Goal: Task Accomplishment & Management: Manage account settings

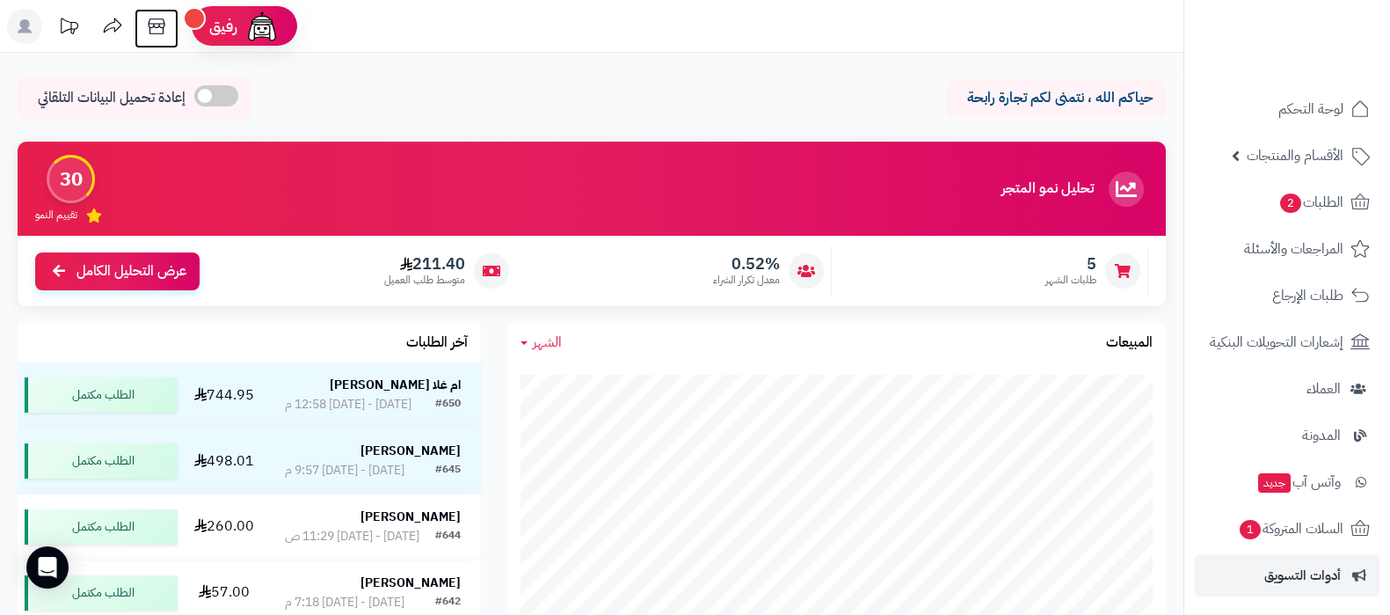
scroll to position [237, 0]
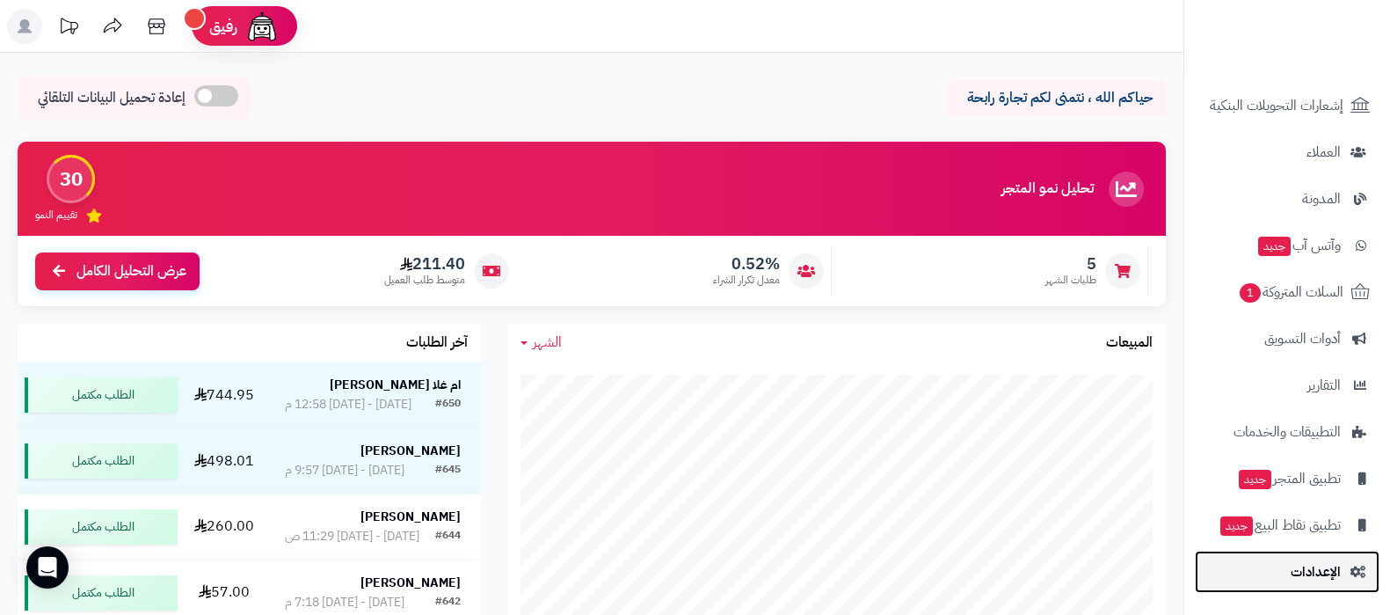
click at [1318, 572] on span "الإعدادات" at bounding box center [1316, 571] width 50 height 25
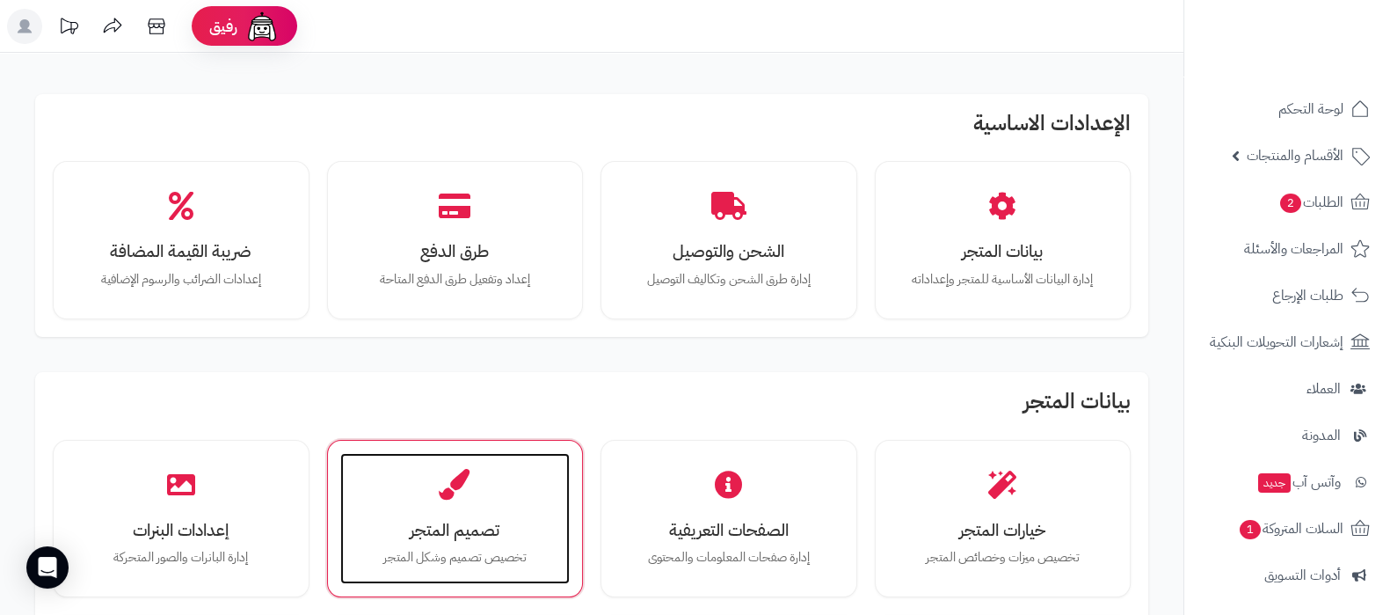
click at [484, 499] on div "تصميم المتجر تخصيص تصميم وشكل المتجر" at bounding box center [455, 519] width 230 height 132
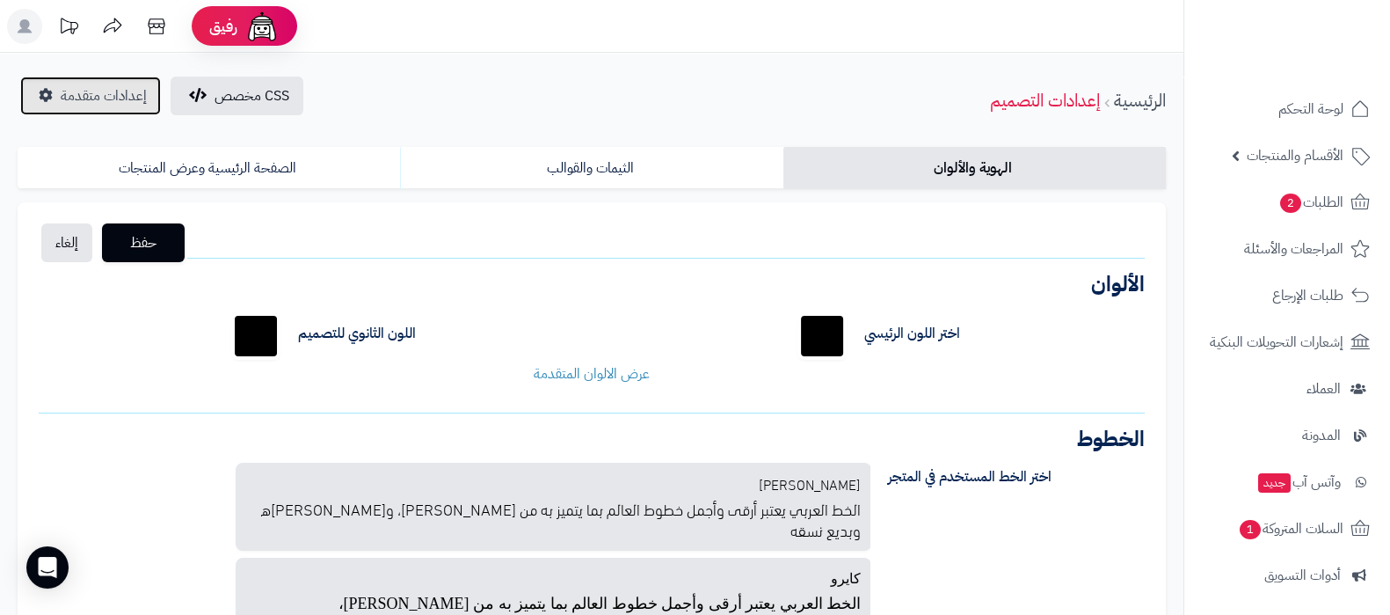
click at [83, 77] on link "إعدادات متقدمة" at bounding box center [90, 96] width 141 height 39
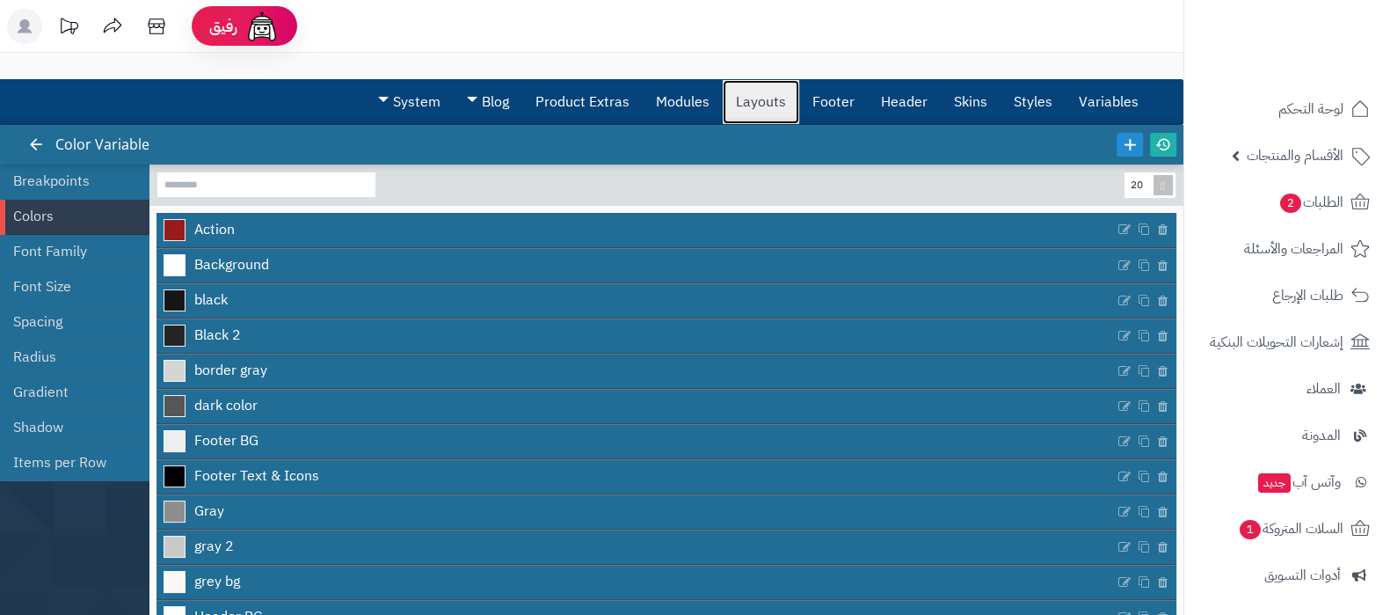
click at [764, 114] on link "Layouts" at bounding box center [761, 102] width 77 height 44
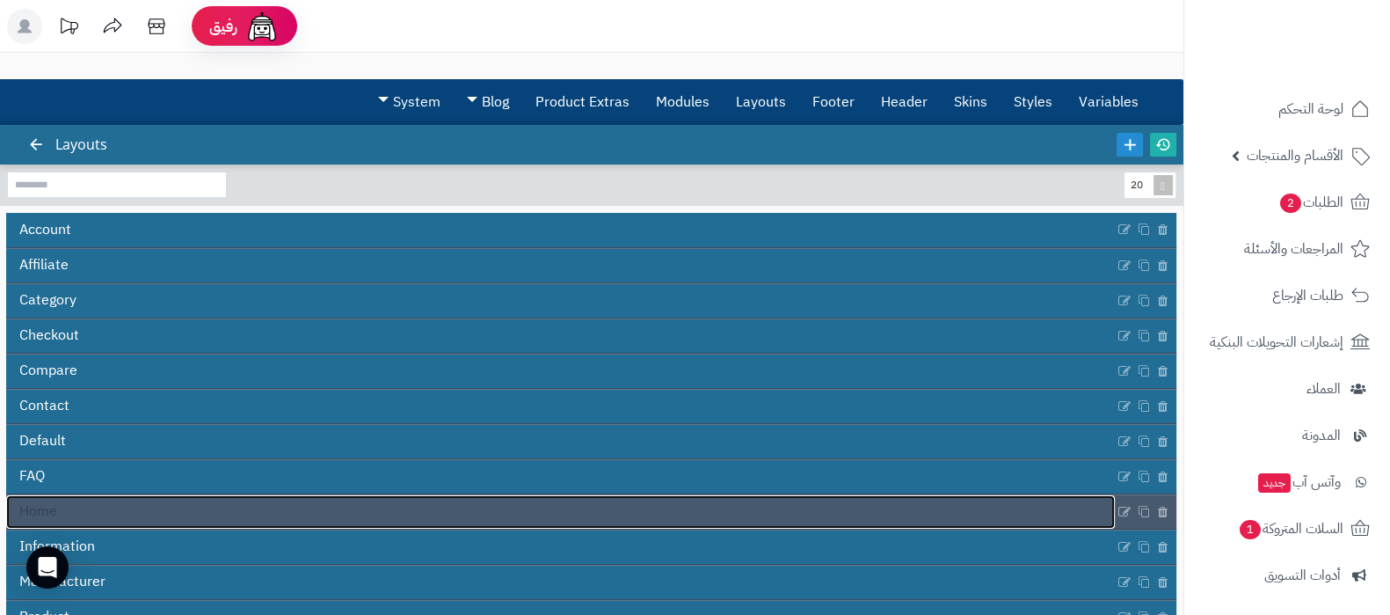
click at [747, 520] on link "Home" at bounding box center [560, 511] width 1109 height 33
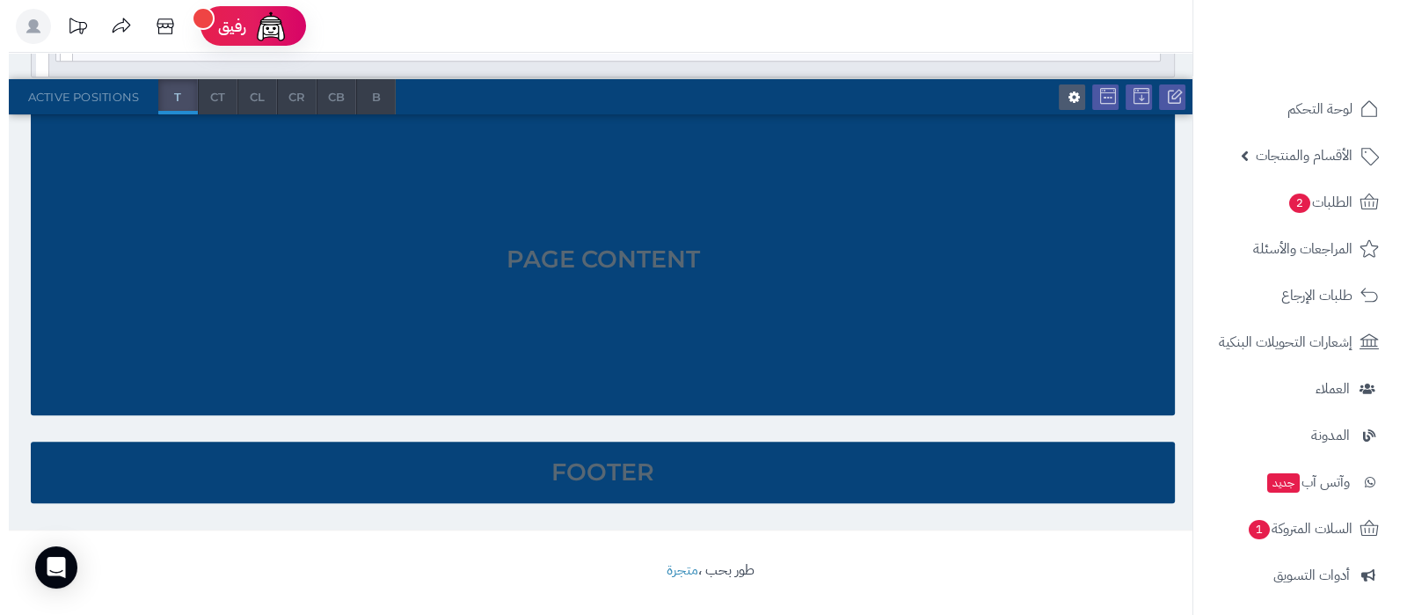
scroll to position [1137, 0]
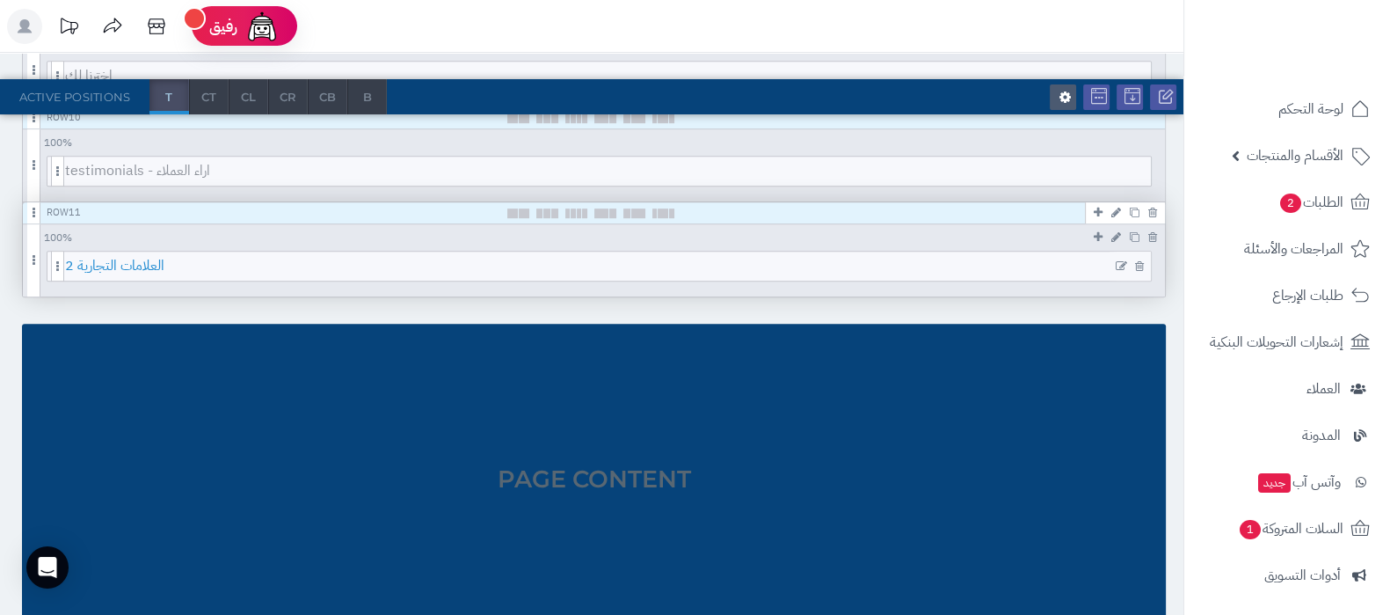
click at [663, 266] on span "العلامات التجارية 2" at bounding box center [608, 265] width 1086 height 29
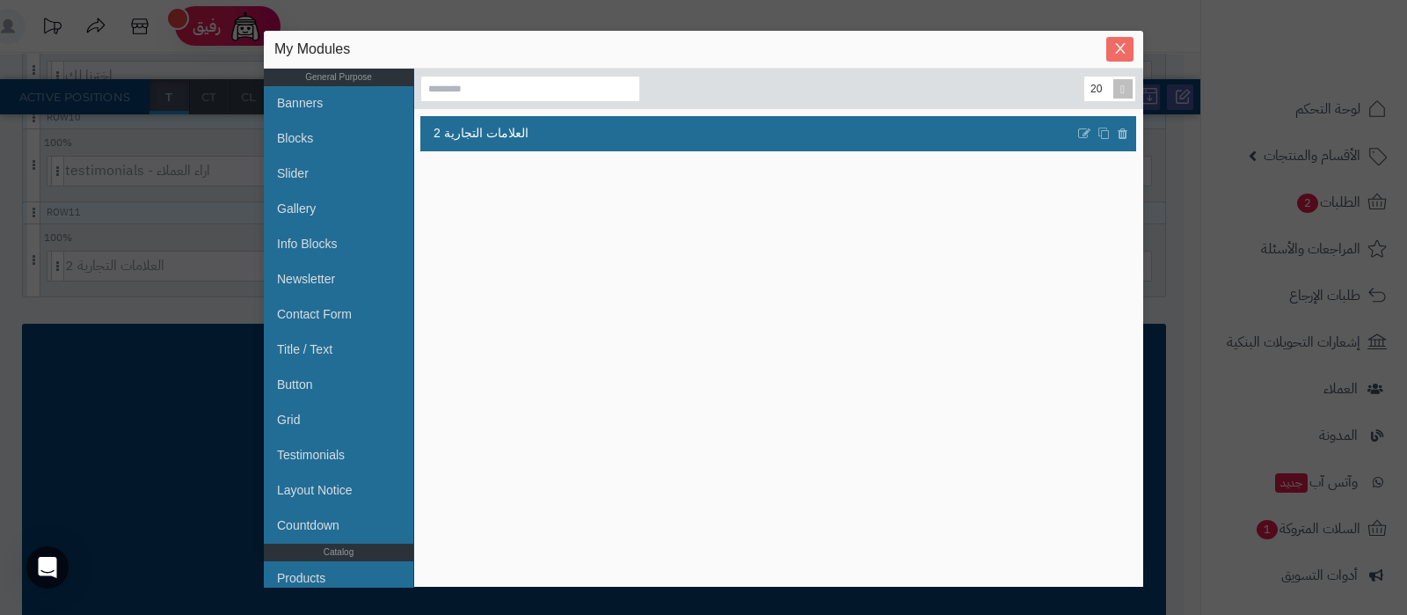
click at [1118, 53] on icon "Close" at bounding box center [1120, 48] width 14 height 14
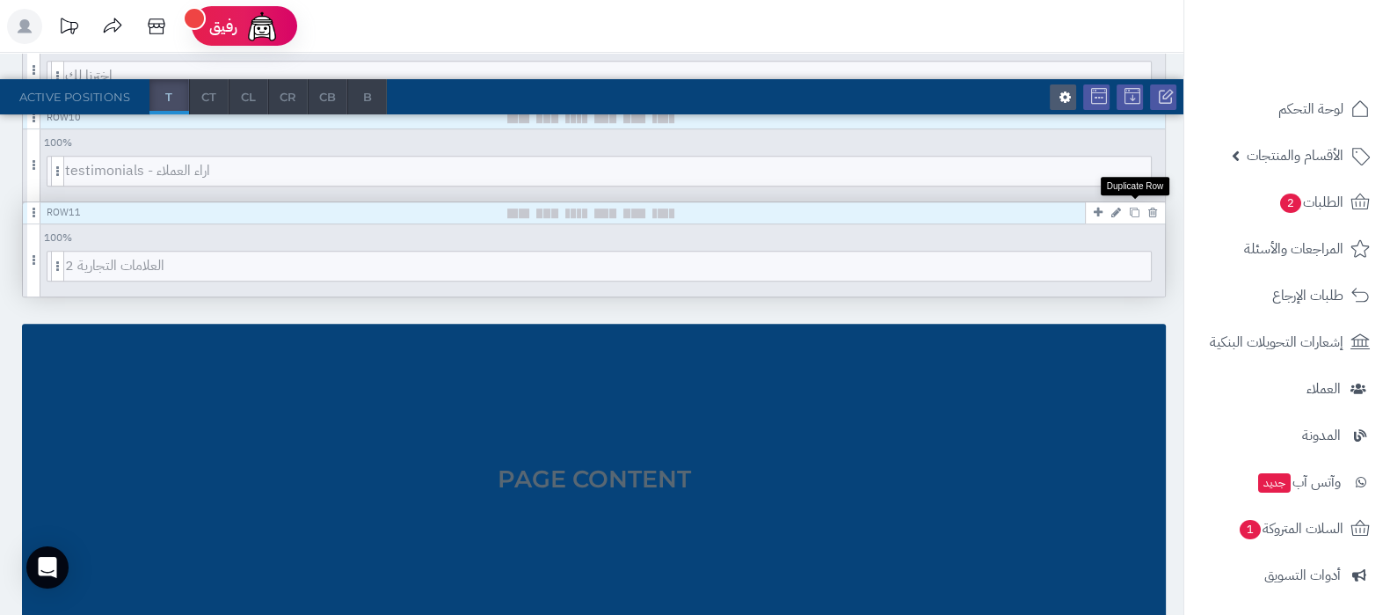
click at [1132, 215] on link at bounding box center [1135, 211] width 18 height 21
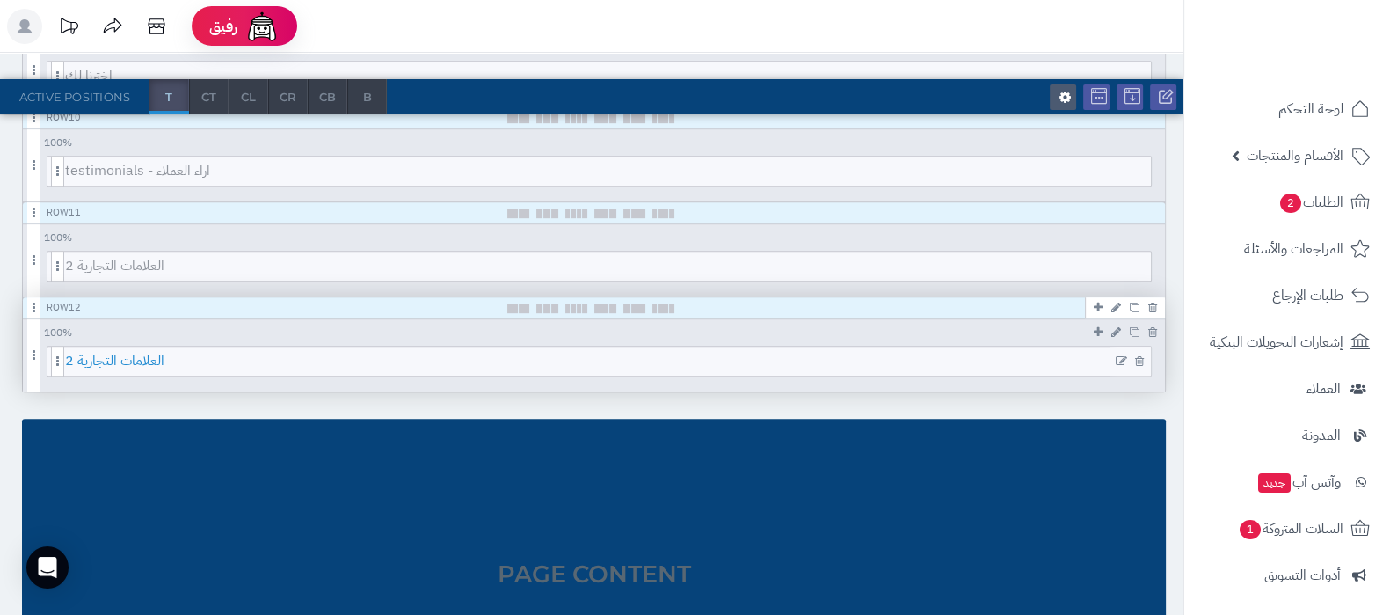
click at [574, 358] on span "العلامات التجارية 2" at bounding box center [608, 360] width 1086 height 29
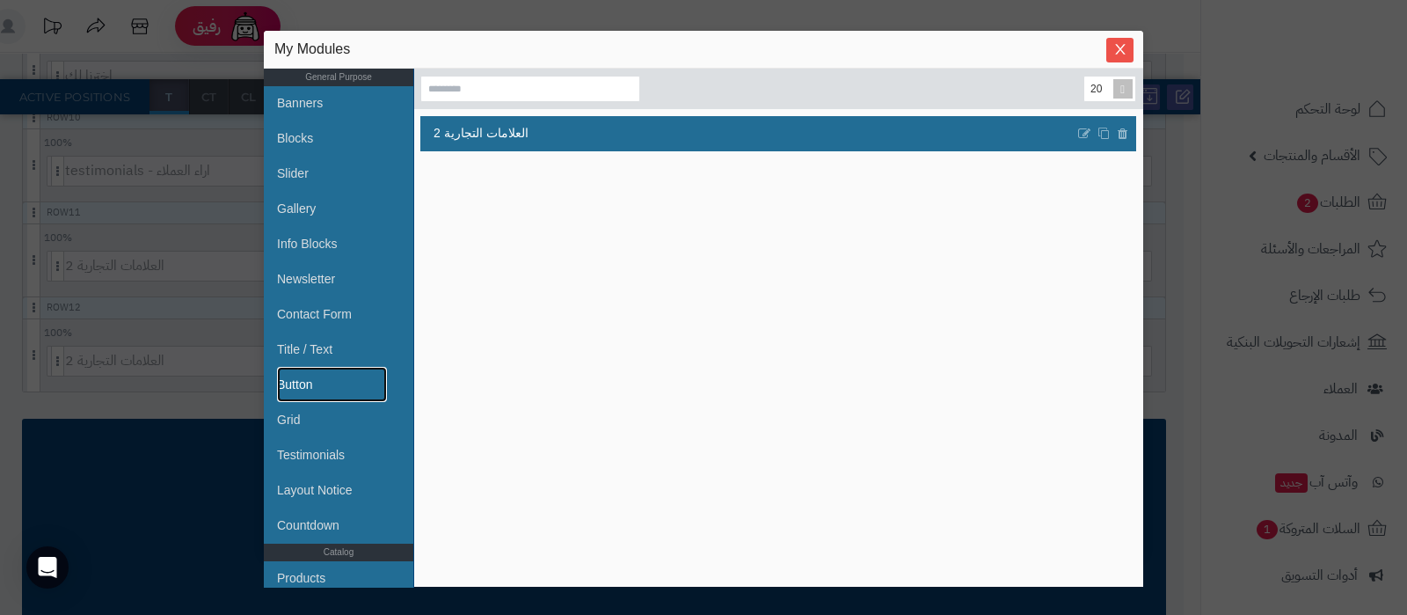
click at [309, 386] on link "Button" at bounding box center [332, 384] width 110 height 35
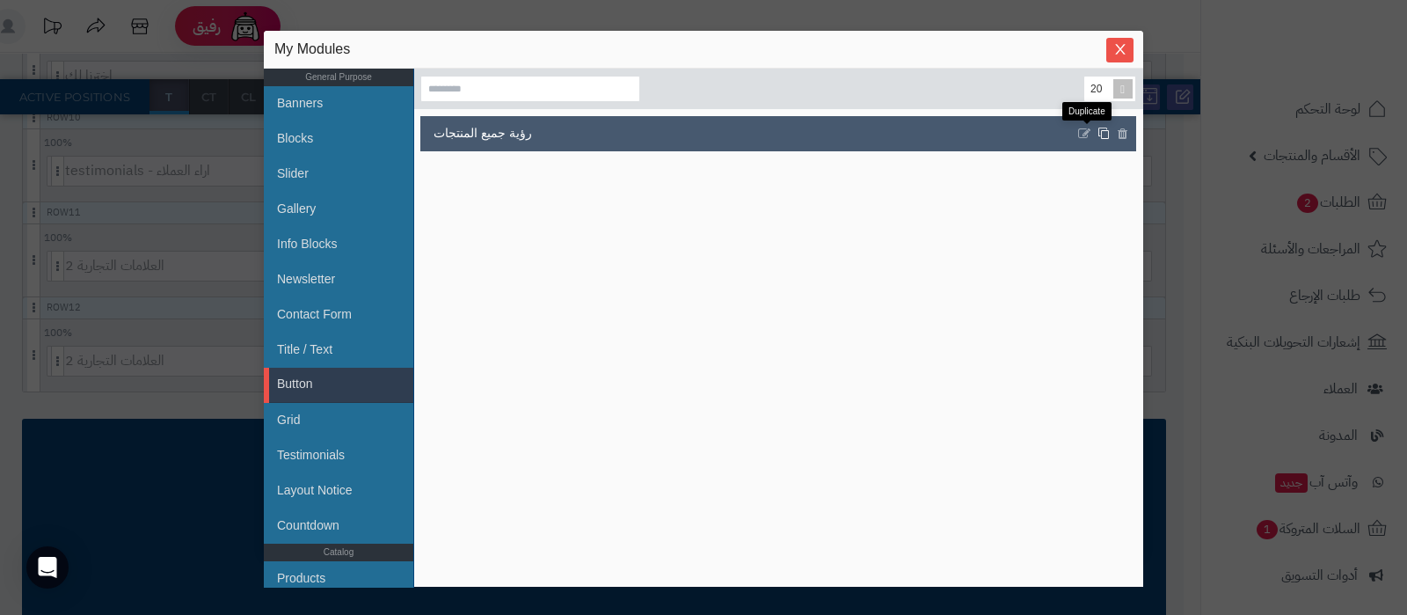
click at [1097, 132] on icon at bounding box center [1103, 133] width 12 height 13
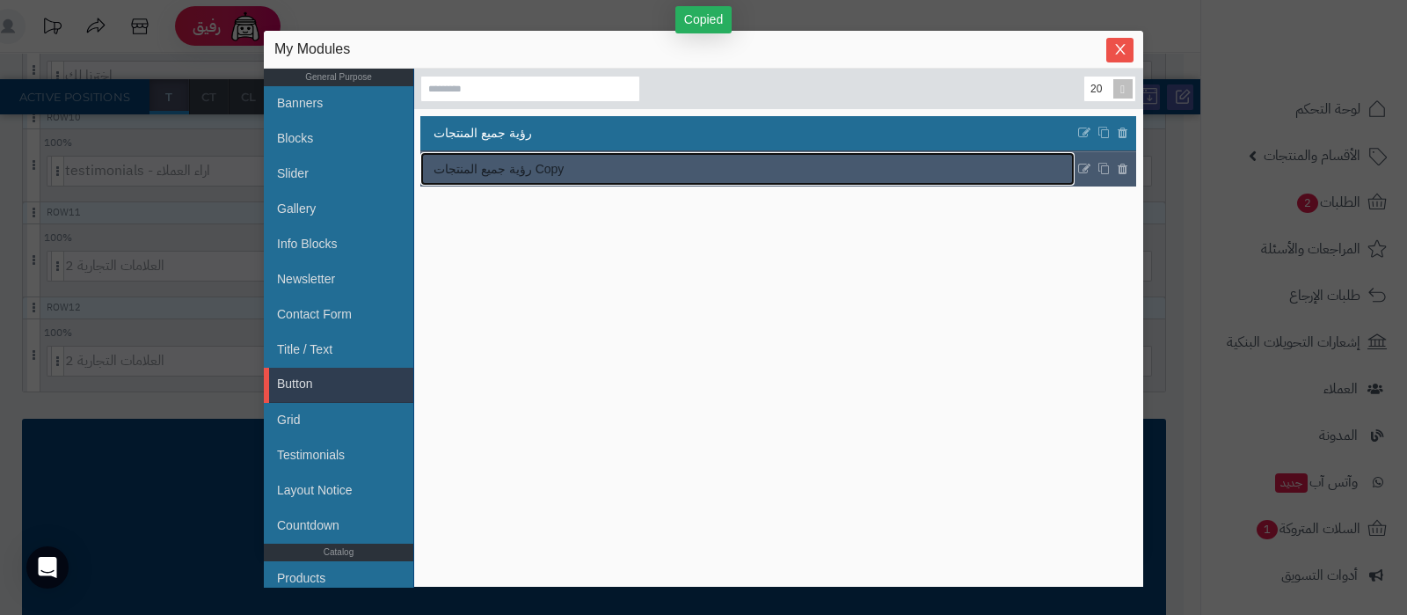
click at [687, 167] on link "رؤية جميع المنتجات Copy" at bounding box center [747, 168] width 654 height 33
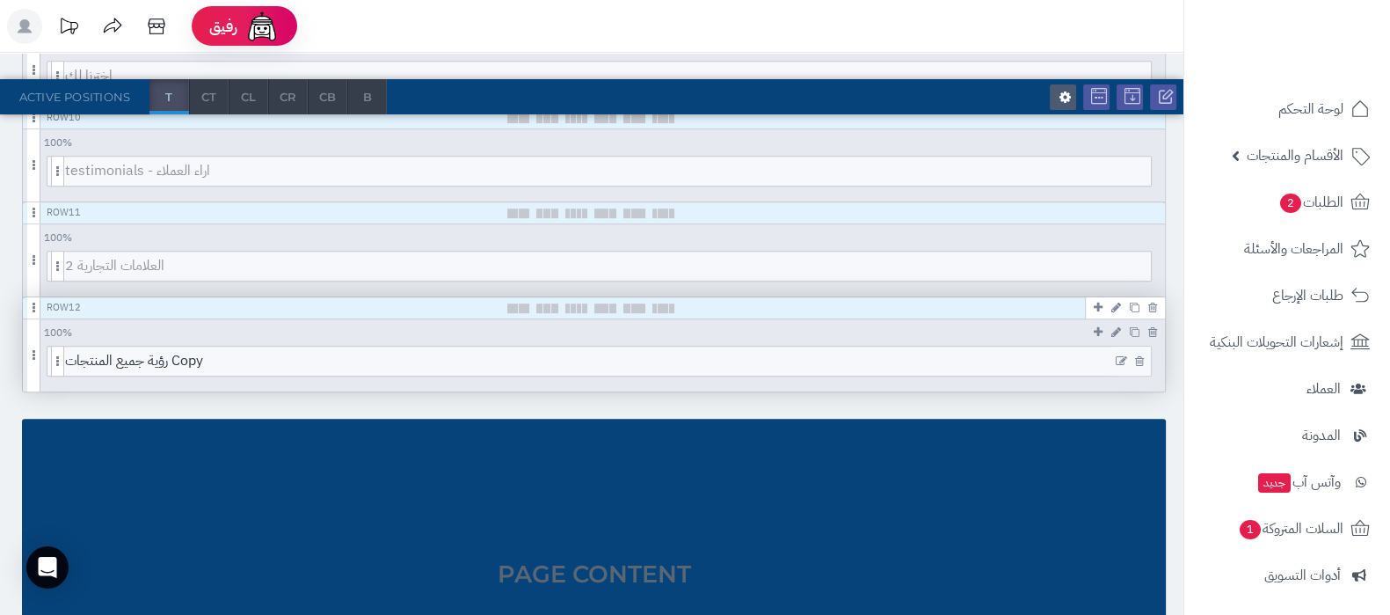
click at [1117, 355] on icon at bounding box center [1121, 361] width 11 height 12
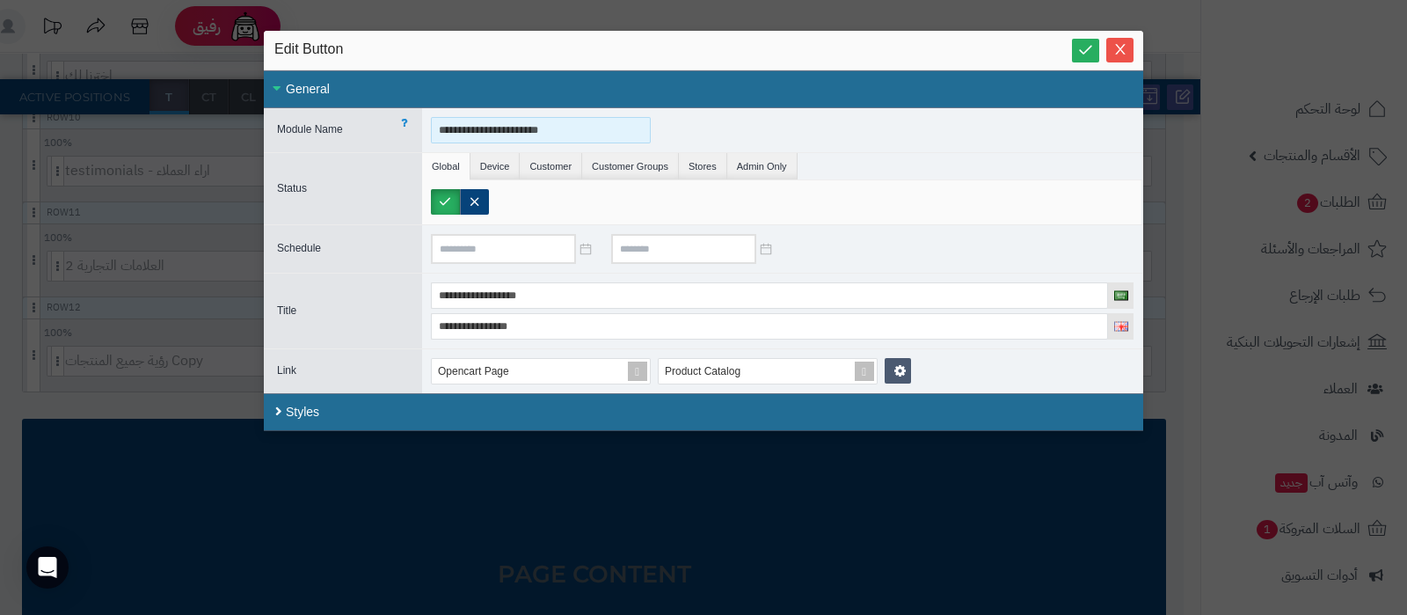
click at [611, 137] on input "**********" at bounding box center [541, 130] width 220 height 26
type input "**********"
click at [611, 142] on div "**********" at bounding box center [782, 130] width 720 height 44
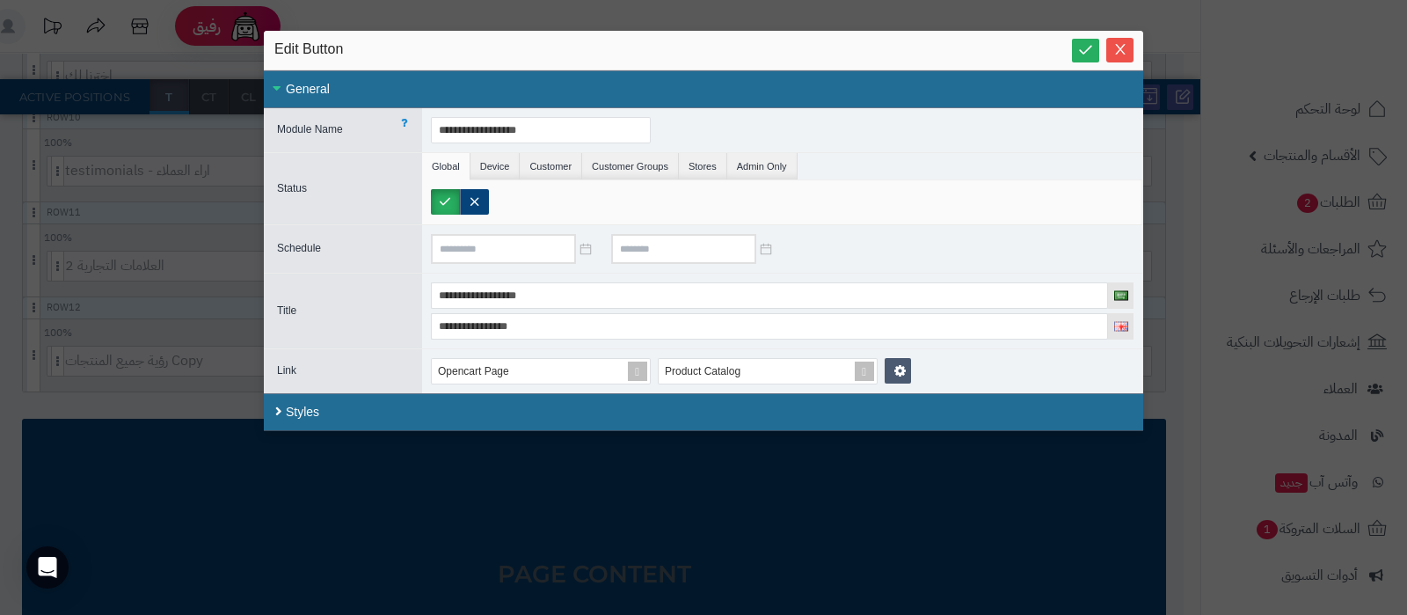
click at [611, 142] on div "**********" at bounding box center [782, 130] width 720 height 44
copy input
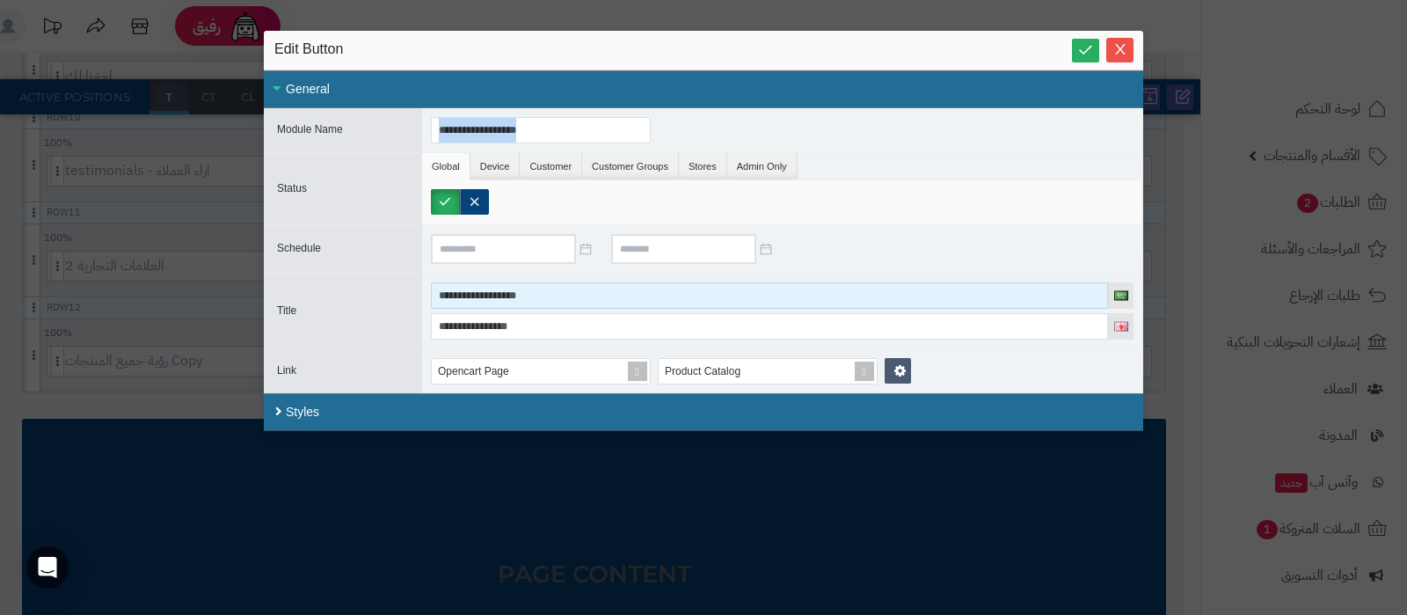
click at [540, 302] on input "**********" at bounding box center [769, 295] width 677 height 26
paste input
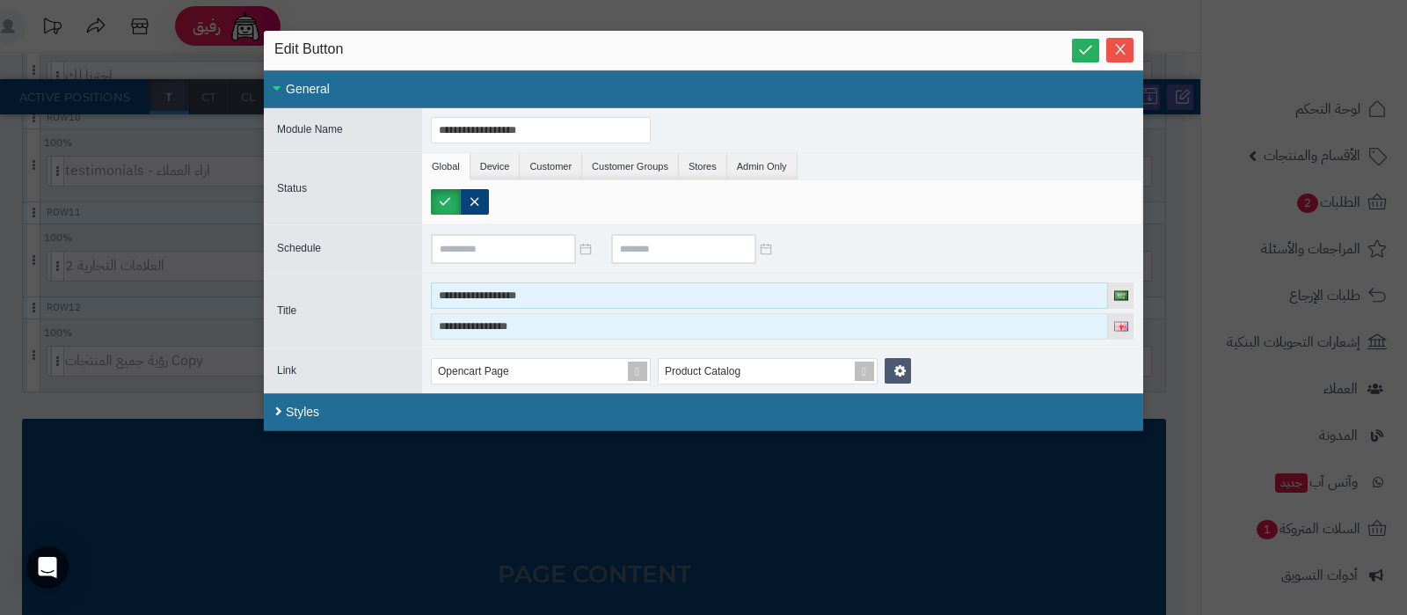
type input "**********"
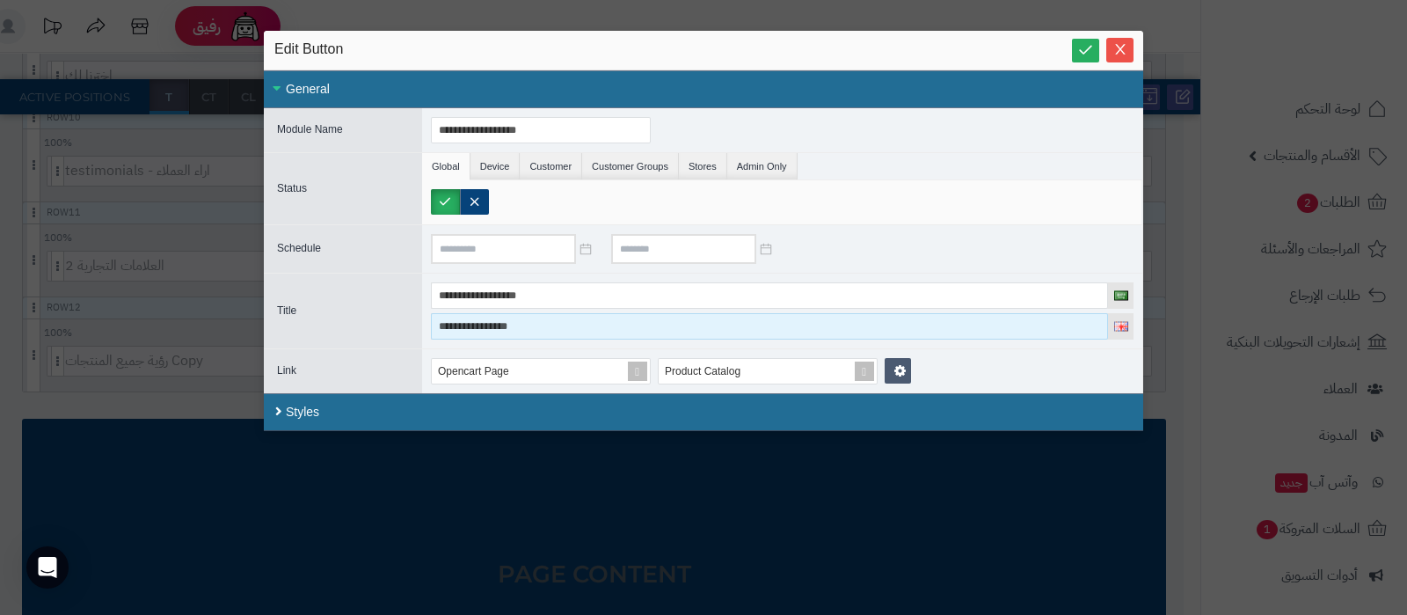
click at [564, 321] on input "**********" at bounding box center [769, 326] width 677 height 26
type input "**********"
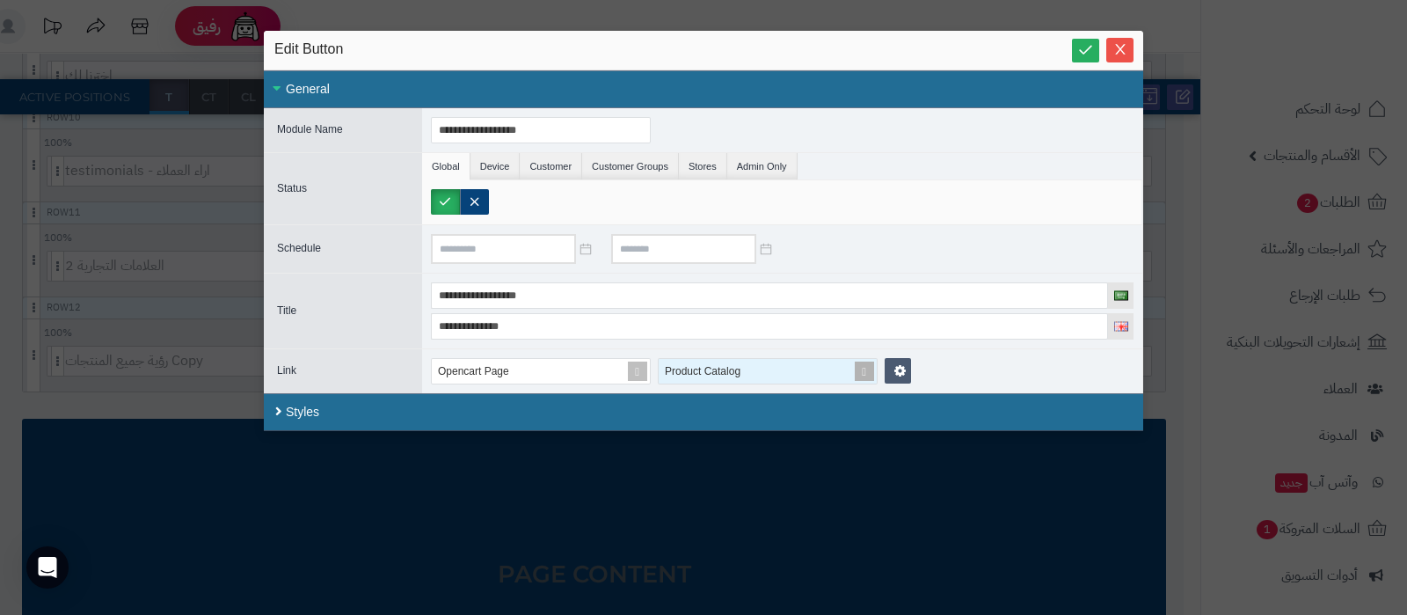
click at [861, 368] on span at bounding box center [864, 371] width 25 height 25
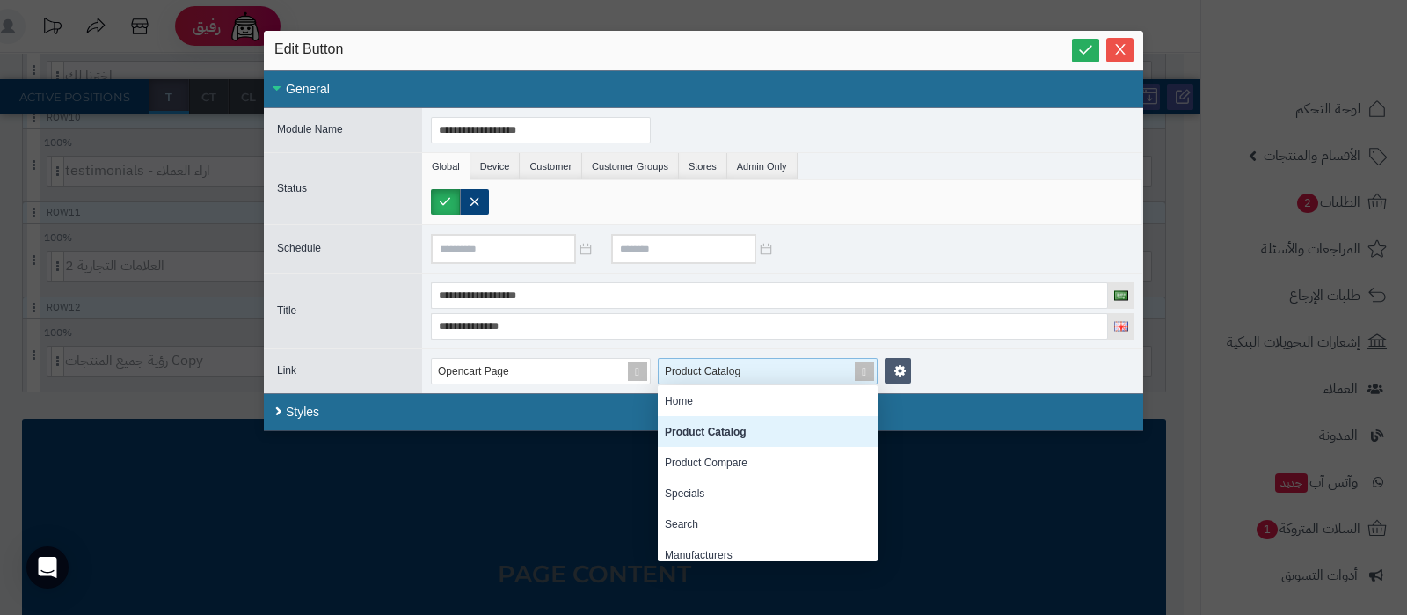
scroll to position [9, 0]
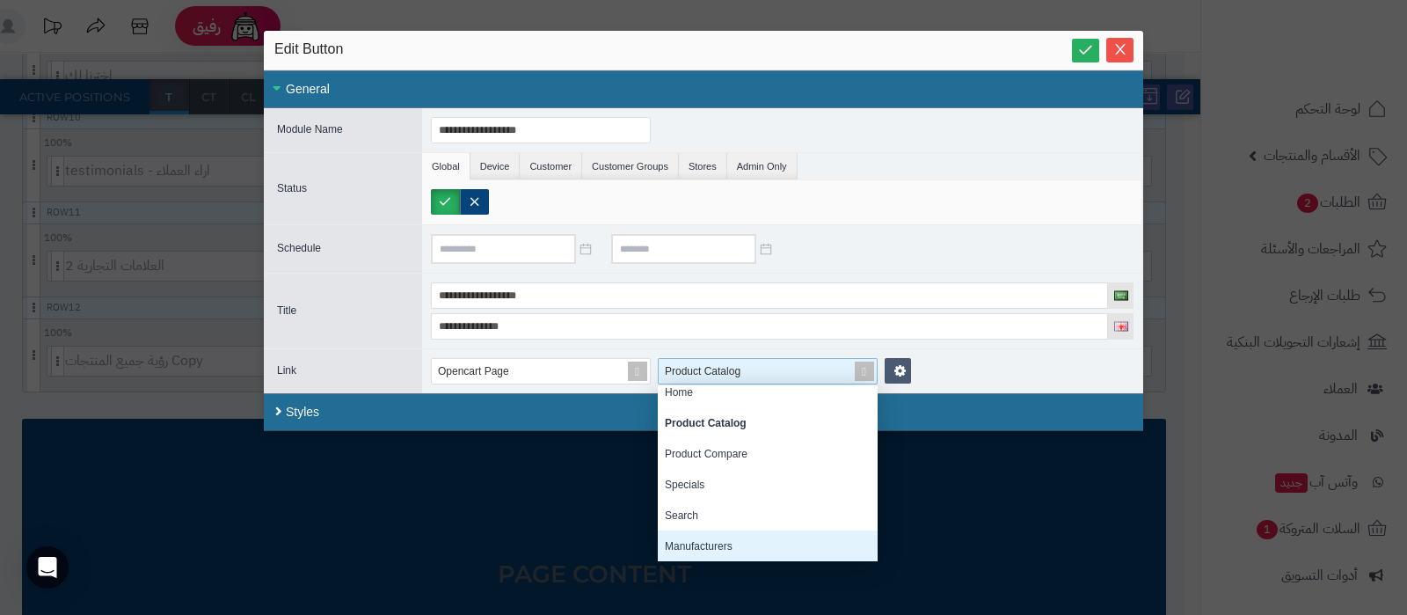
click at [747, 545] on div "Manufacturers" at bounding box center [768, 545] width 220 height 31
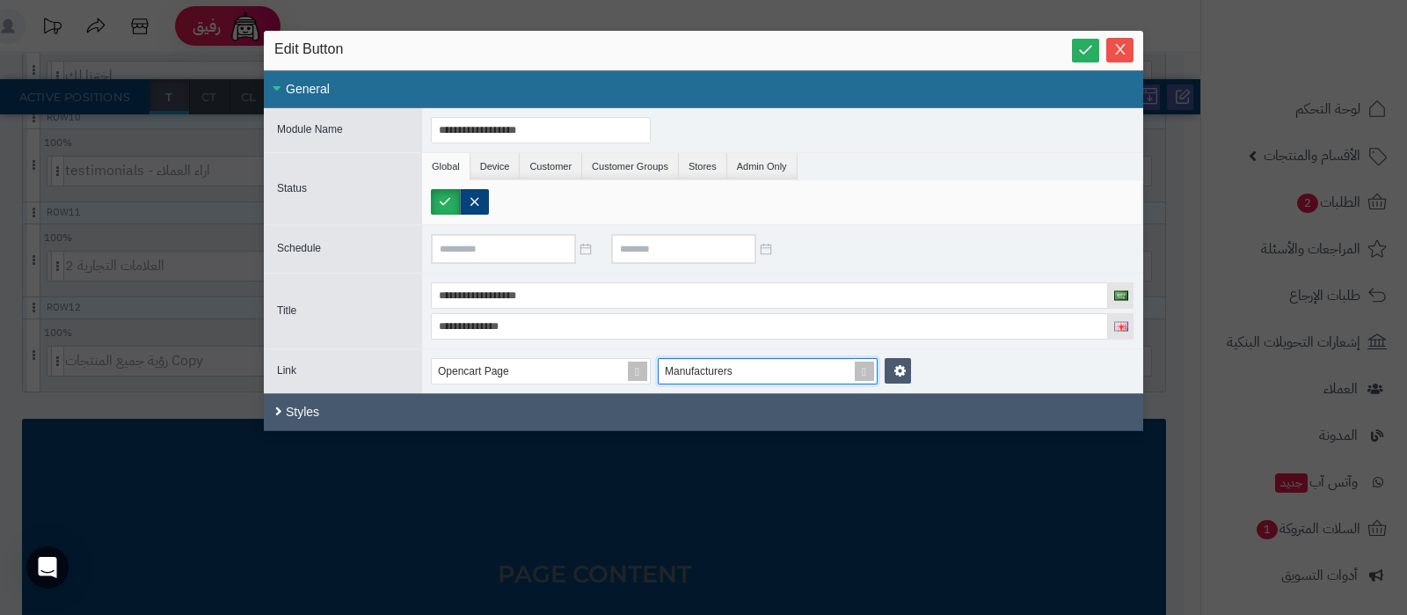
click at [587, 413] on div "Styles" at bounding box center [703, 412] width 879 height 38
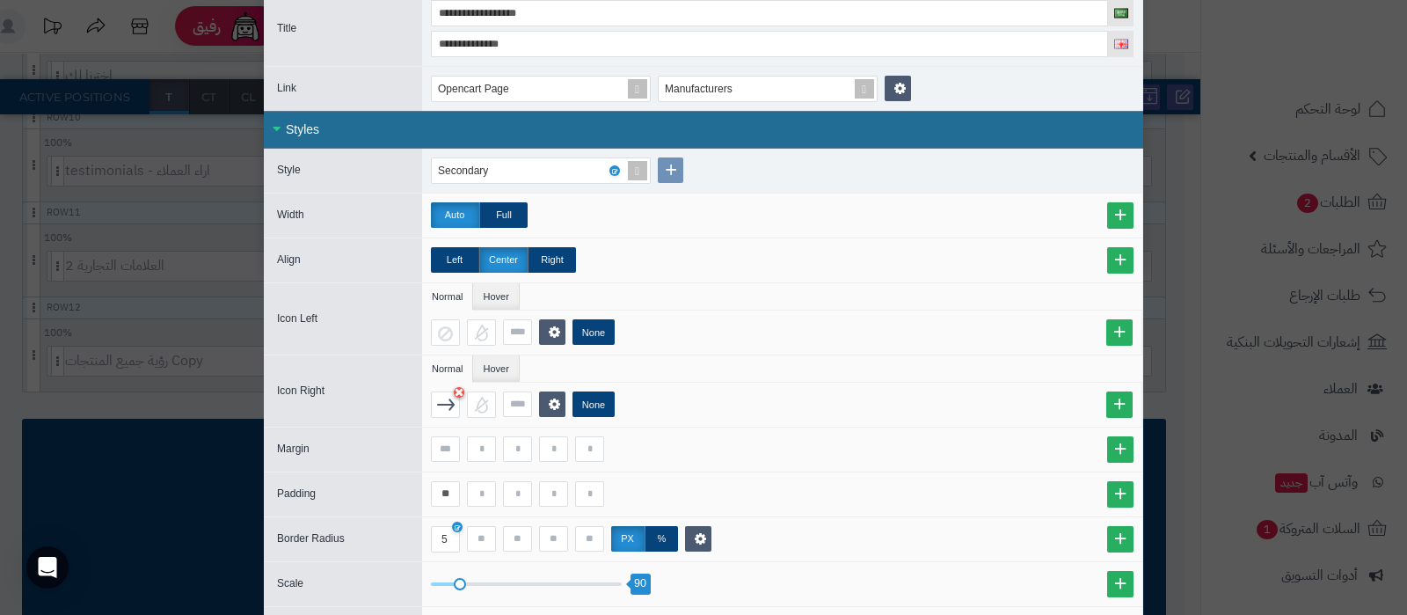
scroll to position [313, 0]
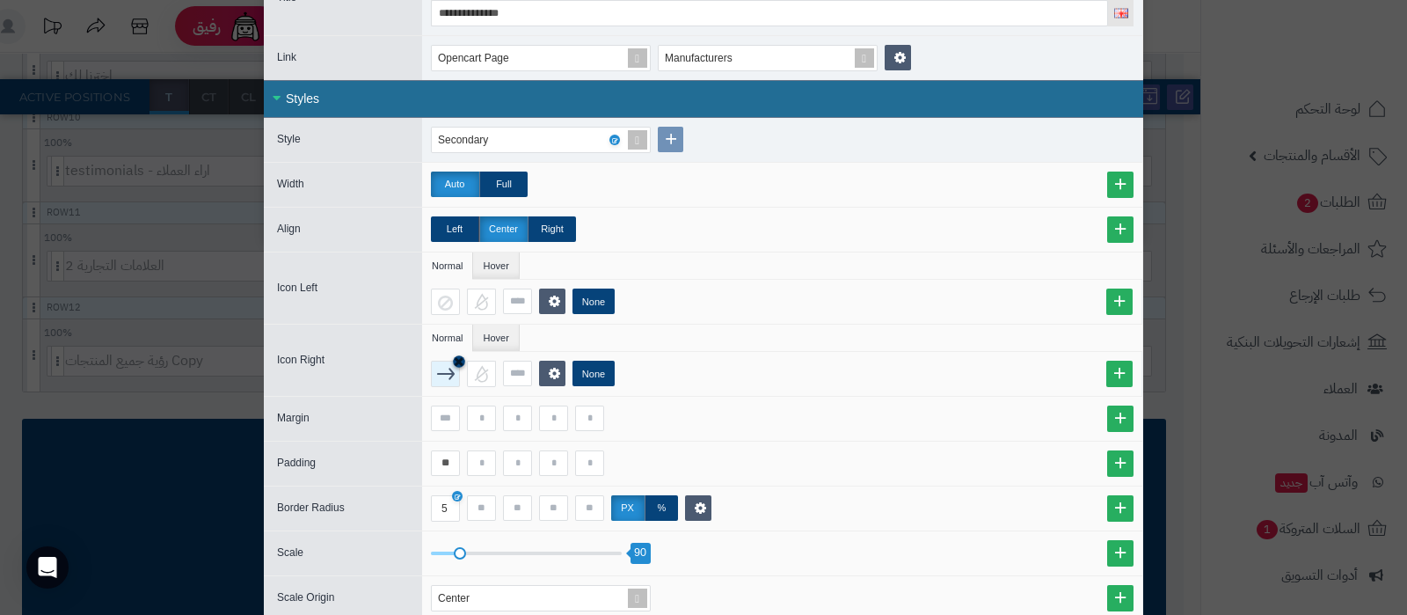
click at [464, 357] on icon at bounding box center [459, 360] width 11 height 13
click at [452, 463] on input "**" at bounding box center [445, 463] width 29 height 26
click at [491, 460] on input at bounding box center [481, 463] width 29 height 26
type input "**"
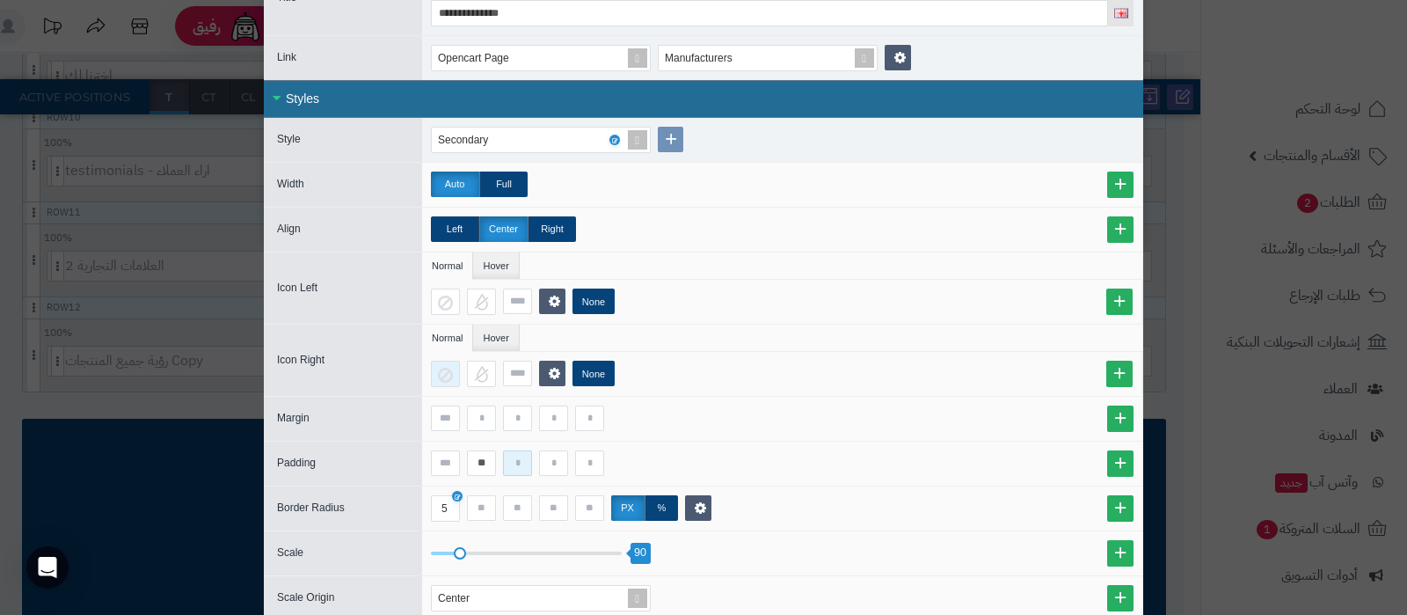
click at [526, 463] on input at bounding box center [517, 463] width 29 height 26
type input "**"
click at [565, 467] on input at bounding box center [553, 463] width 29 height 26
type input "**"
click at [604, 463] on input at bounding box center [589, 463] width 29 height 26
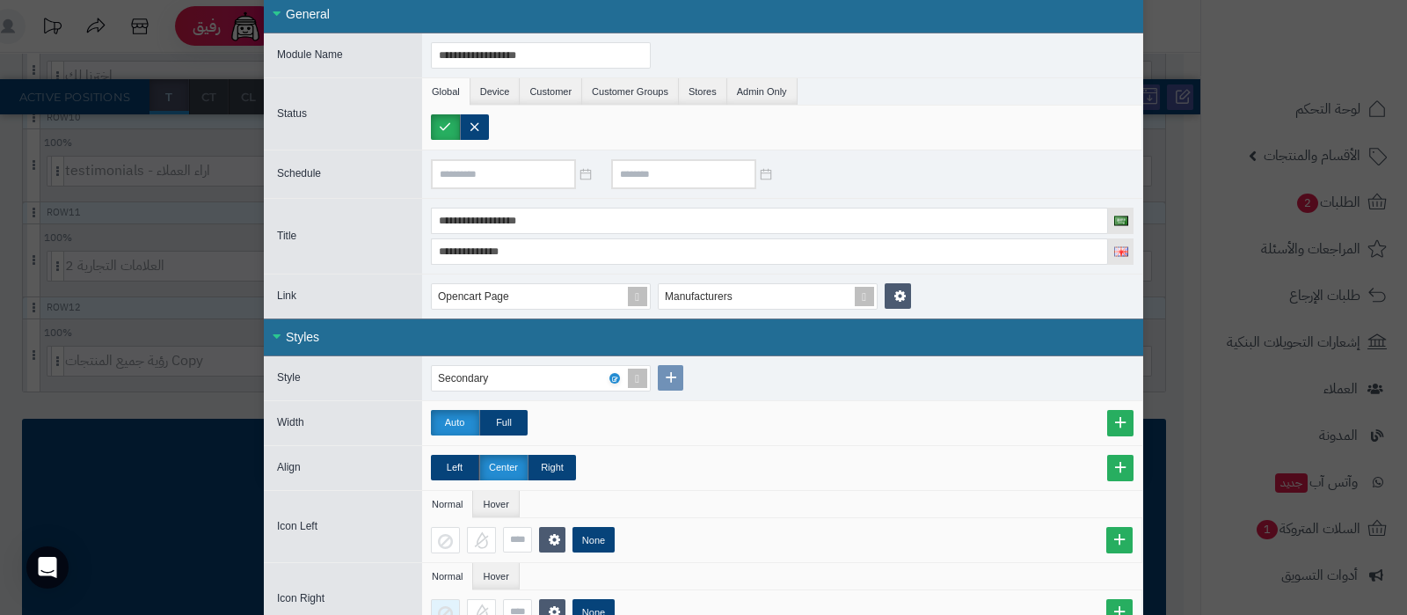
scroll to position [0, 0]
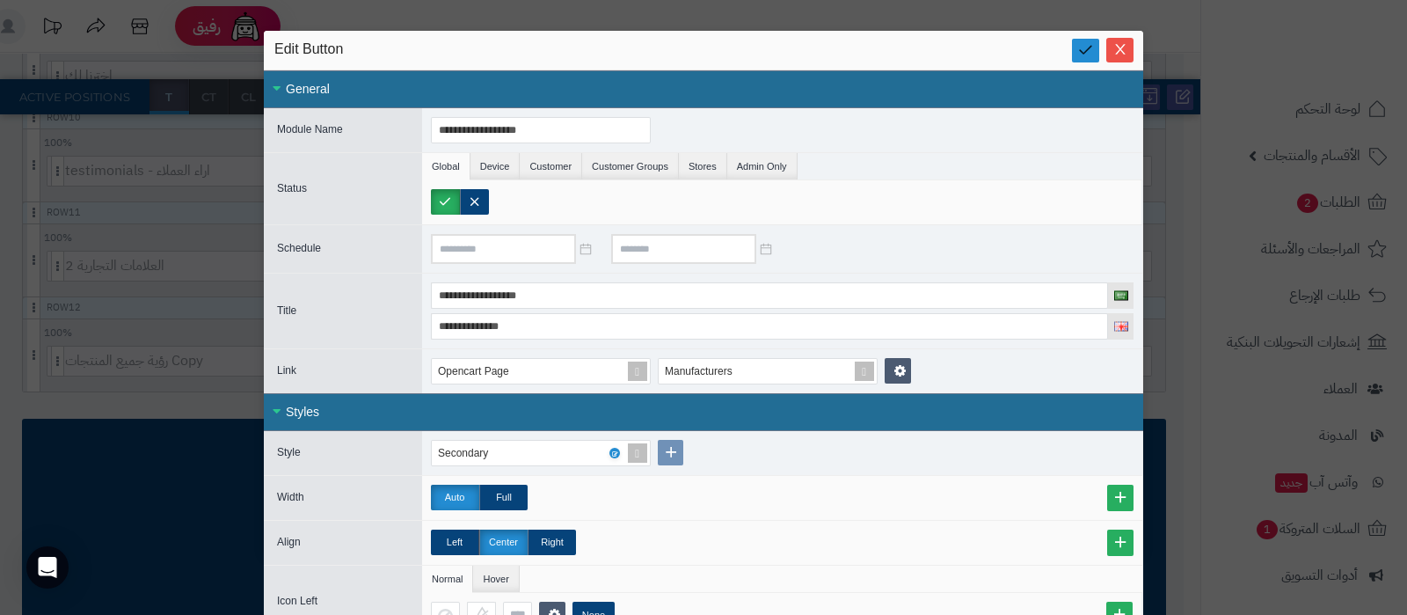
type input "**"
click at [1094, 46] on icon at bounding box center [1085, 49] width 17 height 17
click at [1125, 48] on icon "Close" at bounding box center [1120, 49] width 10 height 11
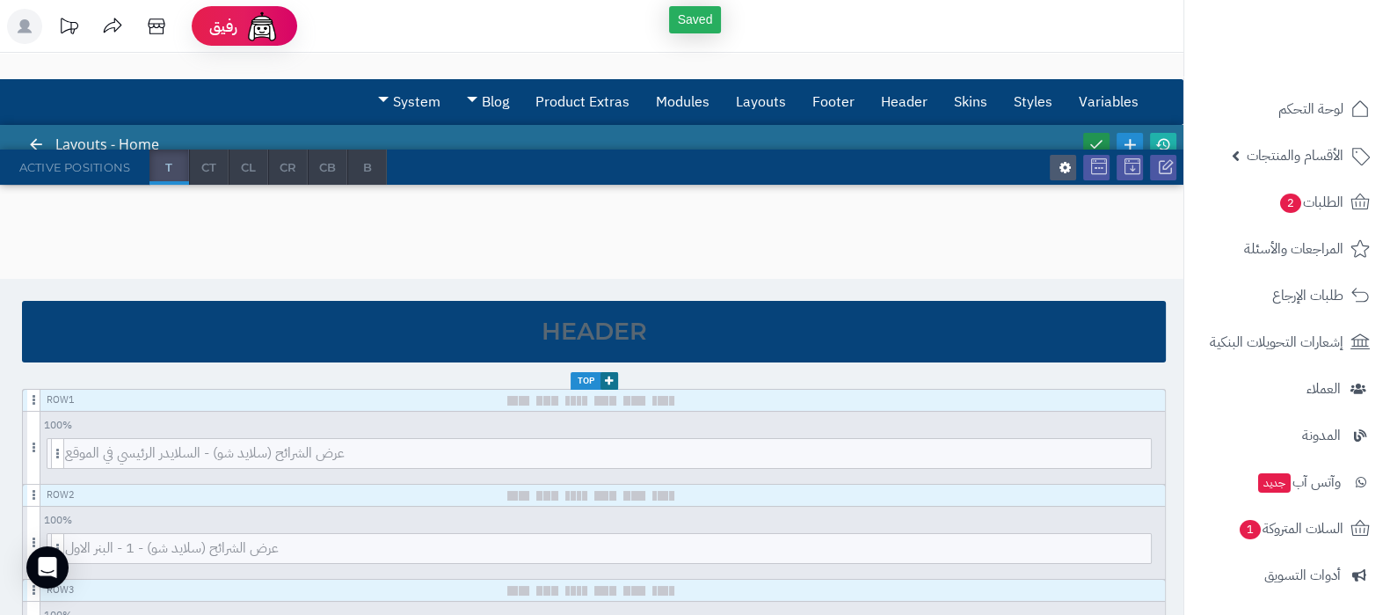
click at [1098, 144] on icon at bounding box center [1097, 144] width 16 height 16
click at [1165, 142] on icon at bounding box center [1163, 144] width 16 height 16
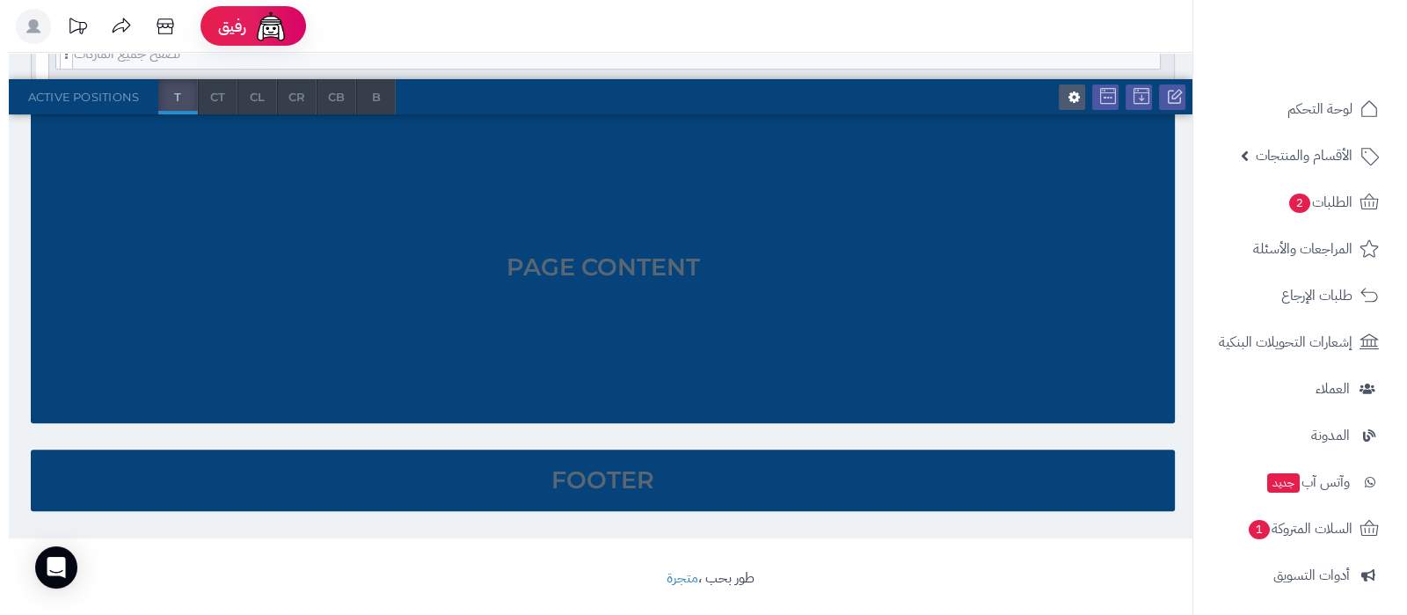
scroll to position [1121, 0]
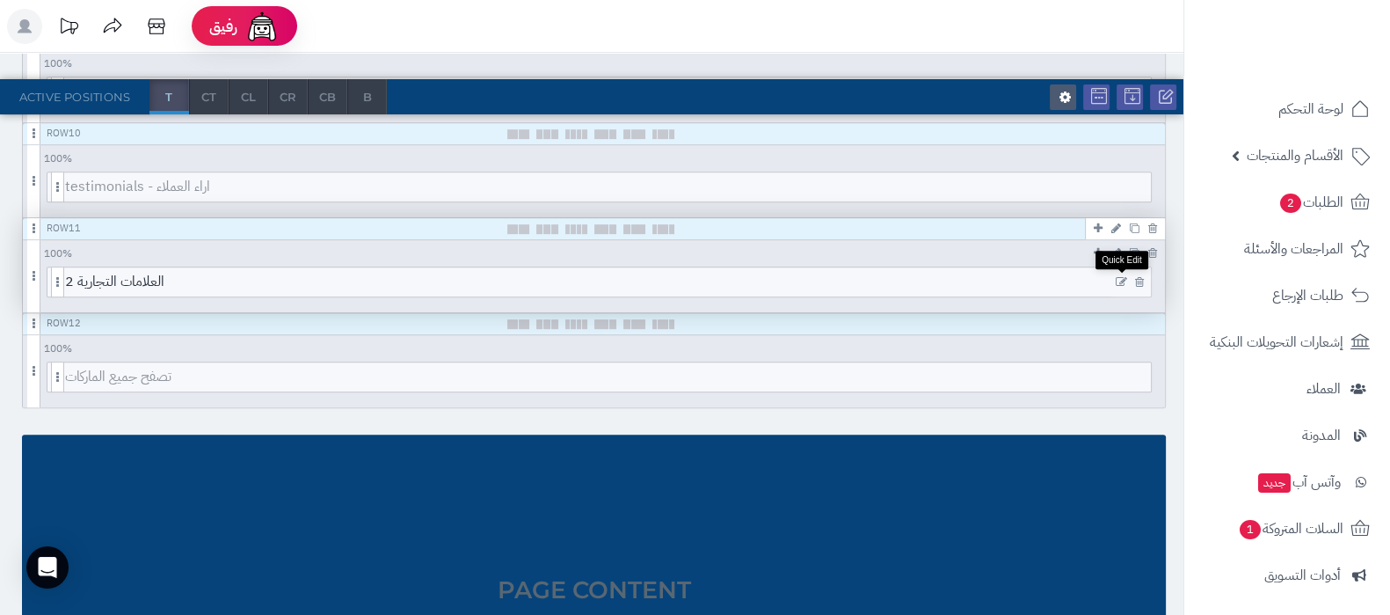
click at [1125, 281] on icon at bounding box center [1121, 282] width 11 height 12
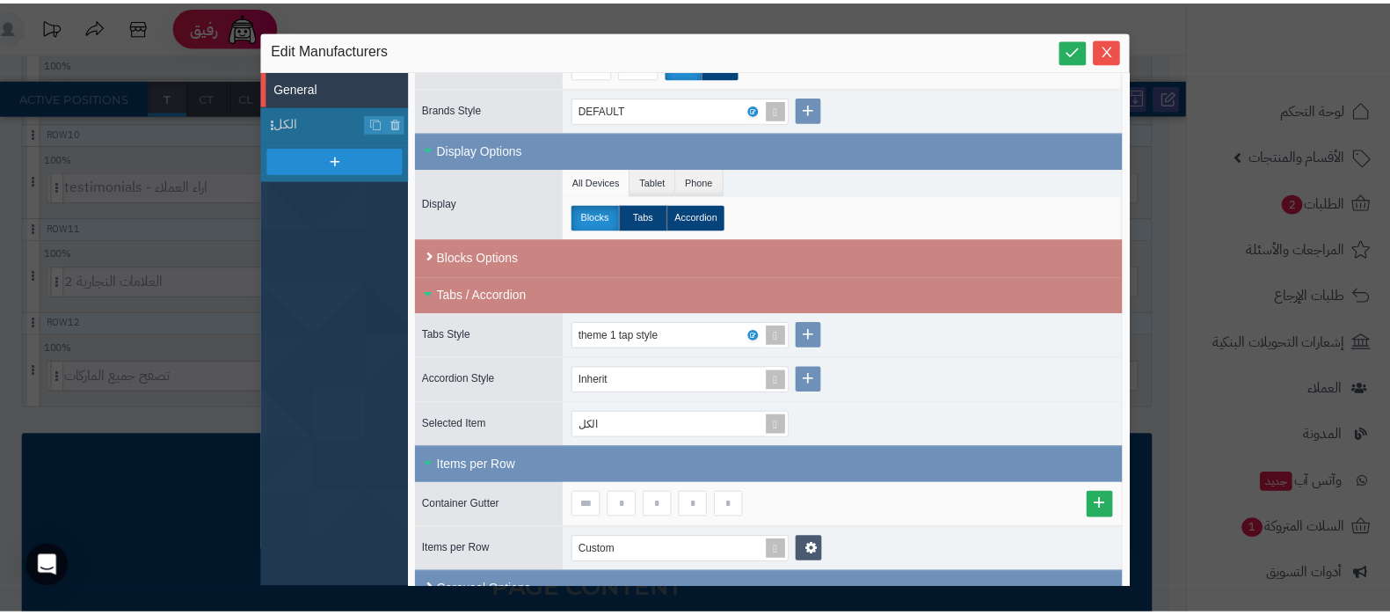
scroll to position [288, 0]
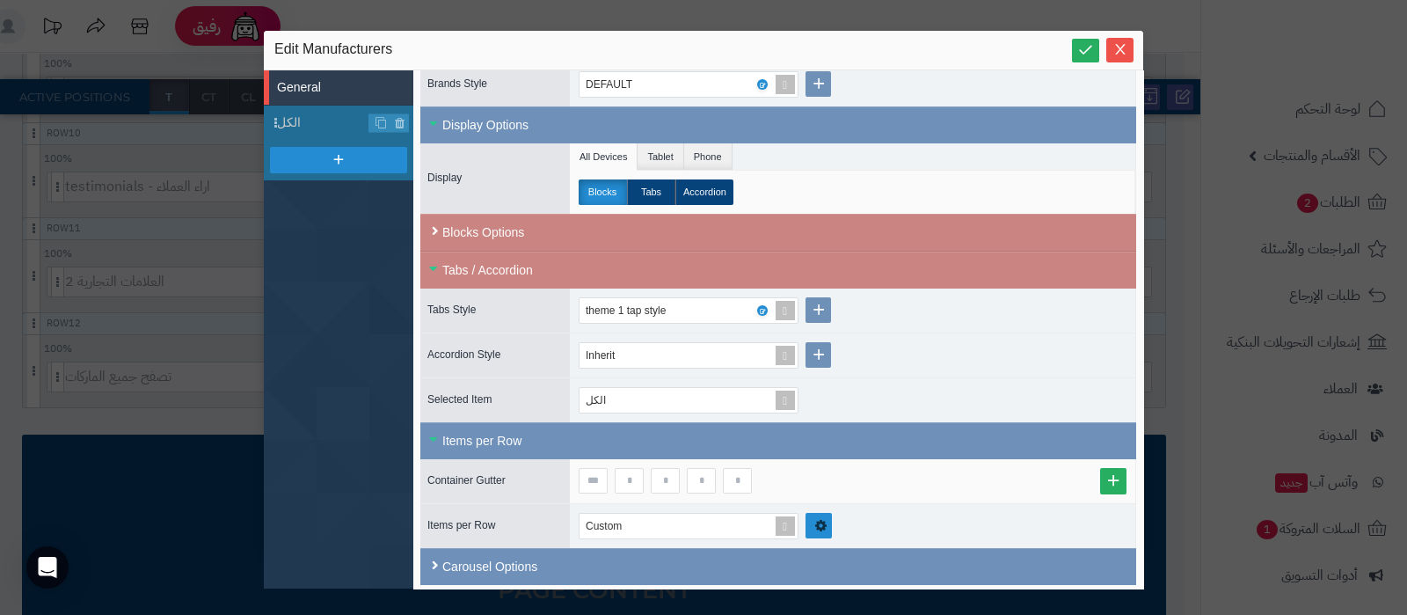
click at [825, 521] on icon at bounding box center [820, 526] width 14 height 16
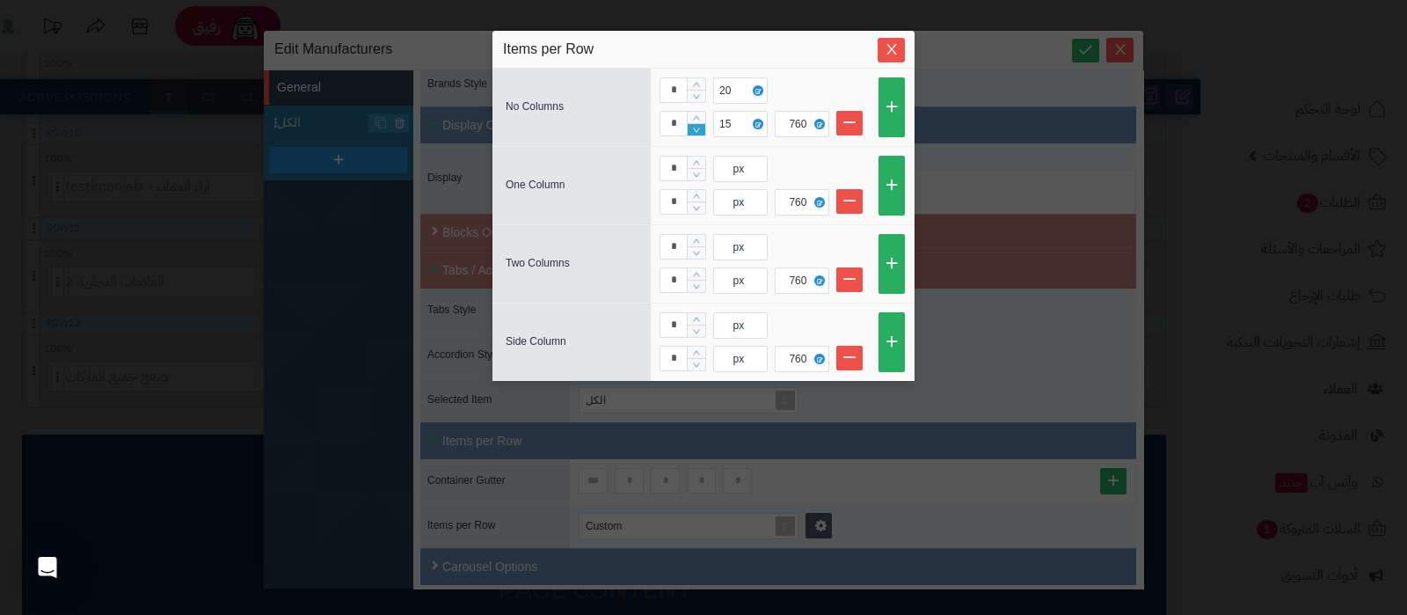
type input "*"
click at [691, 127] on icon "Decrease Value" at bounding box center [696, 130] width 11 height 11
click at [893, 42] on icon "Close" at bounding box center [892, 48] width 14 height 14
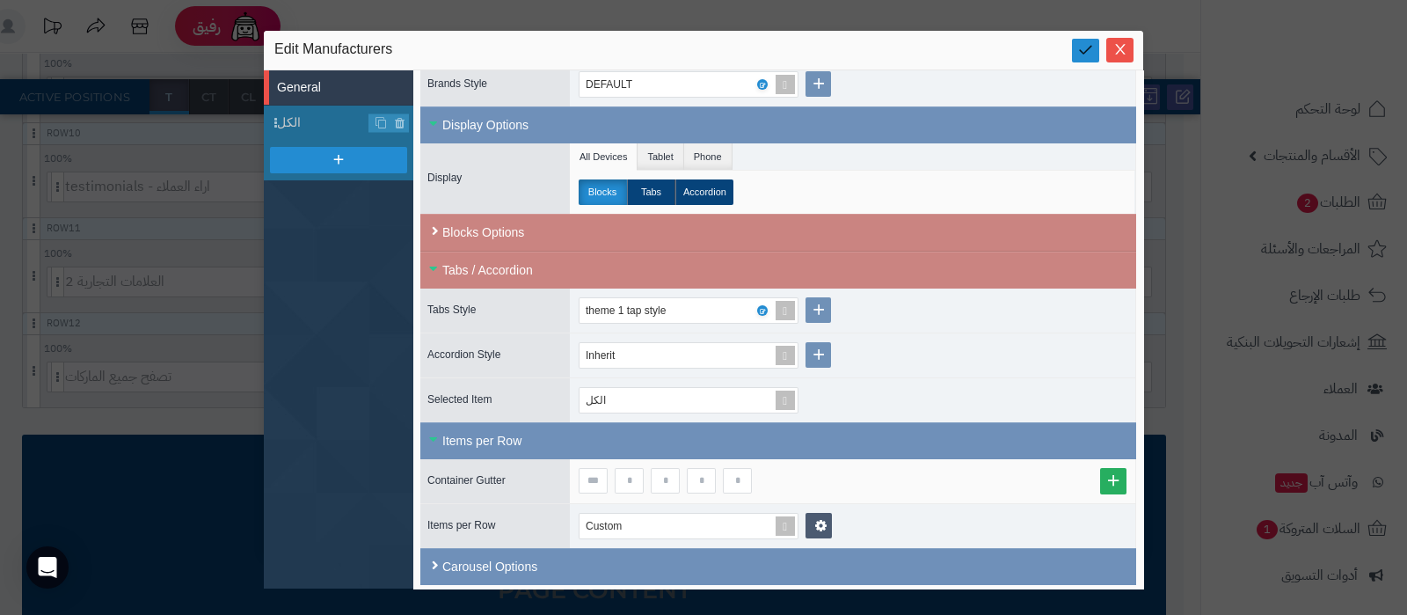
click at [1081, 50] on icon at bounding box center [1085, 49] width 17 height 17
click at [1124, 57] on button "Close" at bounding box center [1119, 49] width 27 height 25
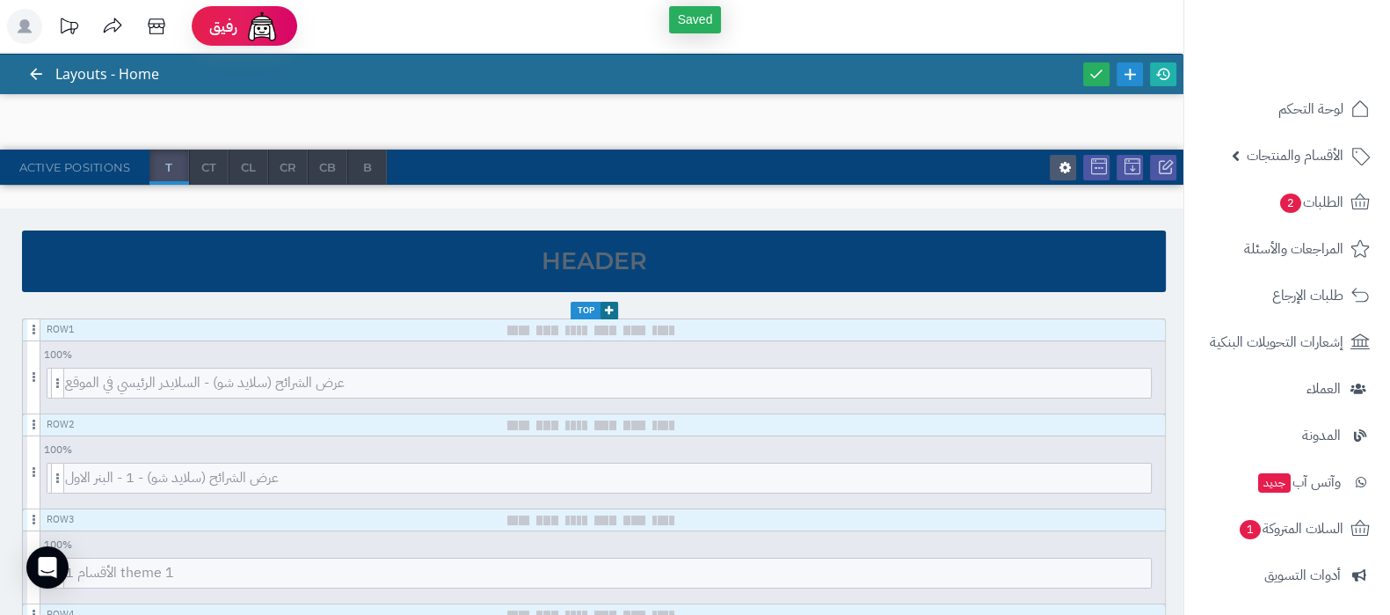
scroll to position [0, 0]
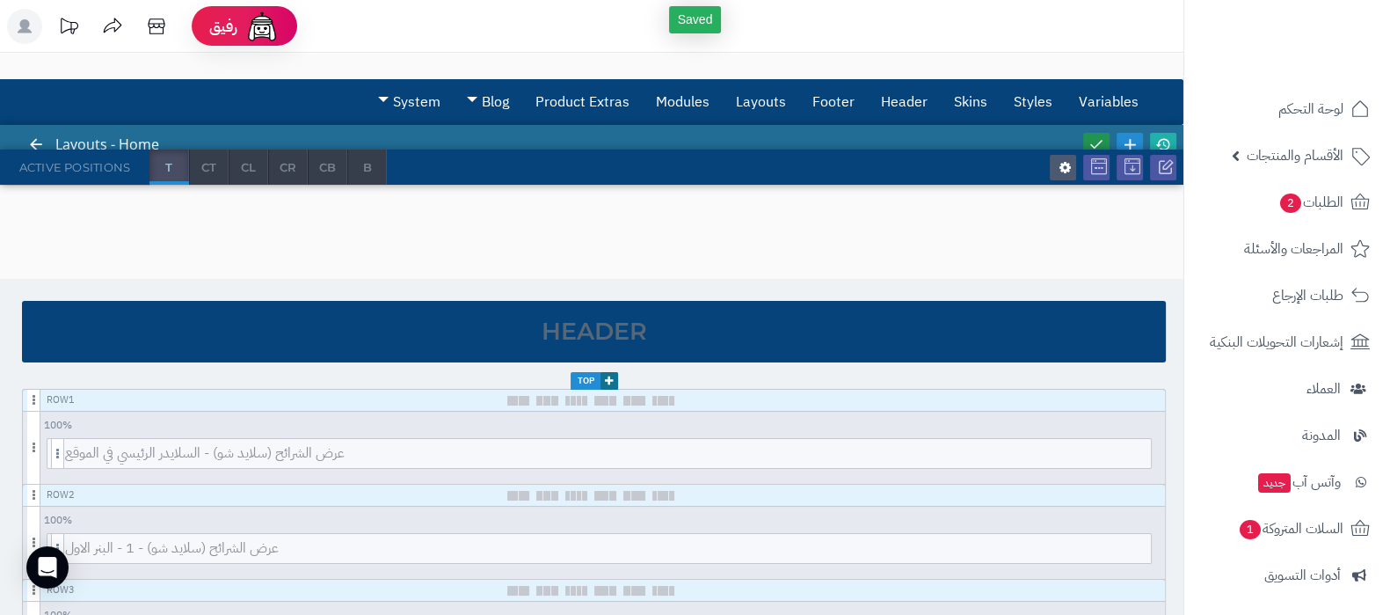
click at [1097, 136] on icon at bounding box center [1097, 144] width 16 height 16
click at [1164, 136] on icon at bounding box center [1163, 144] width 16 height 16
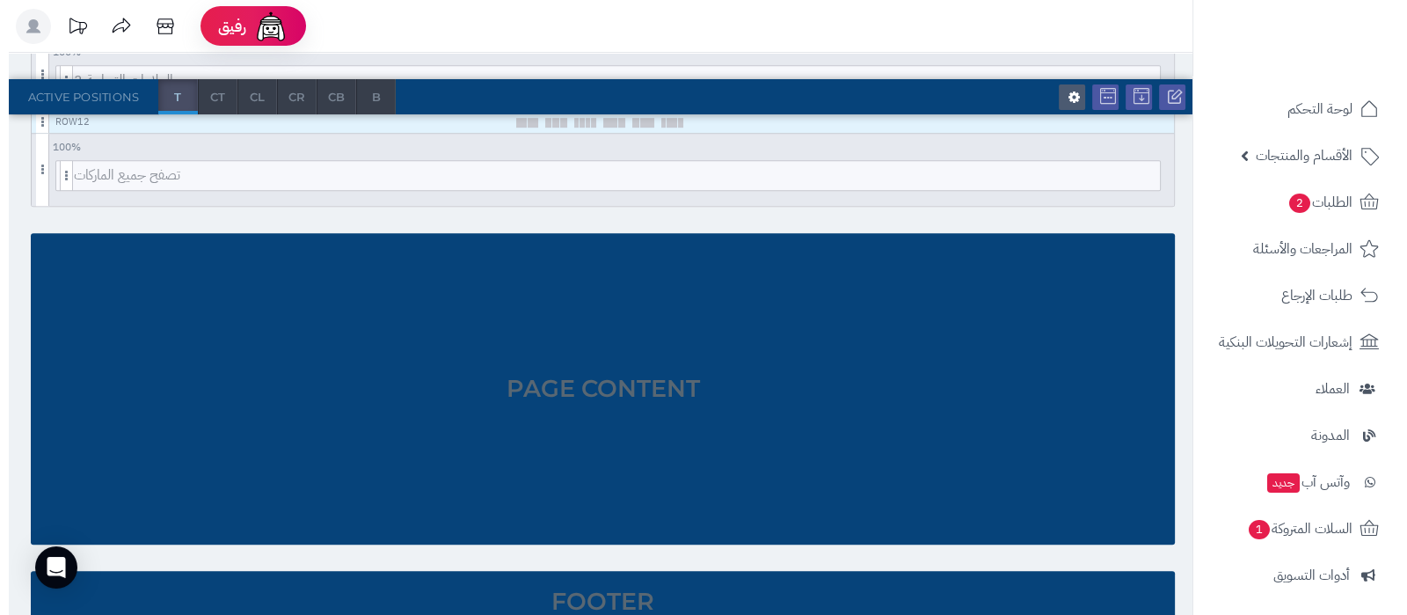
scroll to position [1231, 0]
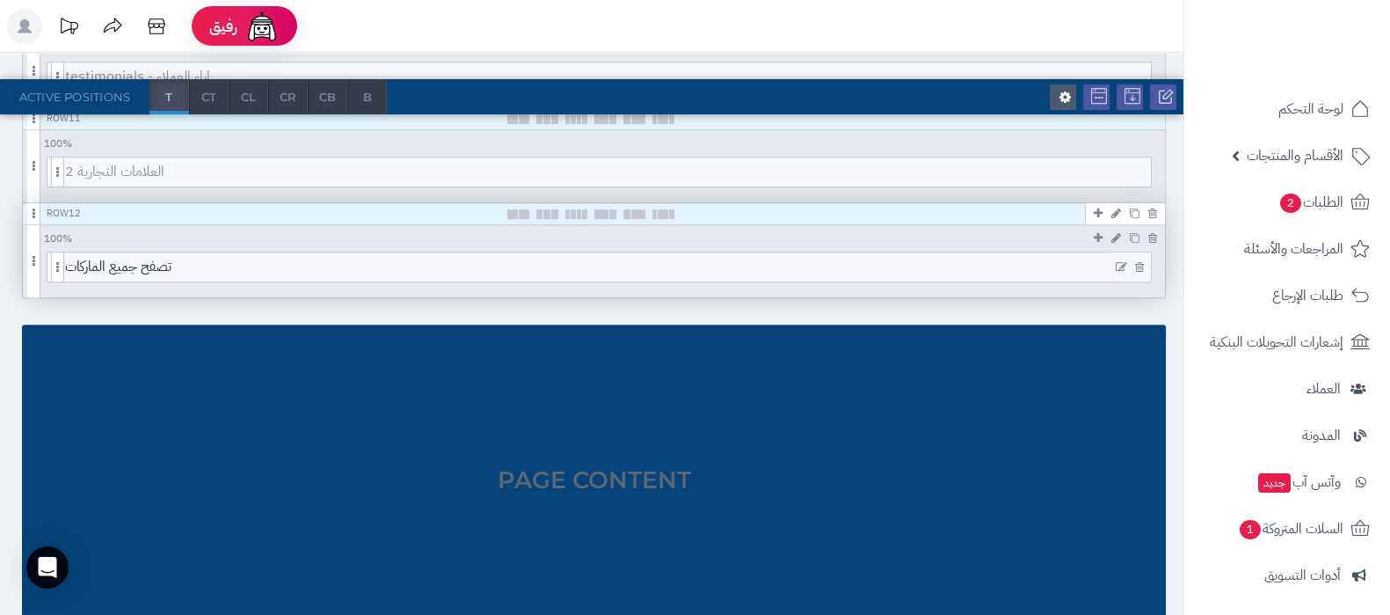
click at [1122, 264] on icon at bounding box center [1121, 267] width 11 height 12
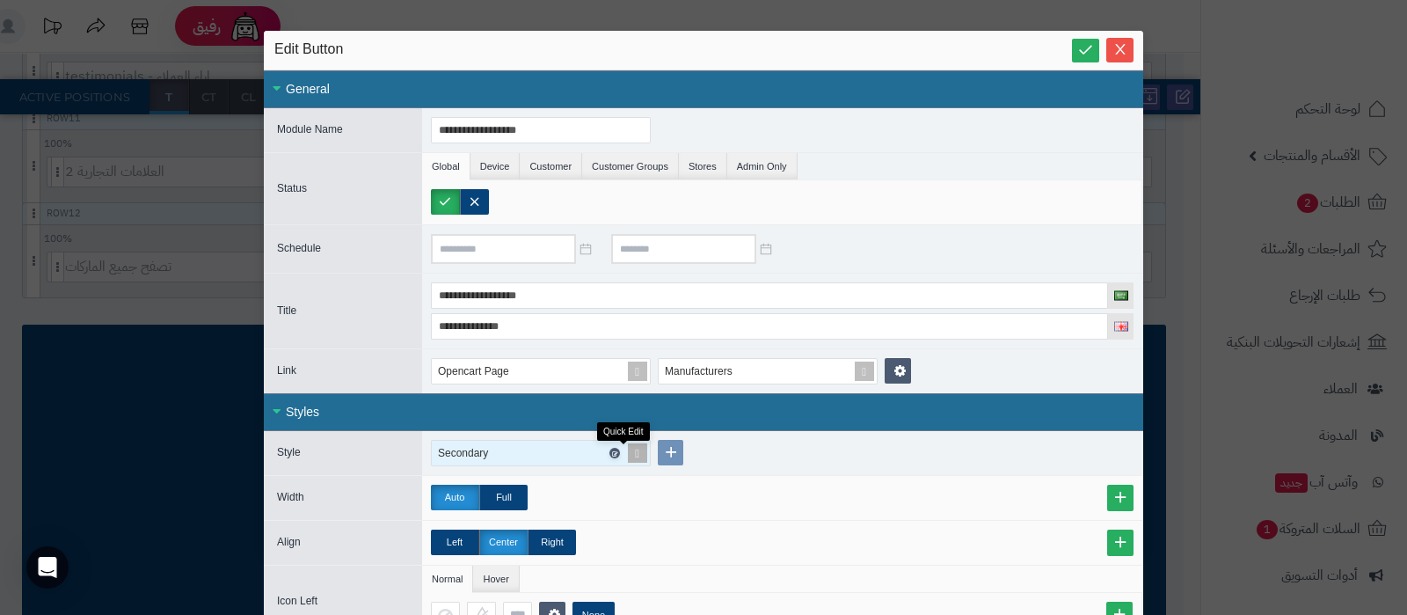
click at [616, 450] on icon at bounding box center [613, 453] width 5 height 8
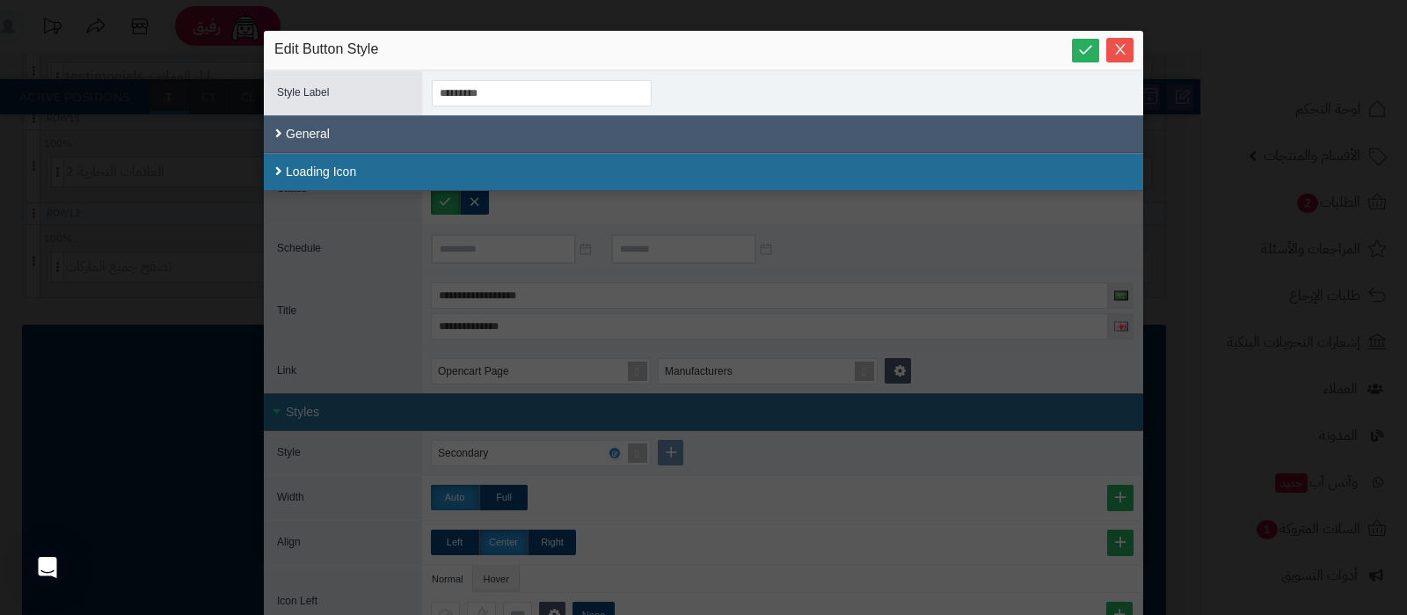
click at [395, 149] on div "General" at bounding box center [703, 134] width 879 height 38
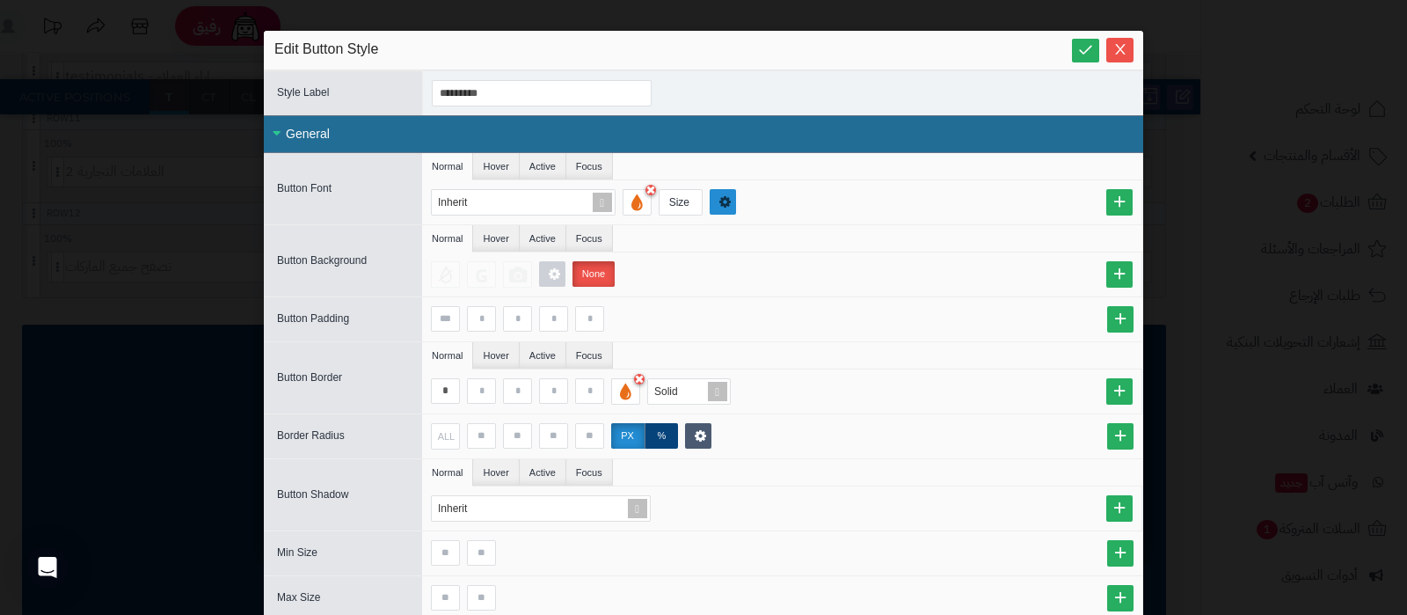
click at [736, 204] on link at bounding box center [723, 202] width 26 height 26
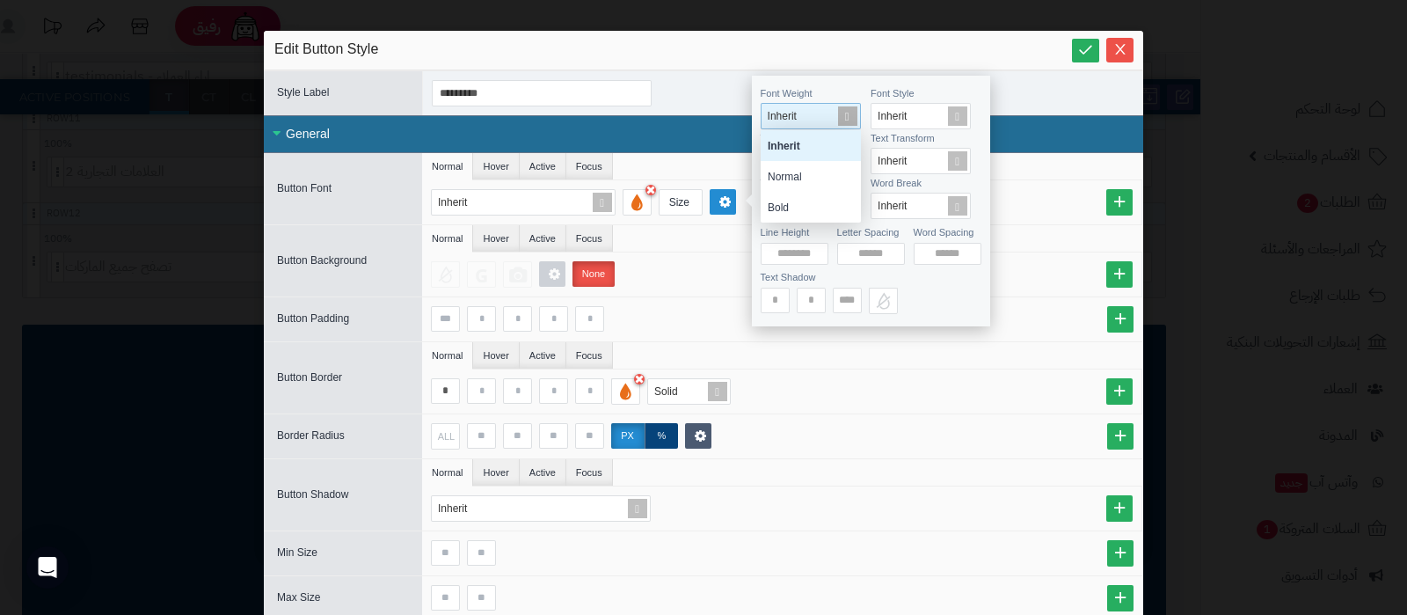
click at [849, 116] on span at bounding box center [847, 116] width 25 height 25
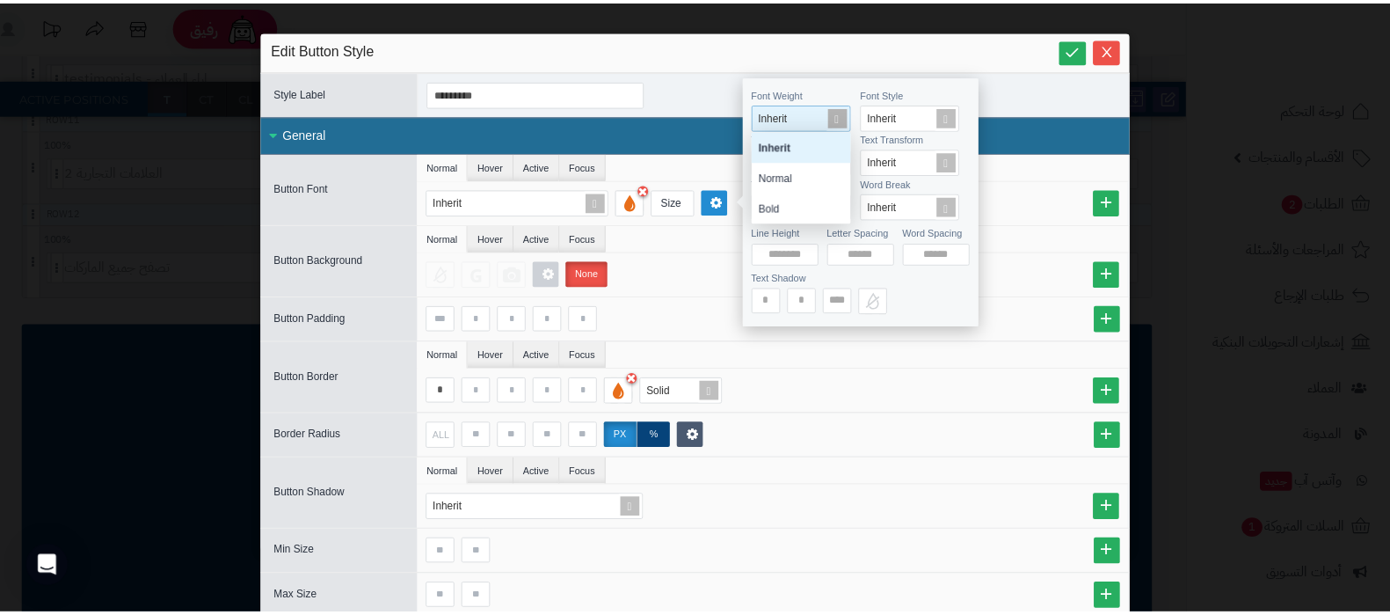
scroll to position [75, 84]
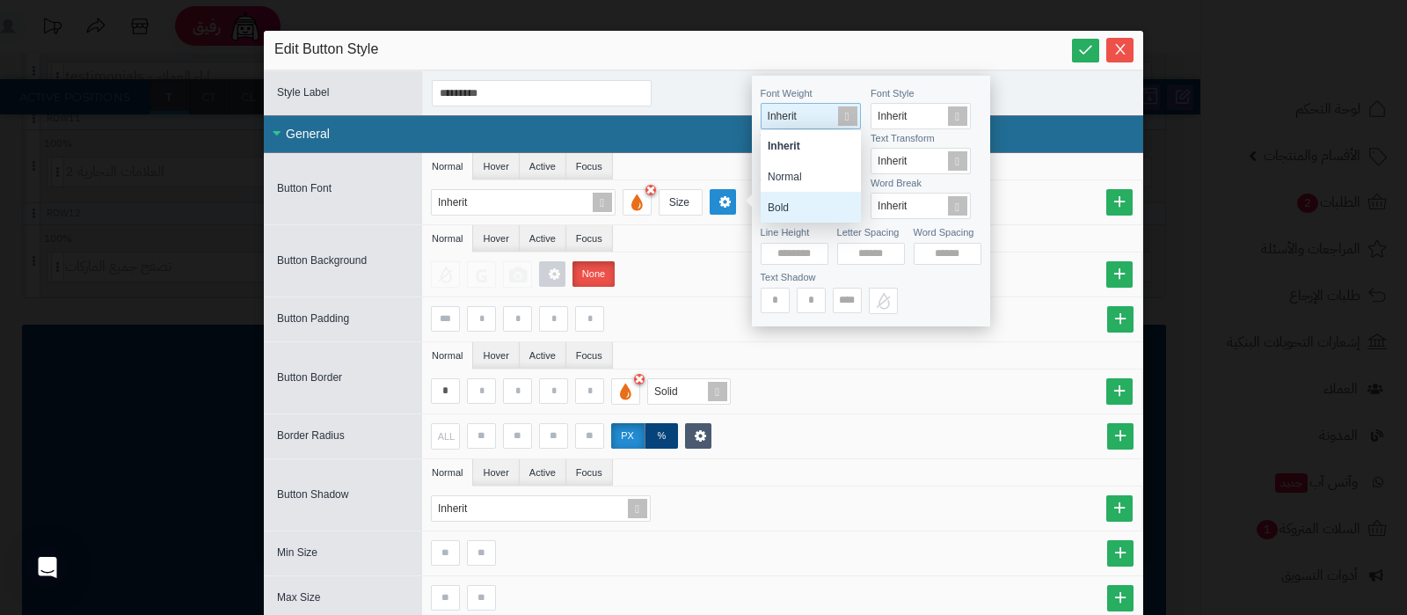
click at [808, 198] on div "Bold" at bounding box center [811, 207] width 100 height 31
click at [1085, 47] on icon at bounding box center [1085, 49] width 17 height 17
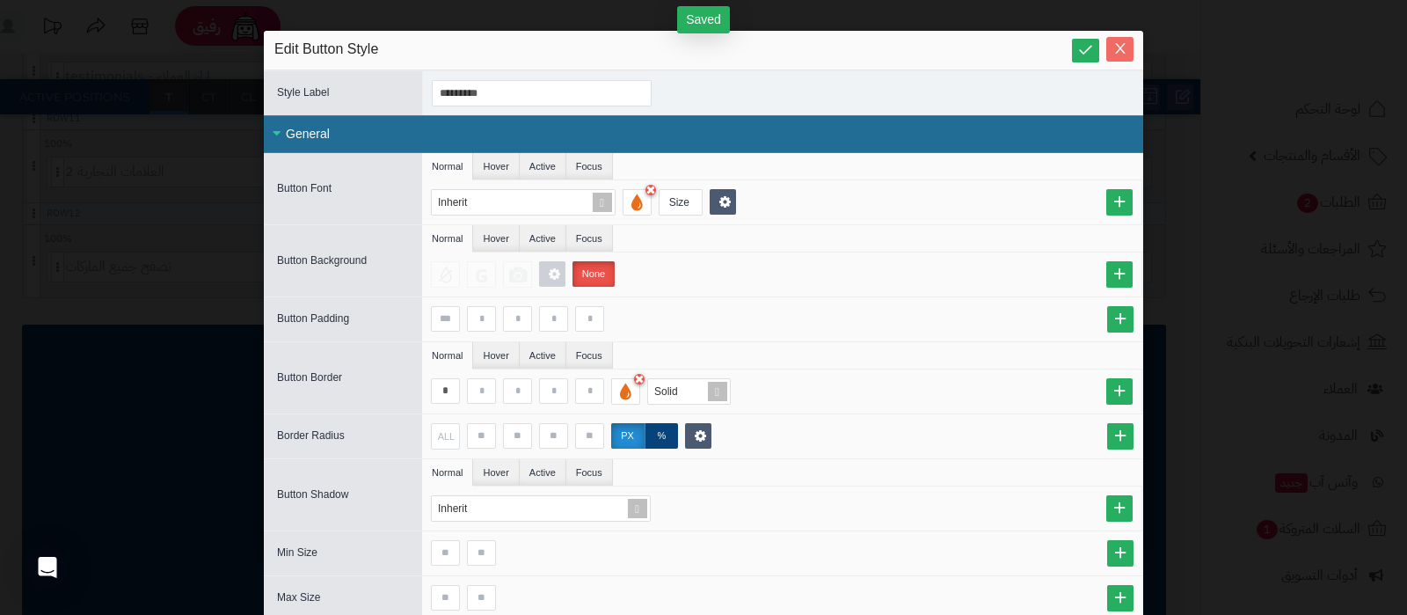
click at [1127, 44] on icon "Close" at bounding box center [1120, 48] width 14 height 14
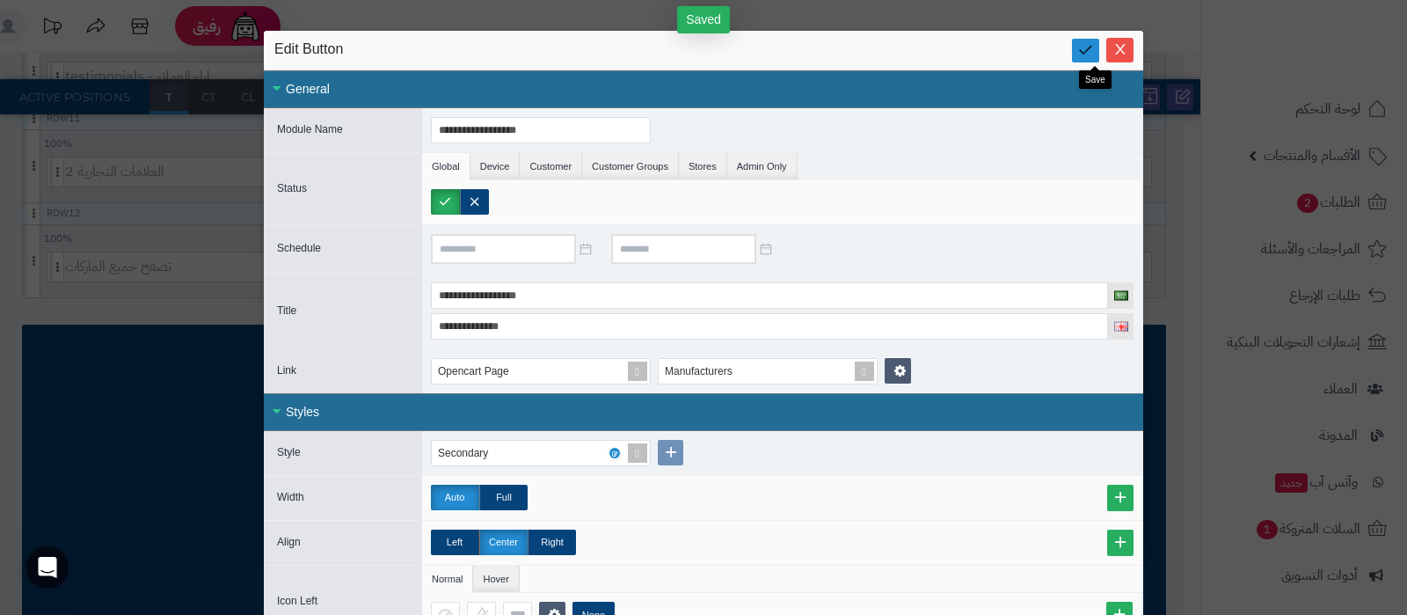
click at [1092, 50] on icon at bounding box center [1085, 49] width 17 height 17
click at [1125, 53] on icon "Close" at bounding box center [1120, 49] width 10 height 11
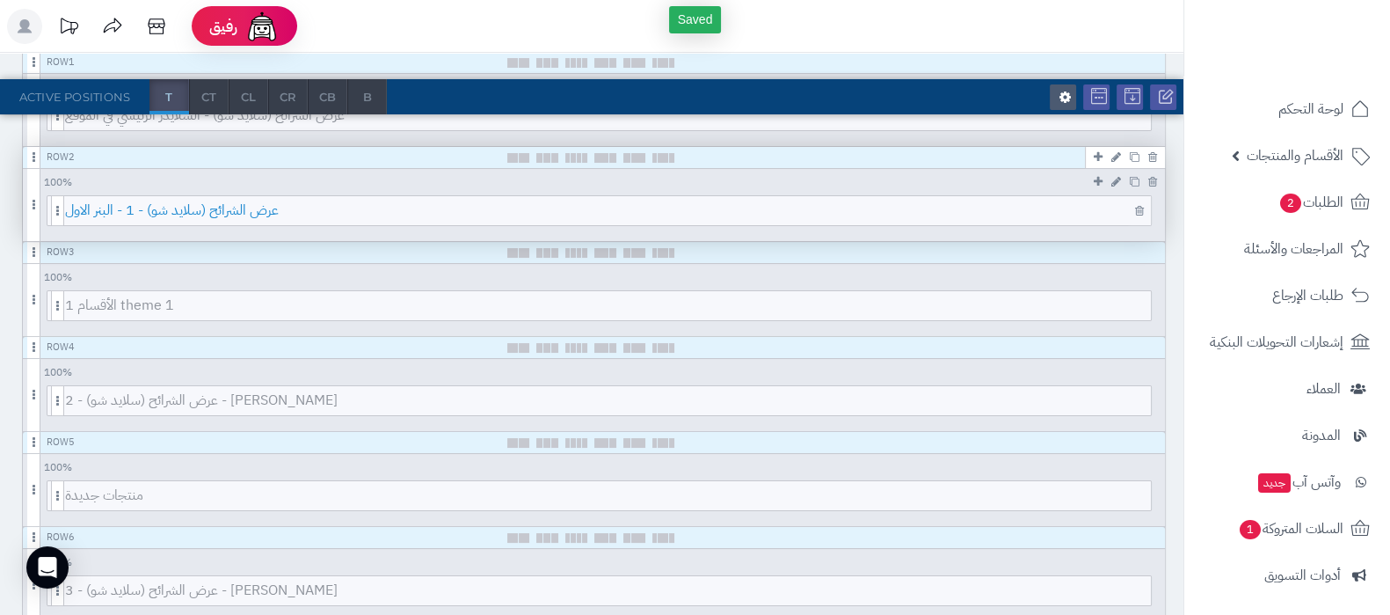
scroll to position [0, 0]
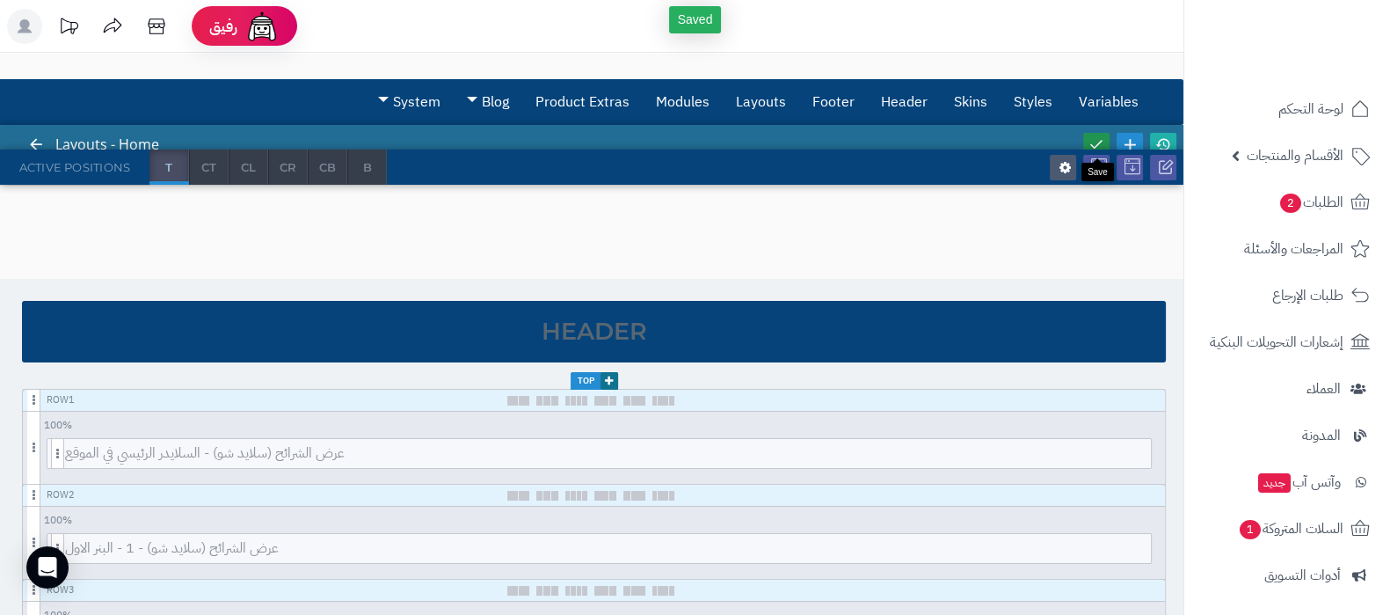
click at [1097, 141] on icon at bounding box center [1097, 144] width 16 height 16
click at [1170, 146] on icon at bounding box center [1163, 144] width 16 height 16
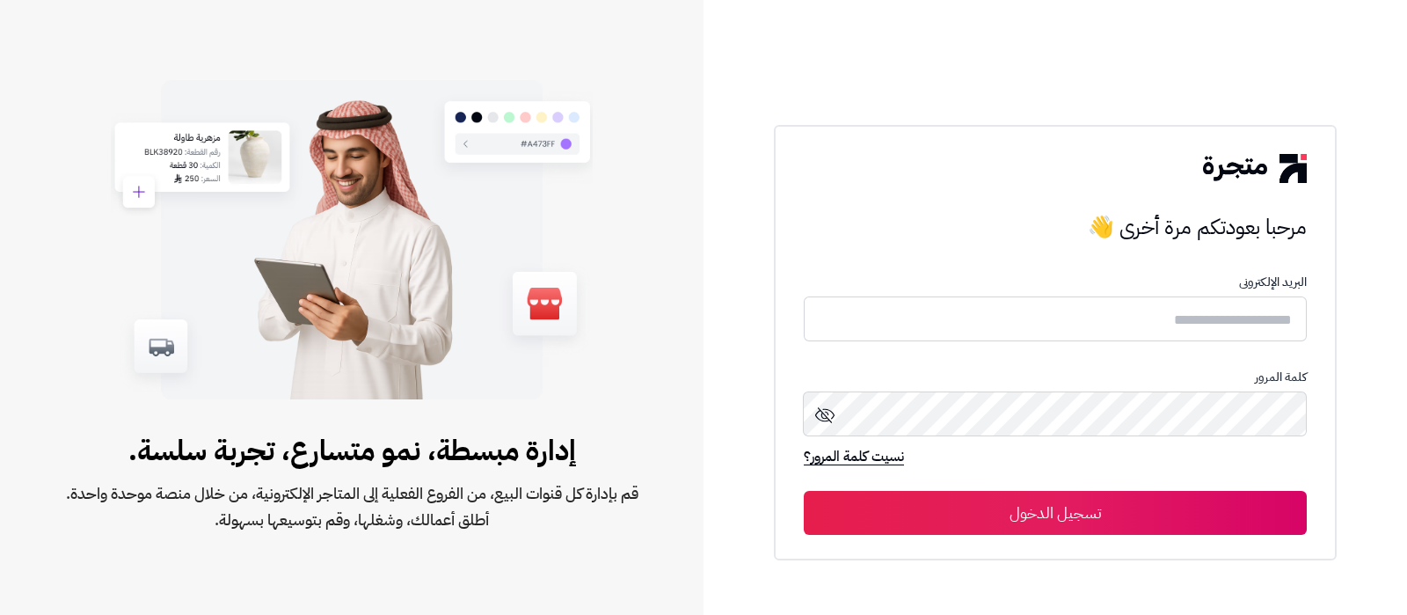
click at [1121, 353] on form "البريد الإلكترونى كلمة المرور نسيت كلمة المرور؟ تسجيل الدخول" at bounding box center [1055, 404] width 503 height 259
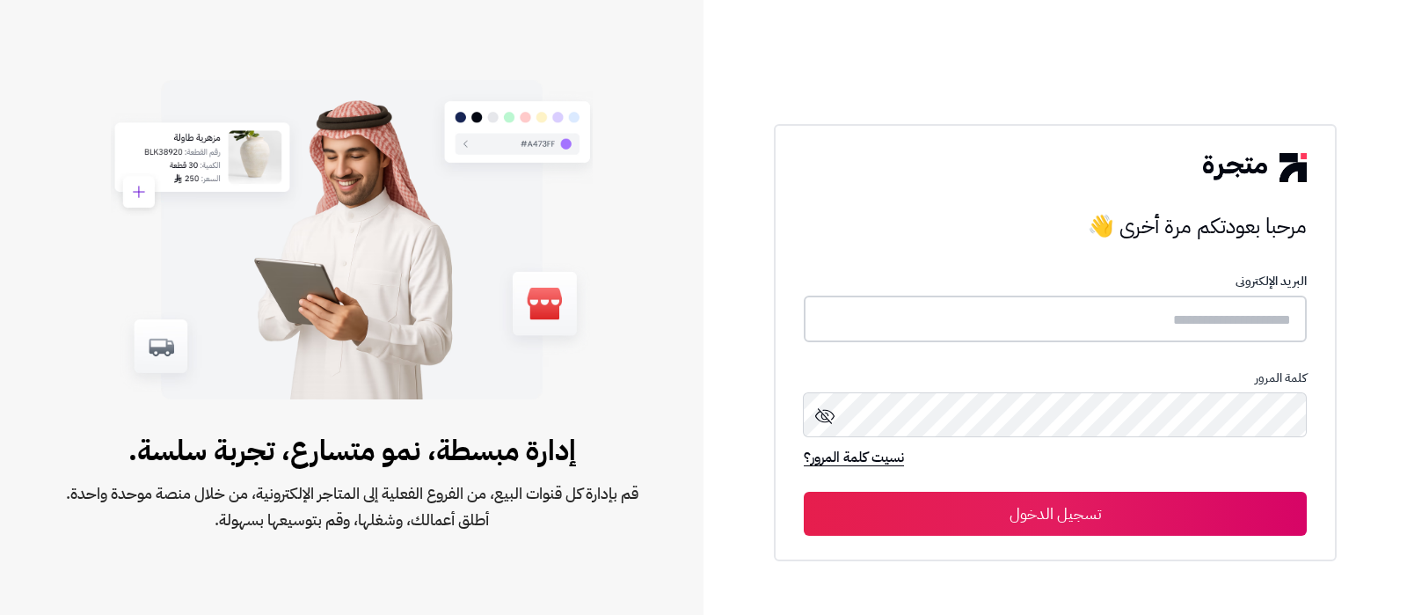
click at [1148, 317] on input "text" at bounding box center [1055, 318] width 503 height 47
type input "**********"
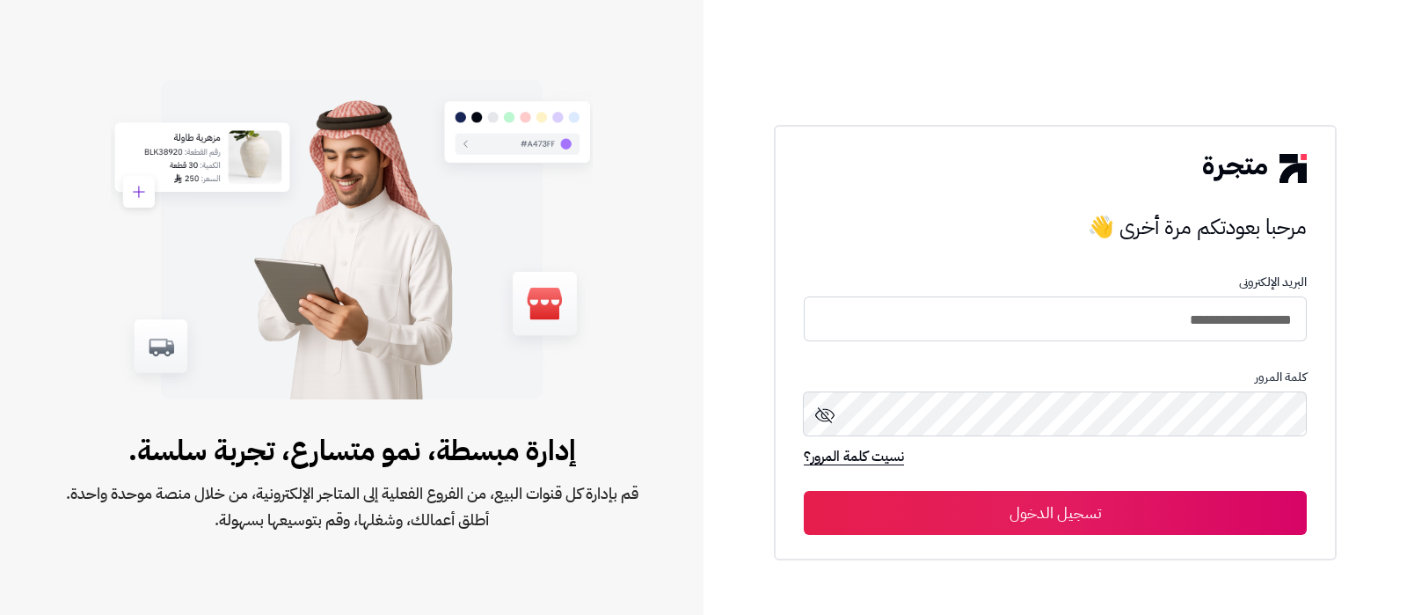
click at [1071, 513] on button "تسجيل الدخول" at bounding box center [1055, 513] width 503 height 44
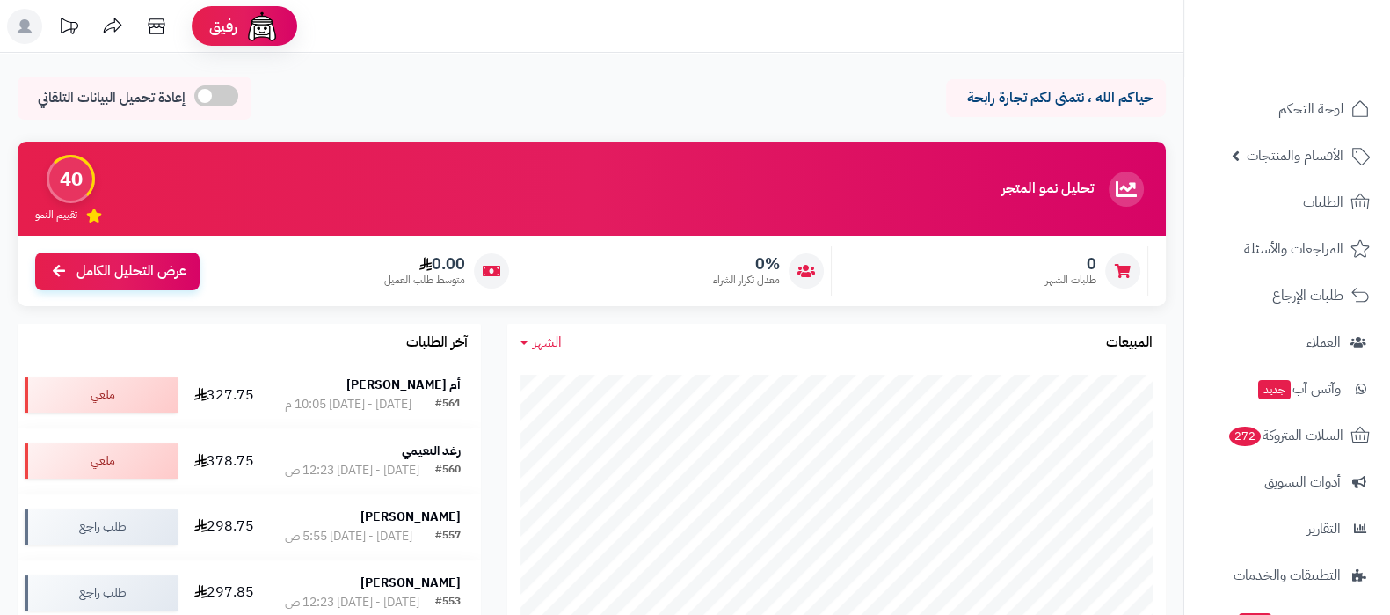
click at [30, 23] on rect at bounding box center [24, 26] width 35 height 35
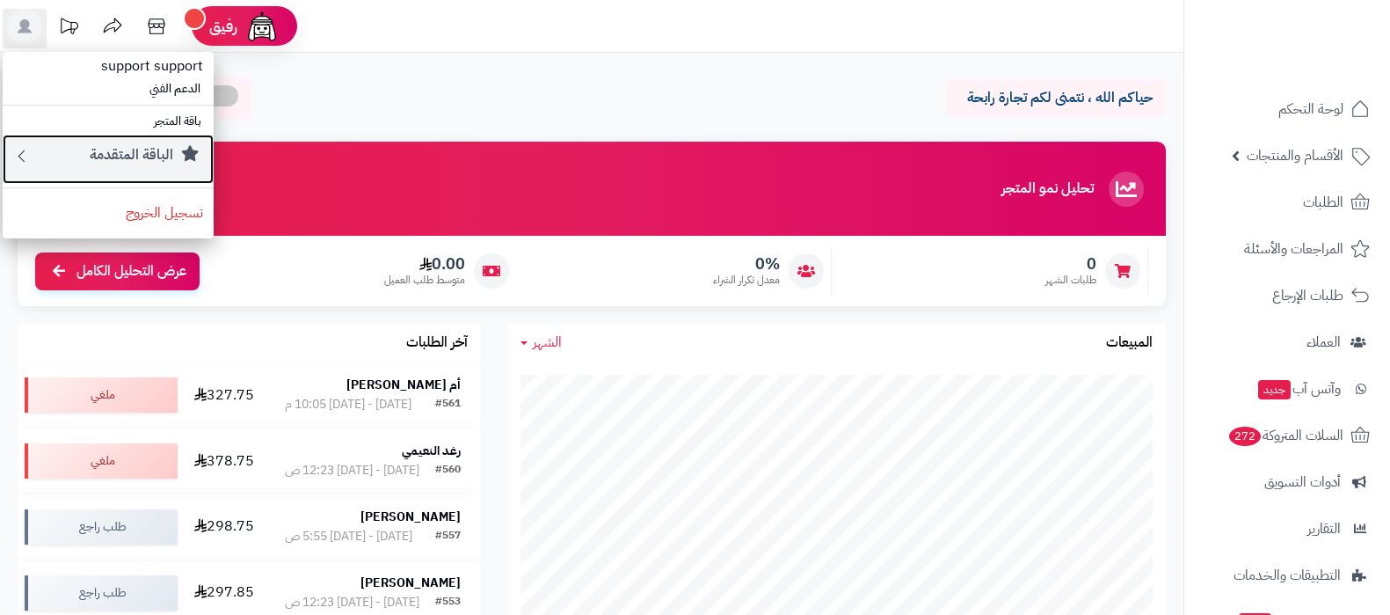
click at [92, 153] on small "الباقة المتقدمة" at bounding box center [132, 154] width 84 height 21
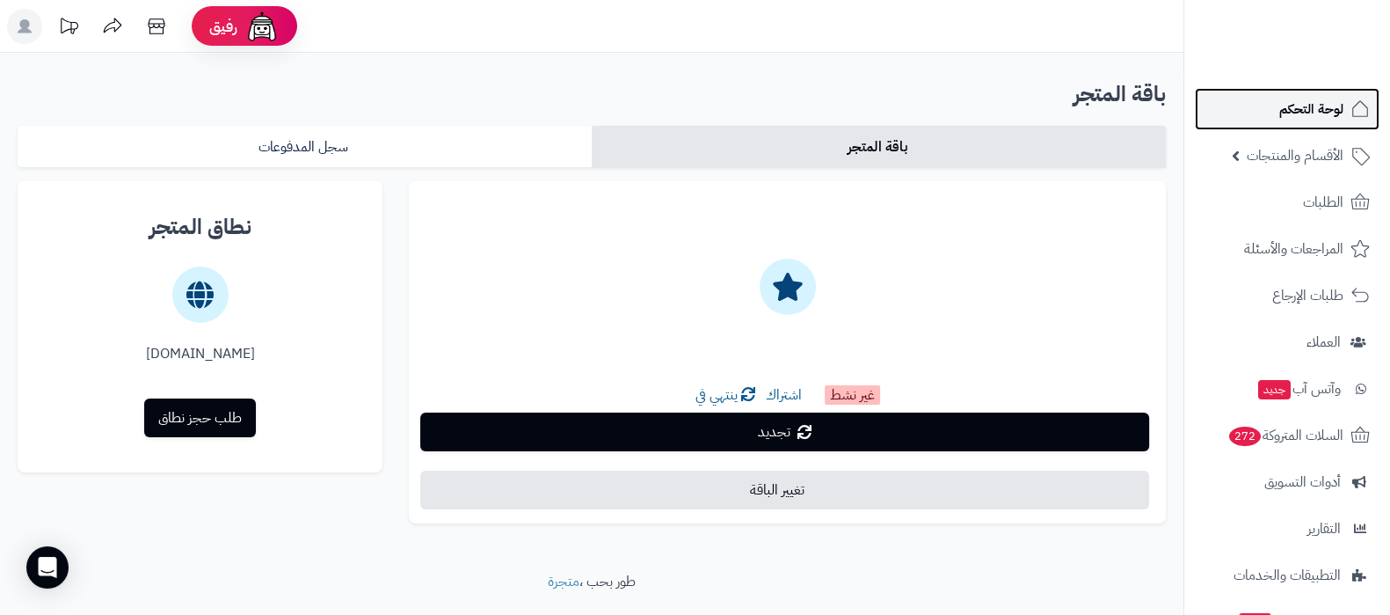
click at [1295, 113] on span "لوحة التحكم" at bounding box center [1311, 109] width 64 height 25
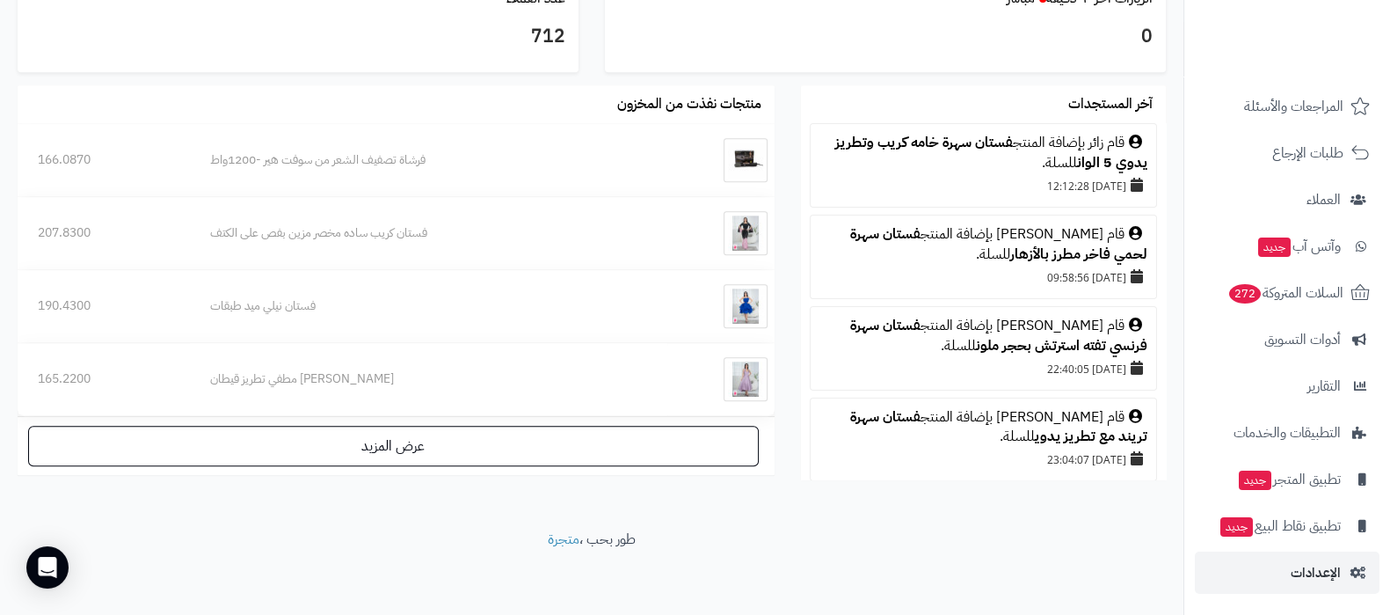
scroll to position [994, 0]
click at [1293, 577] on span "الإعدادات" at bounding box center [1316, 572] width 50 height 25
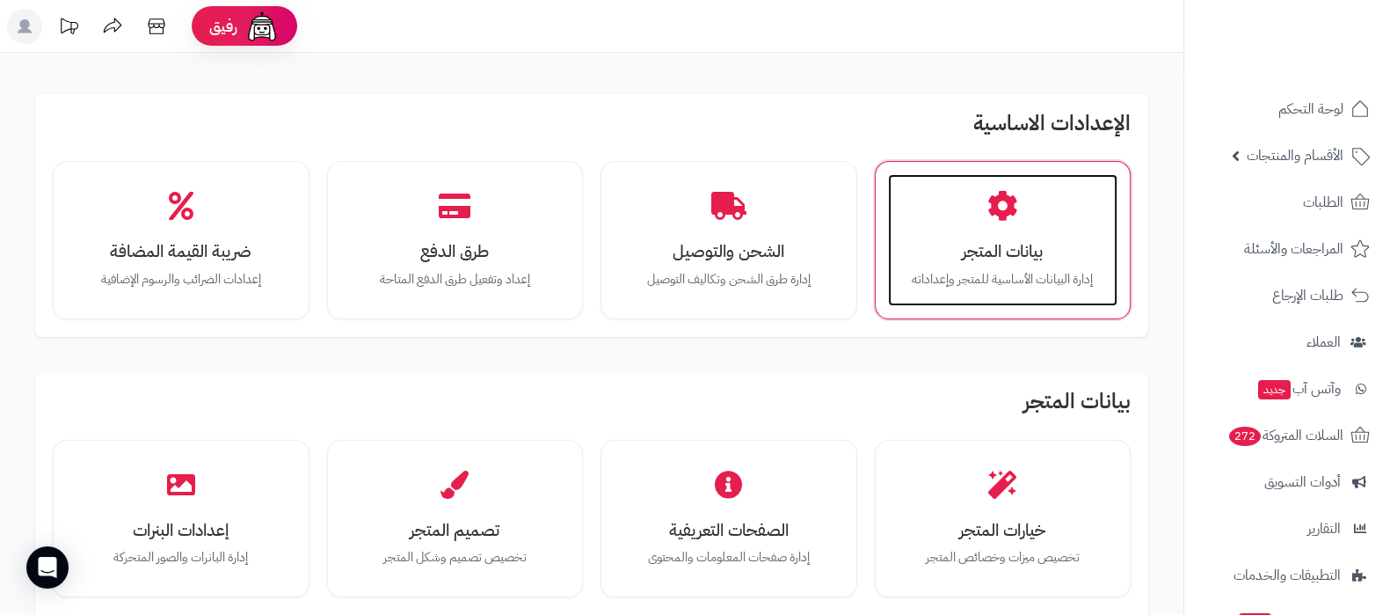
click at [1018, 230] on div "بيانات المتجر إدارة البيانات الأساسية للمتجر وإعداداته" at bounding box center [1003, 240] width 230 height 132
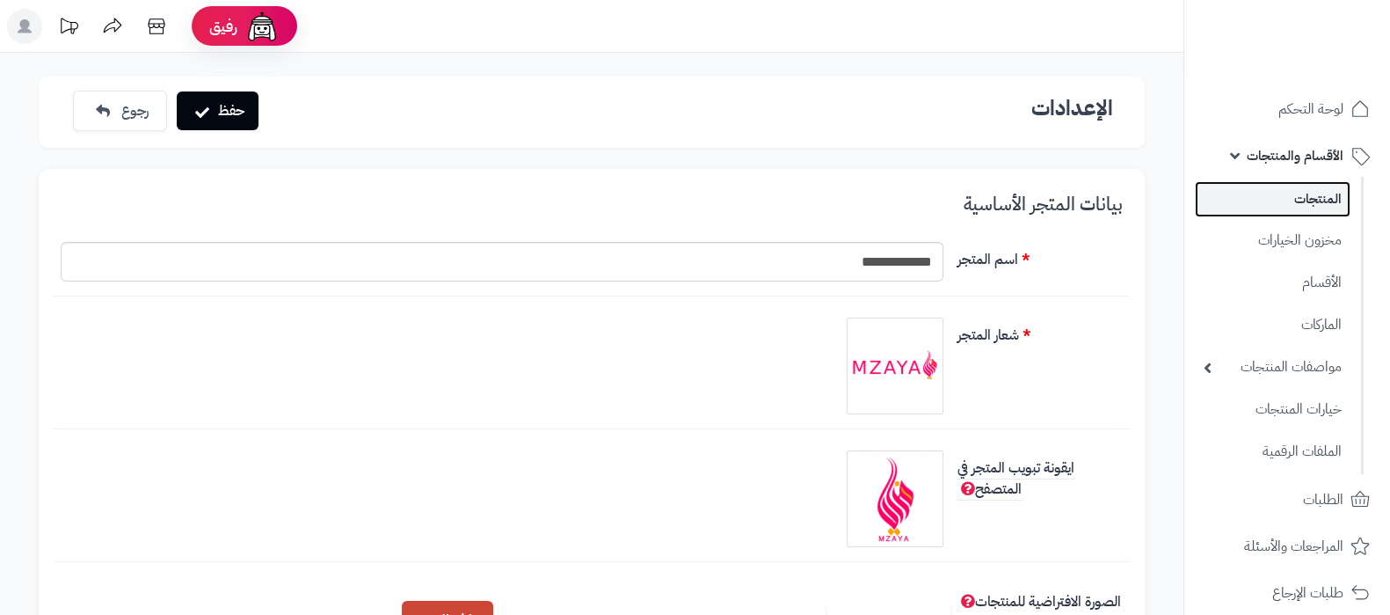
click at [1272, 208] on link "المنتجات" at bounding box center [1273, 199] width 156 height 36
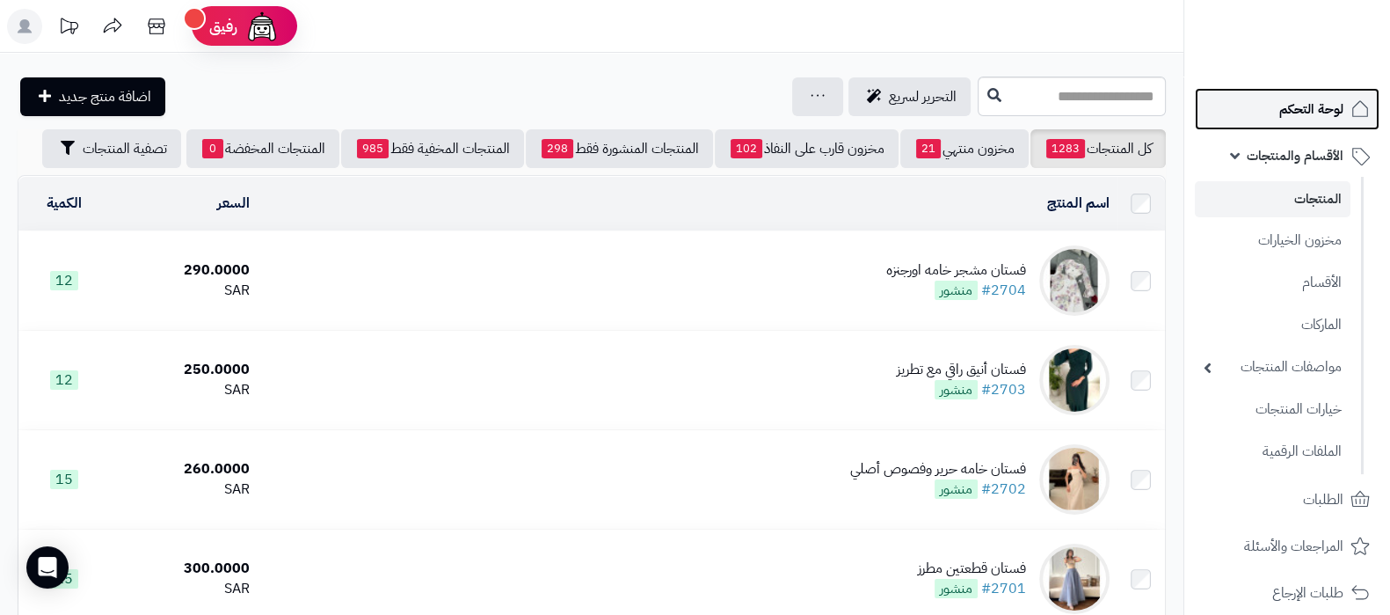
click at [1251, 94] on link "لوحة التحكم" at bounding box center [1287, 109] width 185 height 42
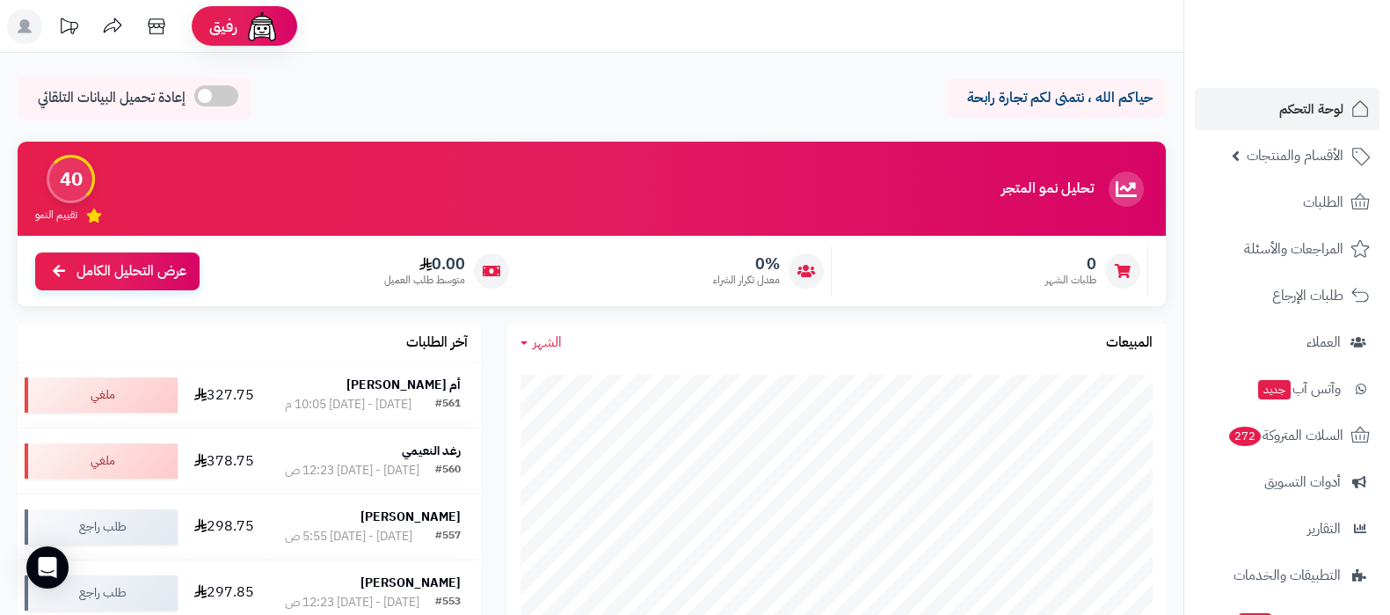
click at [22, 33] on icon at bounding box center [25, 26] width 14 height 14
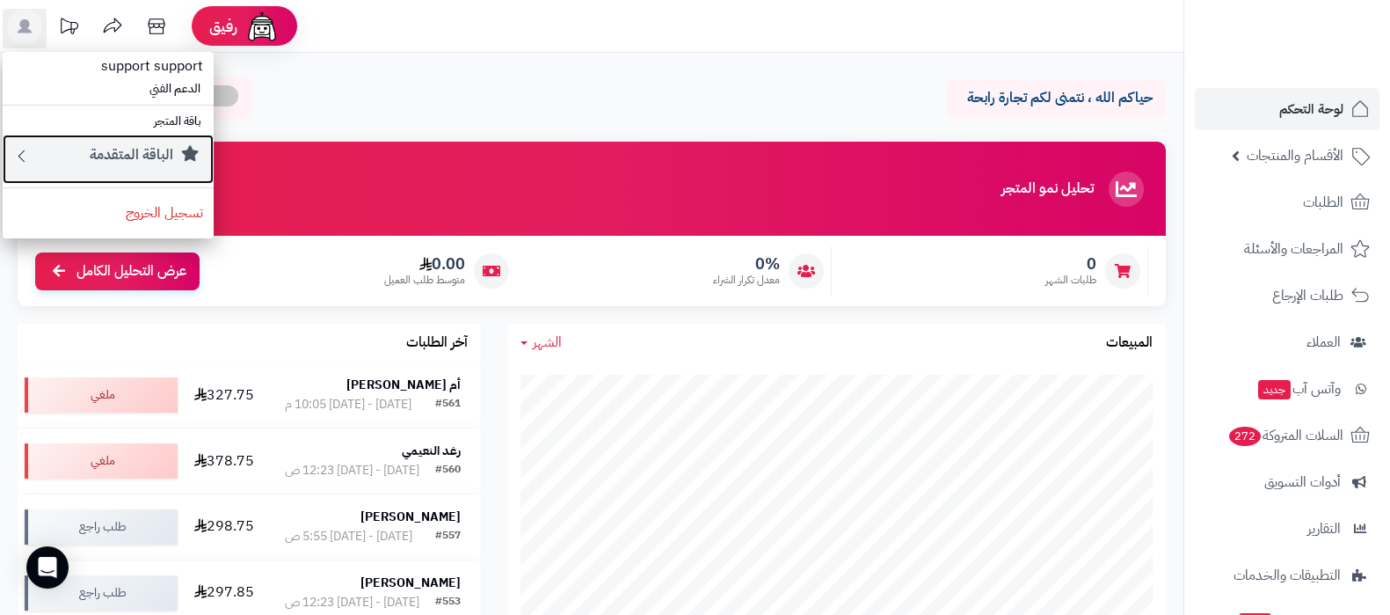
click at [91, 156] on small "الباقة المتقدمة" at bounding box center [132, 154] width 84 height 21
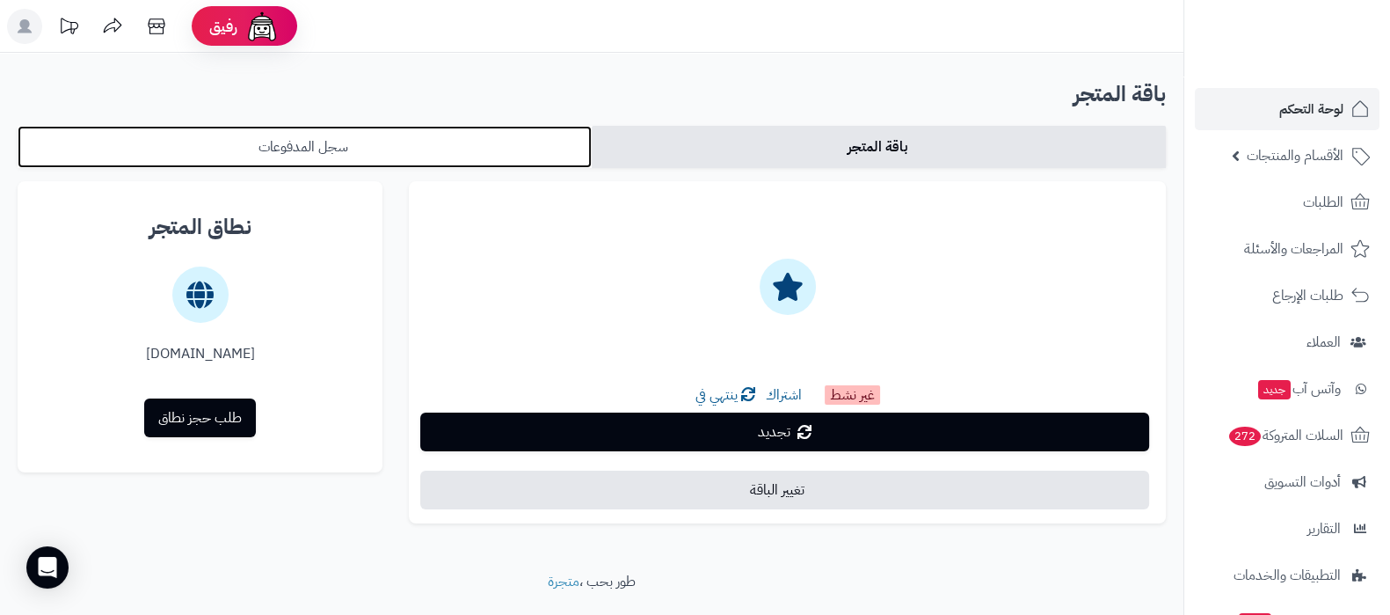
click at [325, 145] on link "سجل المدفوعات" at bounding box center [305, 147] width 574 height 42
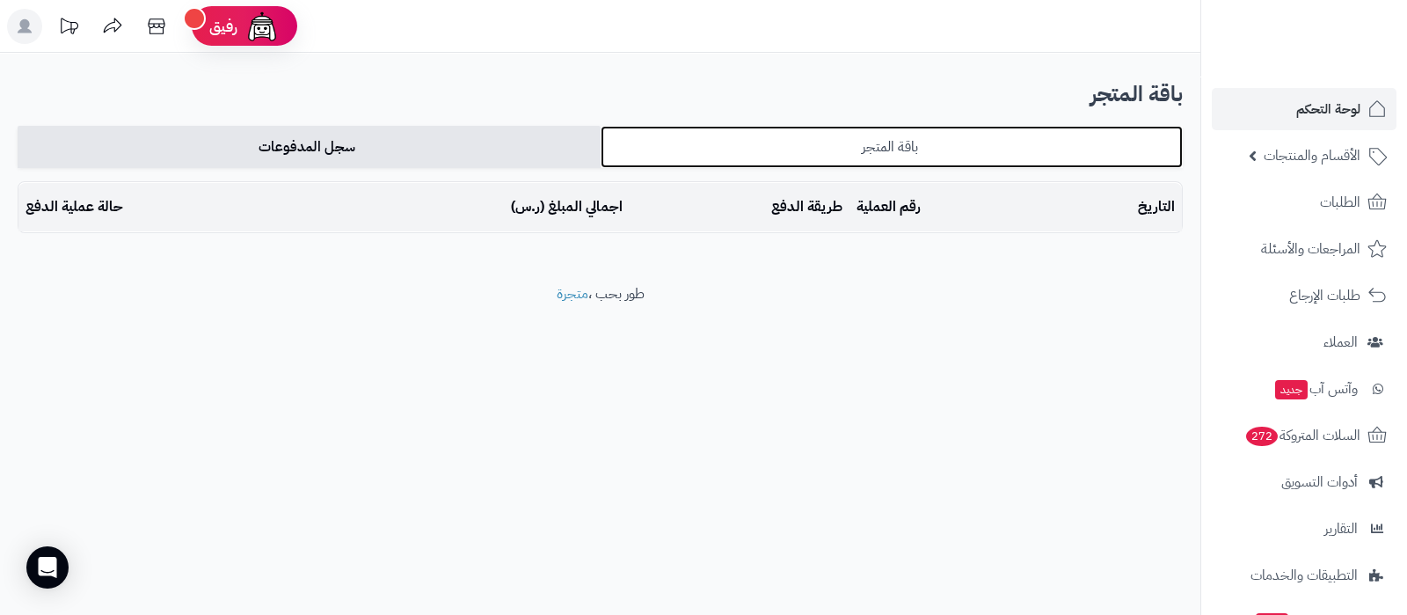
click at [831, 154] on link "باقة المتجر" at bounding box center [892, 147] width 583 height 42
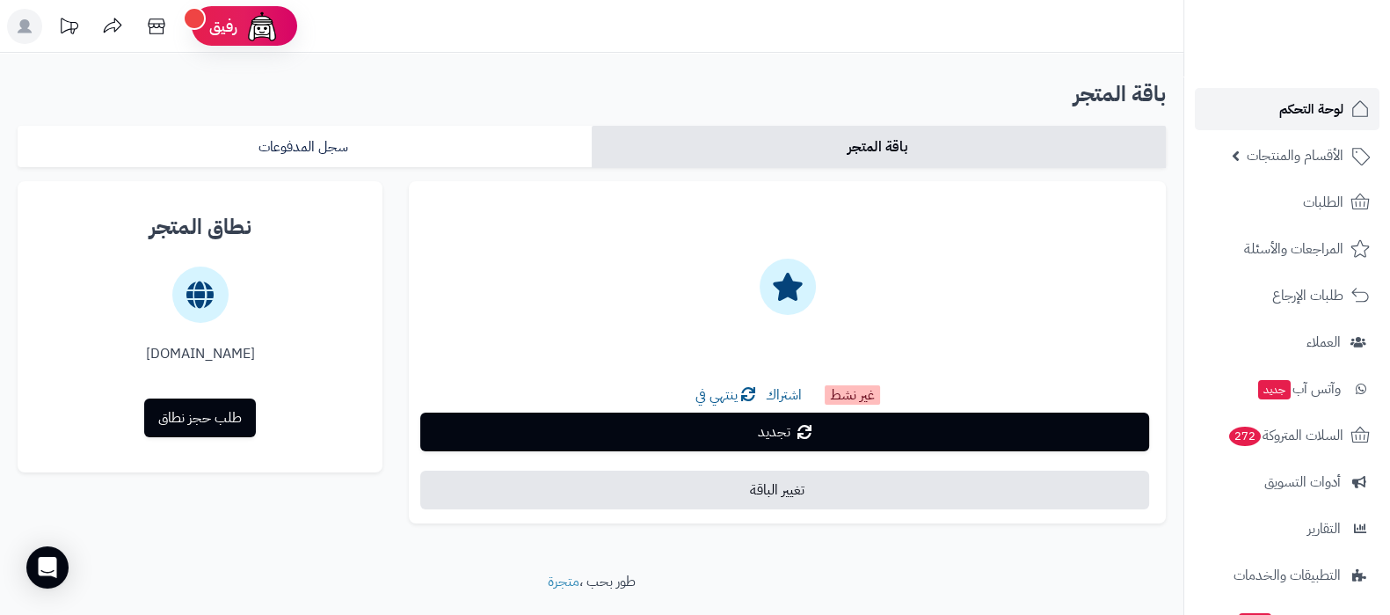
click at [1268, 119] on link "لوحة التحكم" at bounding box center [1287, 109] width 185 height 42
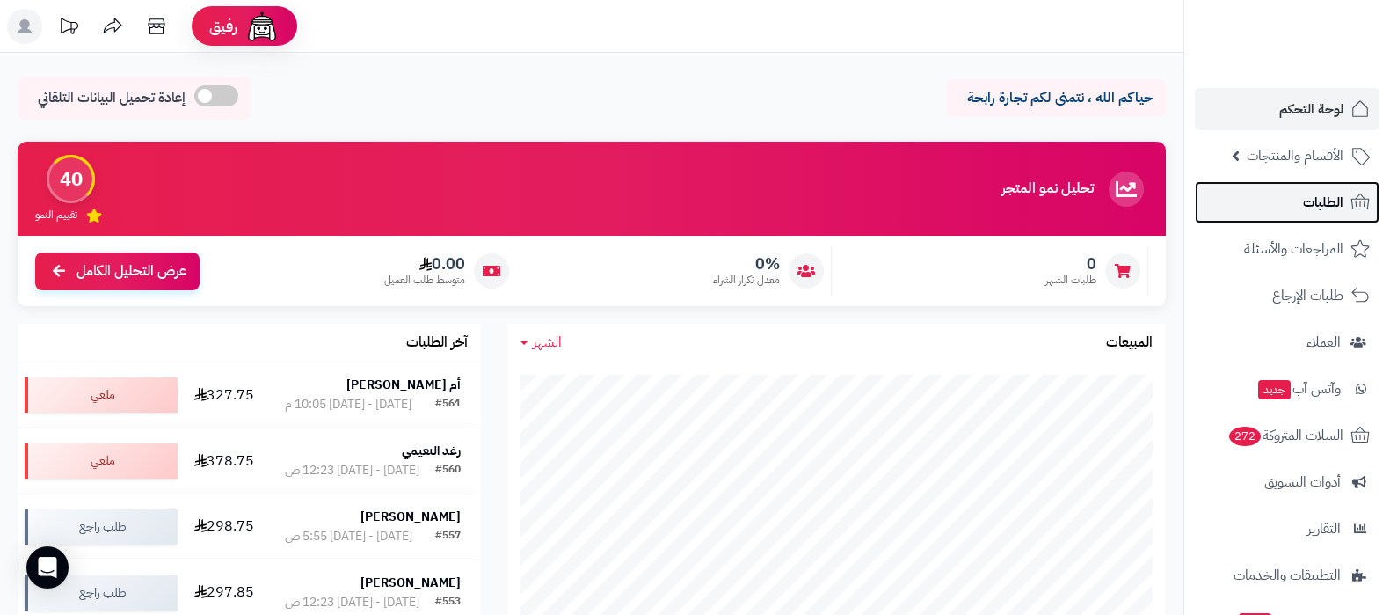
click at [1294, 191] on link "الطلبات" at bounding box center [1287, 202] width 185 height 42
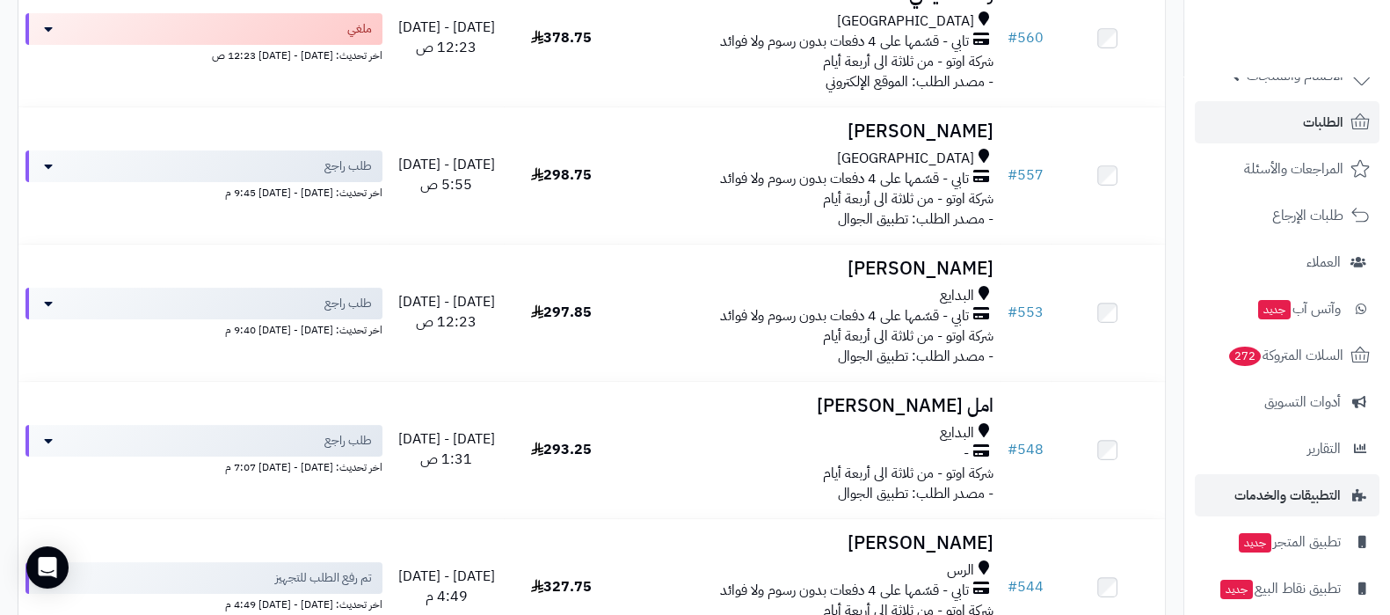
scroll to position [142, 0]
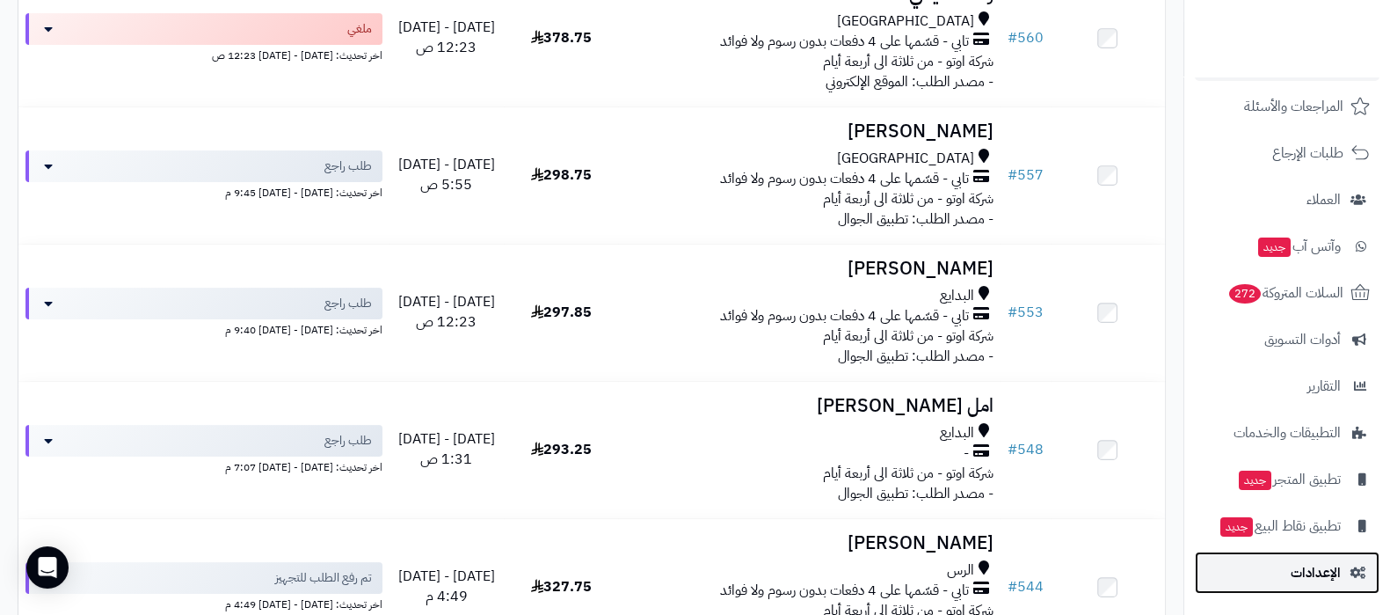
click at [1315, 586] on link "الإعدادات" at bounding box center [1287, 572] width 185 height 42
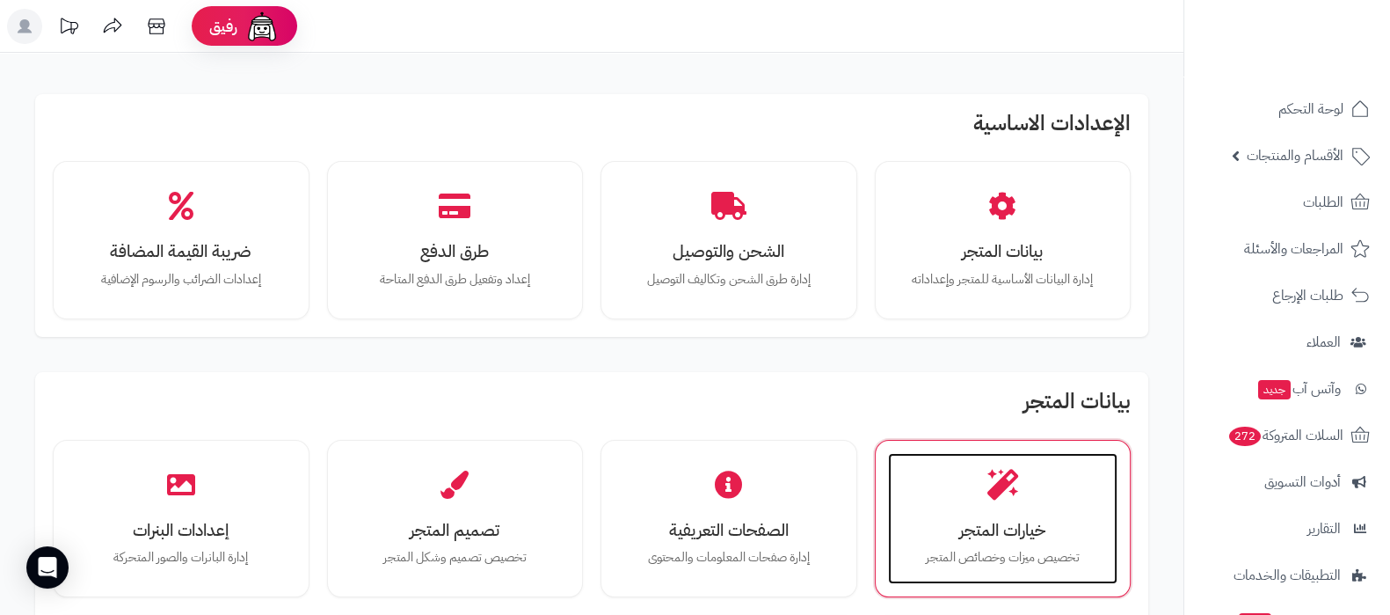
click at [1011, 469] on icon at bounding box center [1003, 484] width 31 height 31
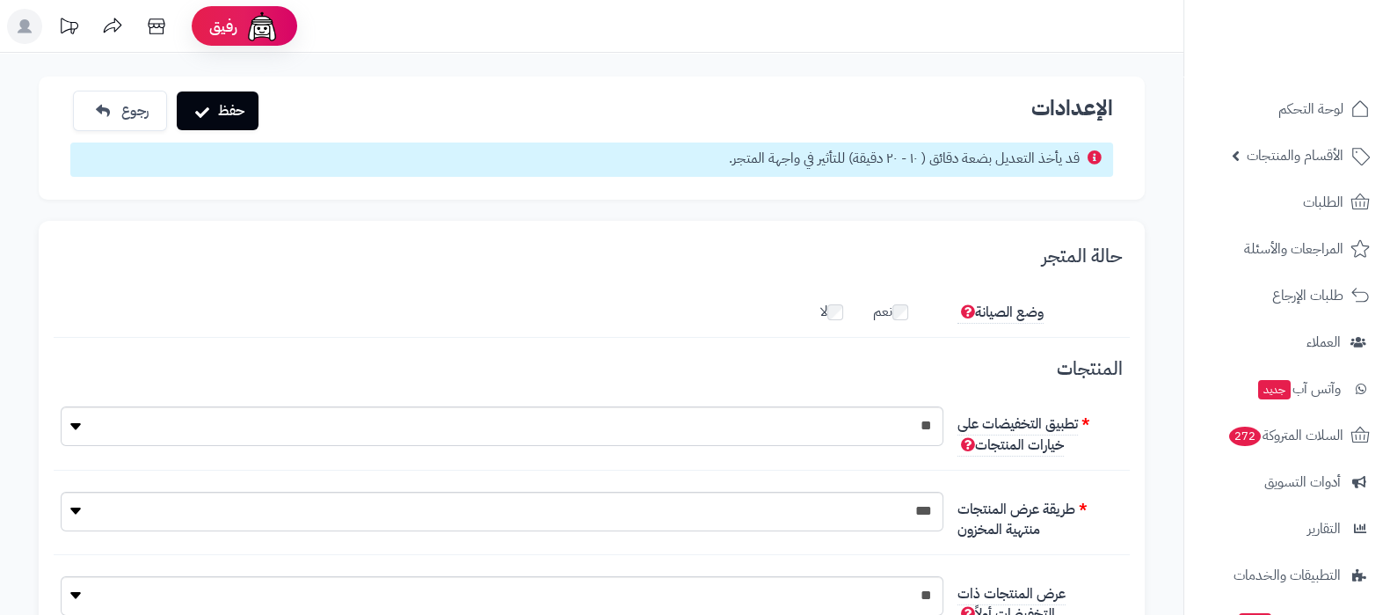
scroll to position [79, 0]
click at [193, 109] on button "حفظ" at bounding box center [218, 110] width 82 height 39
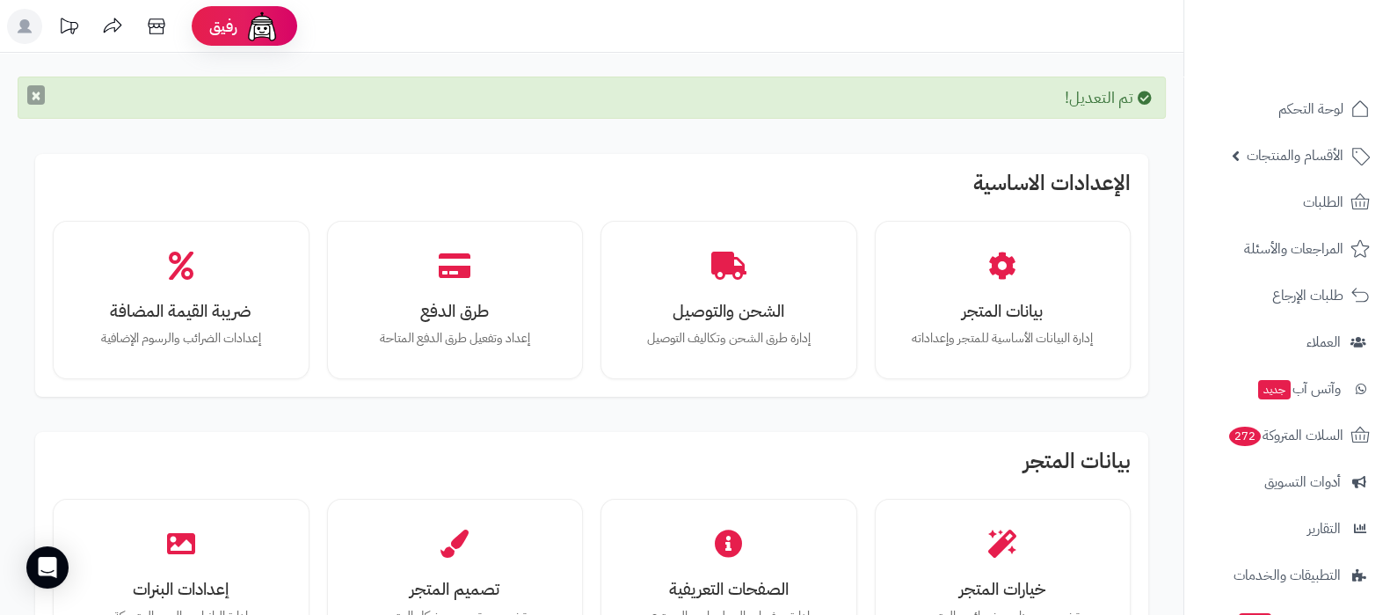
click at [38, 91] on button "×" at bounding box center [36, 94] width 18 height 19
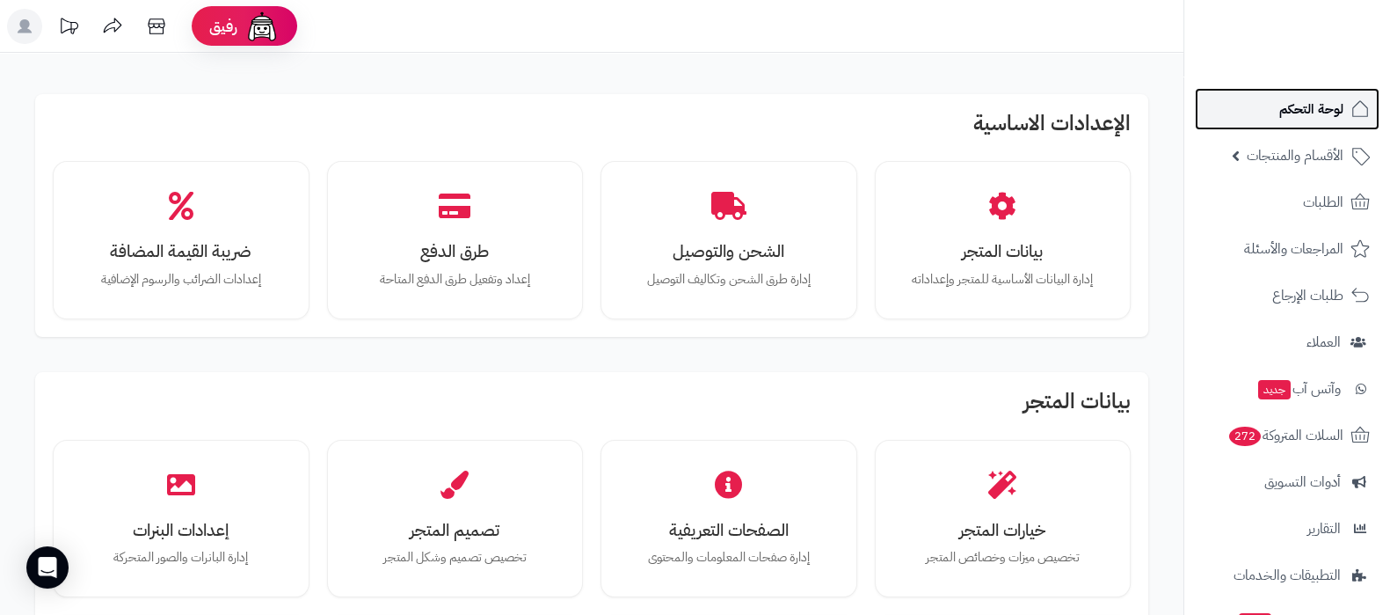
click at [1319, 114] on span "لوحة التحكم" at bounding box center [1311, 109] width 64 height 25
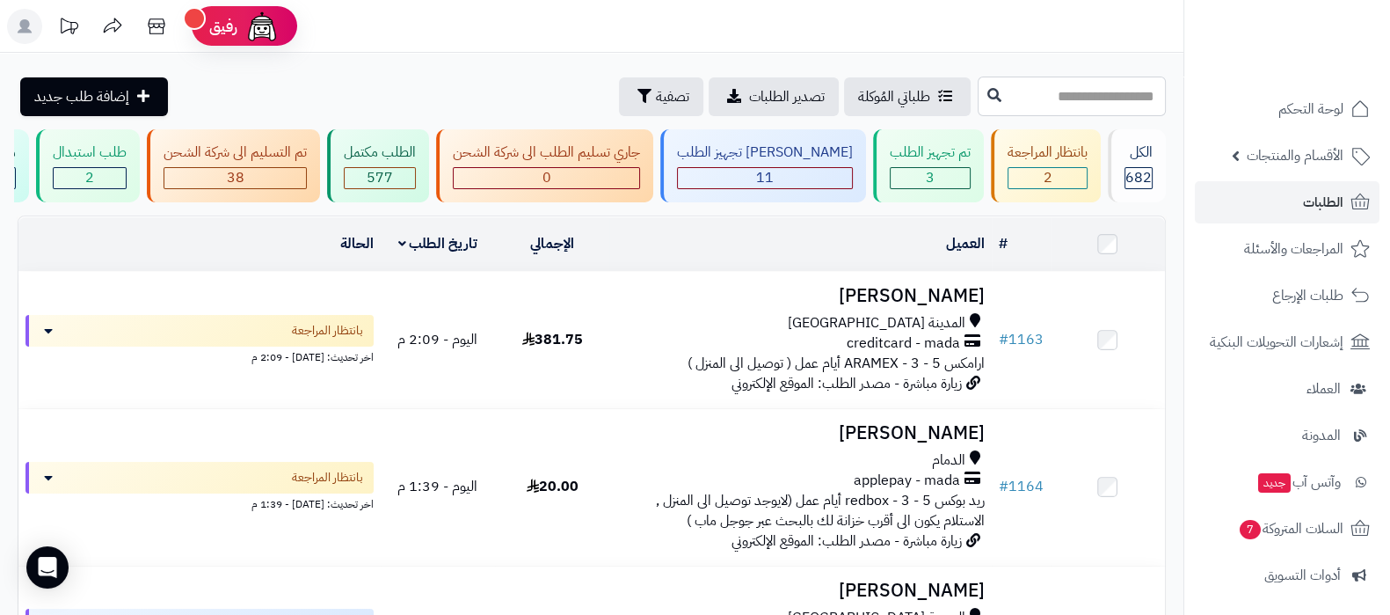
click at [1047, 100] on input "text" at bounding box center [1072, 97] width 188 height 40
type input "****"
click at [988, 89] on icon at bounding box center [995, 94] width 14 height 14
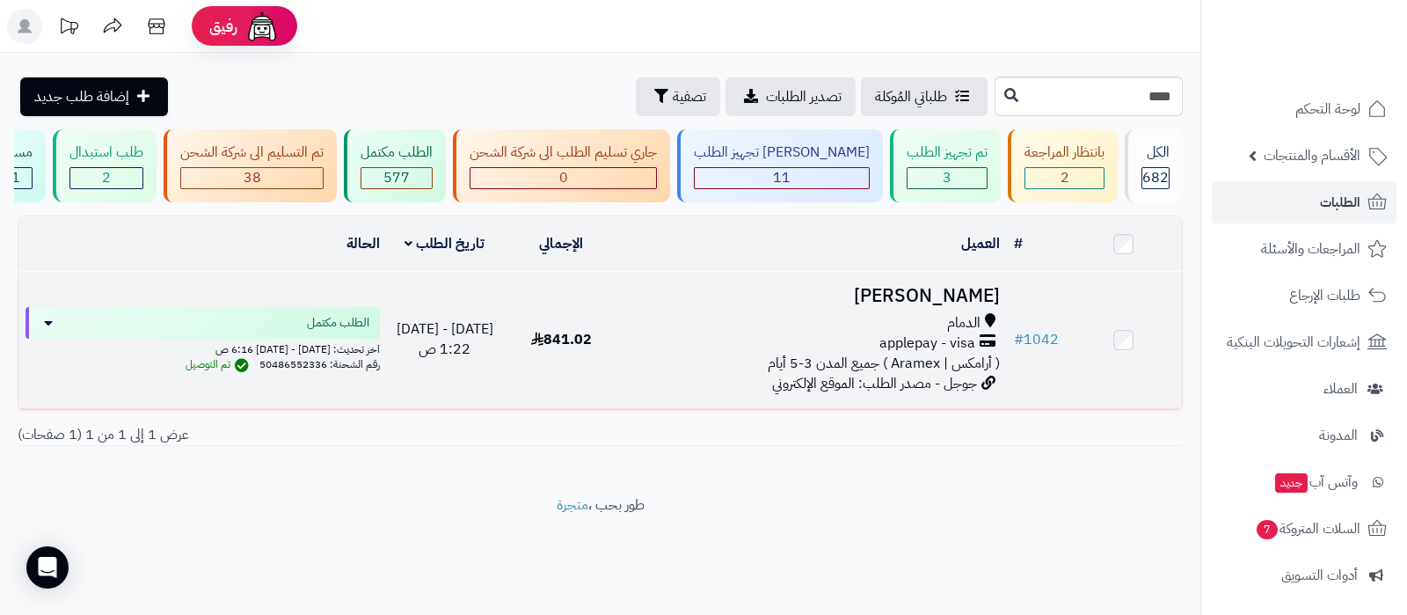
click at [937, 300] on h3 "[PERSON_NAME]" at bounding box center [813, 296] width 374 height 20
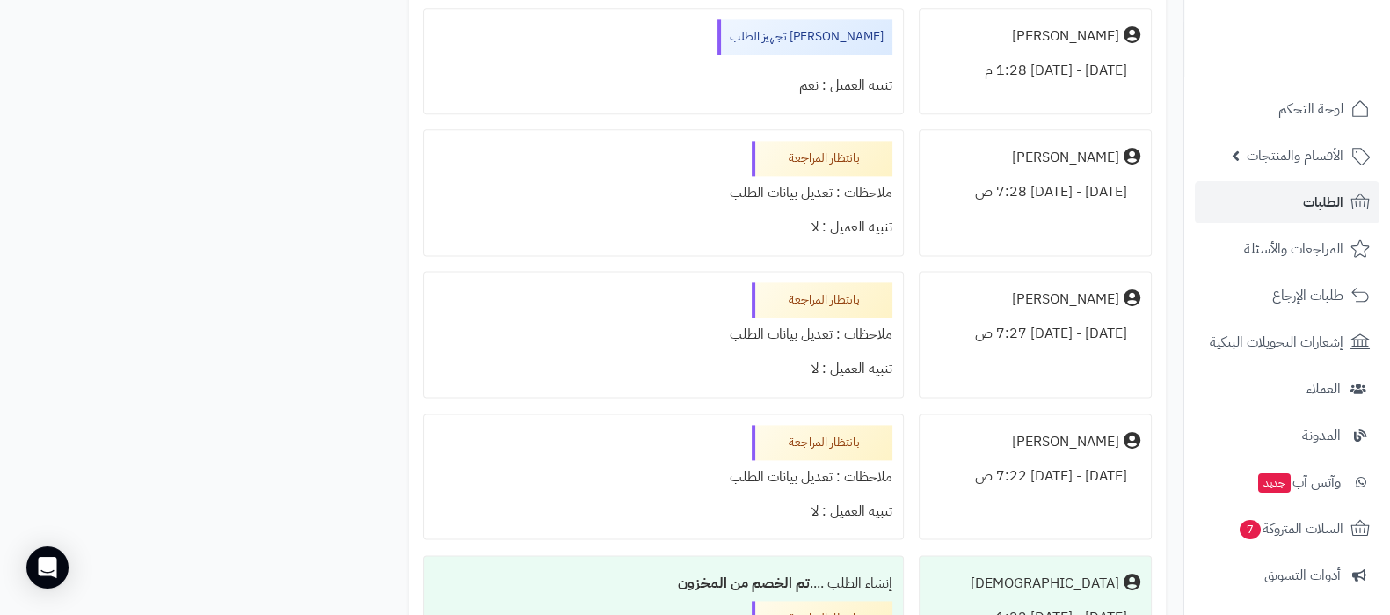
scroll to position [3208, 0]
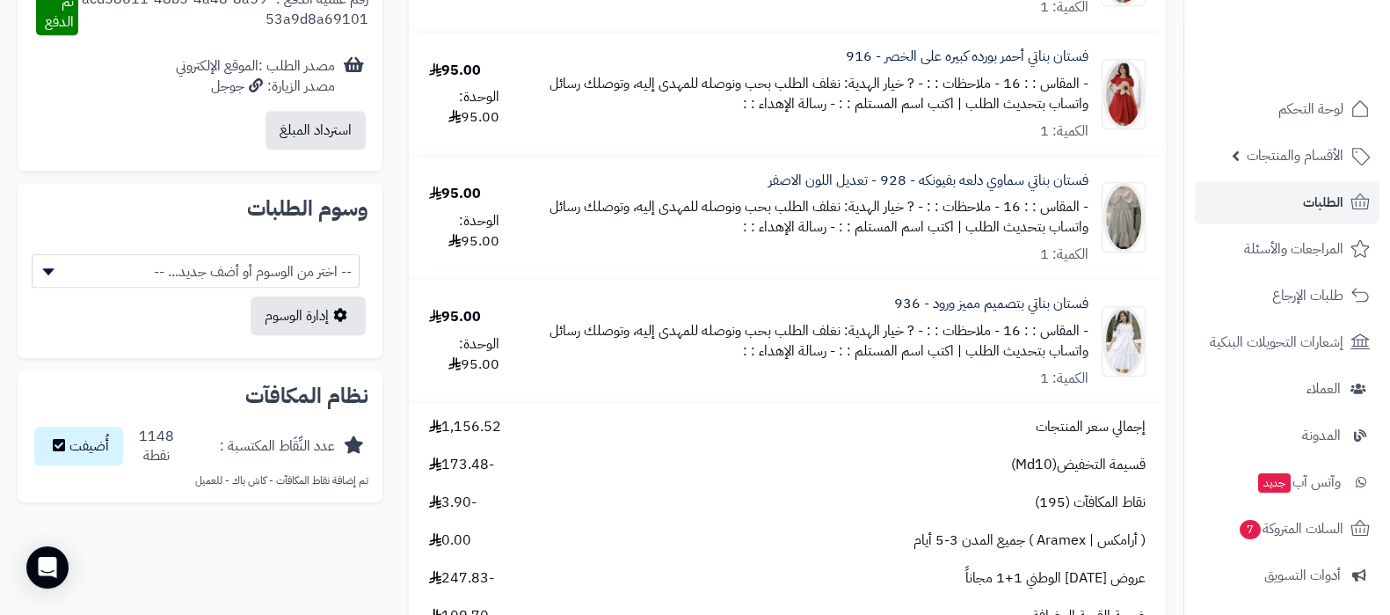
scroll to position [1648, 0]
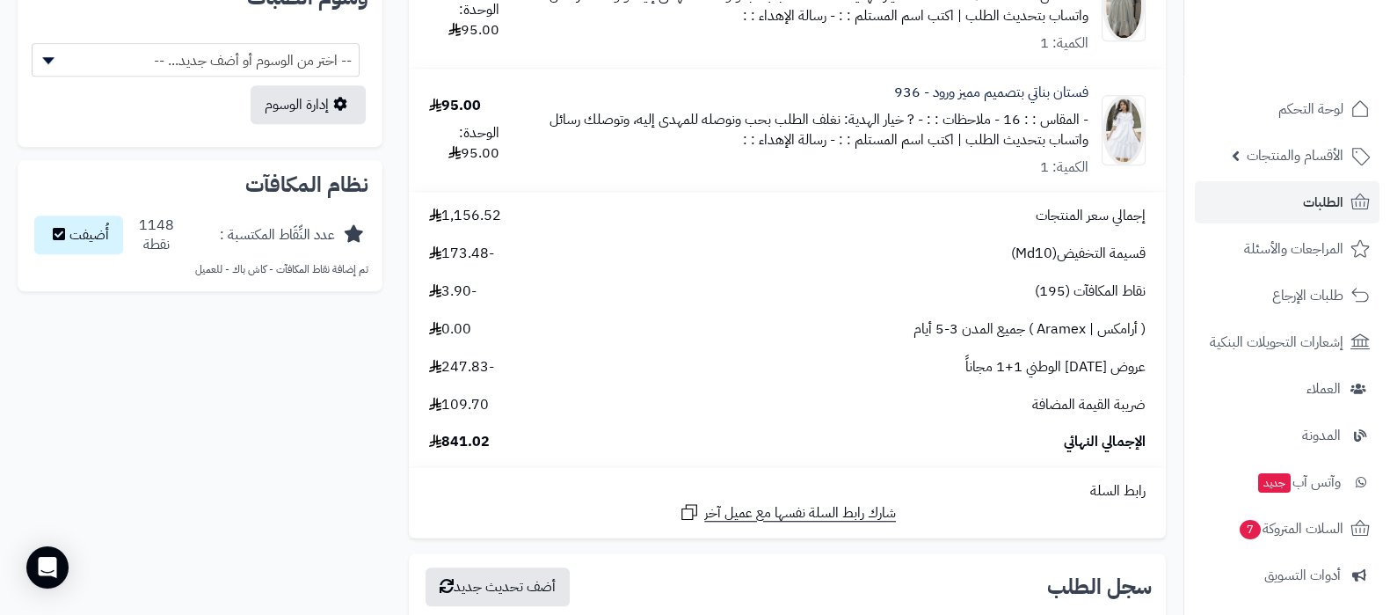
click at [1038, 253] on span "قسيمة التخفيض(Md10)" at bounding box center [1078, 254] width 135 height 20
copy span "Md10"
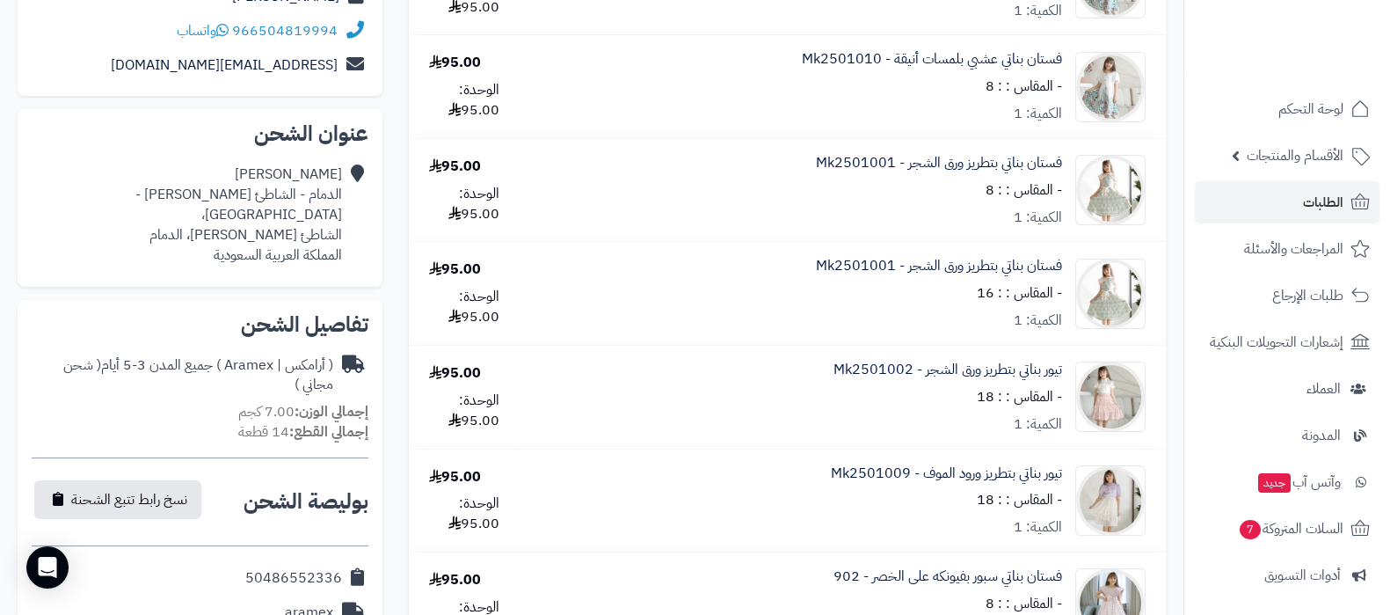
scroll to position [0, 0]
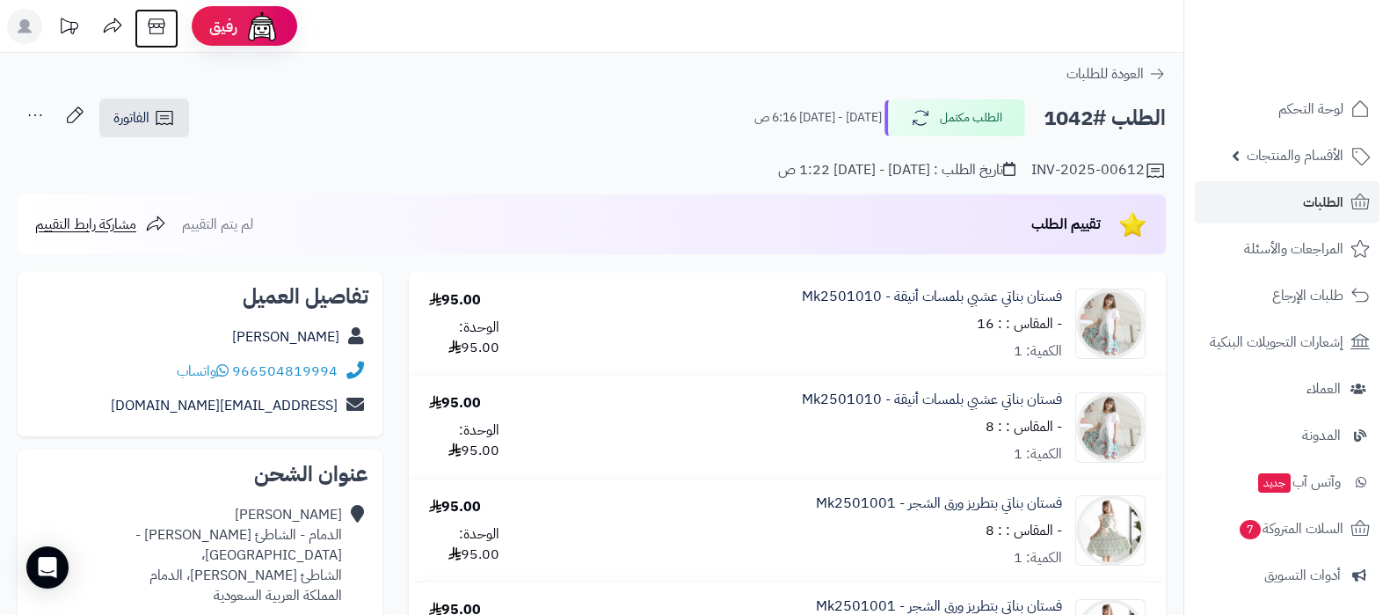
click at [164, 37] on icon at bounding box center [156, 26] width 35 height 35
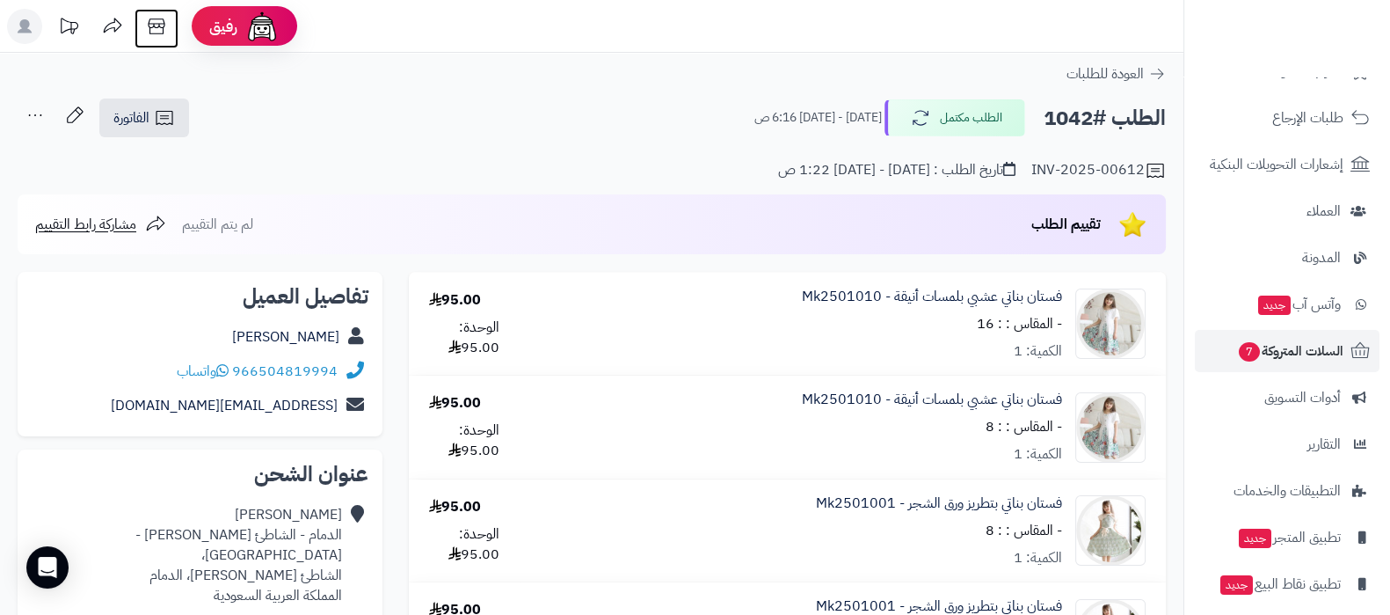
scroll to position [237, 0]
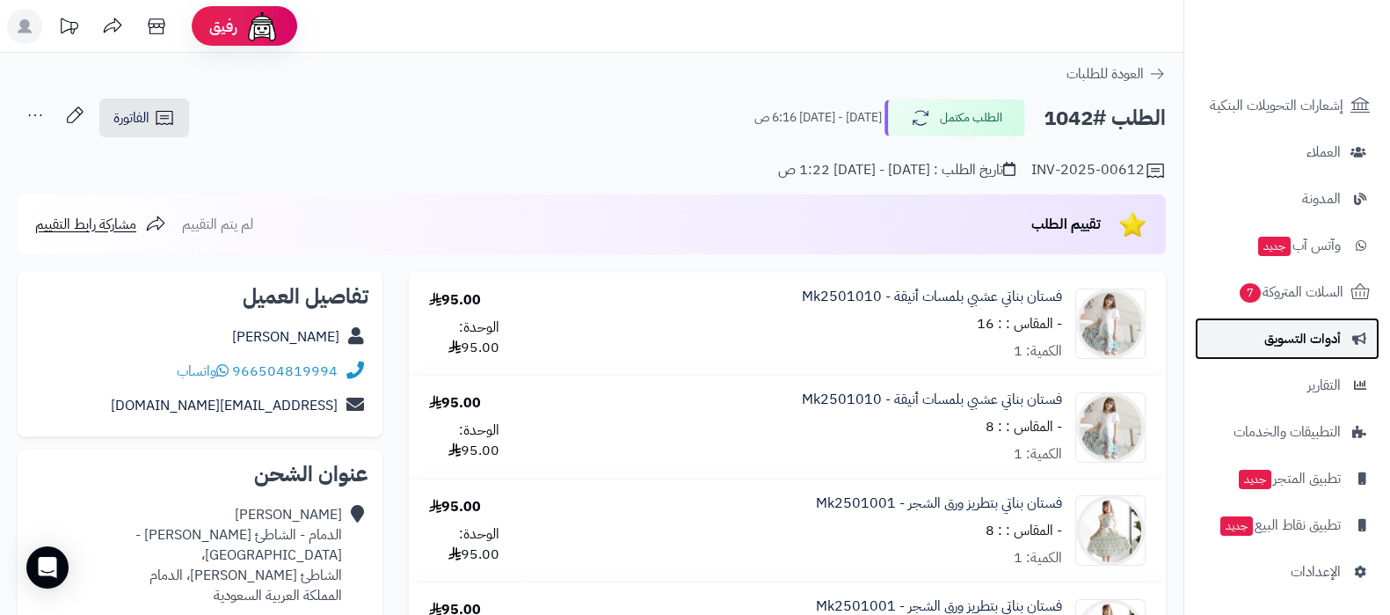
click at [1313, 332] on span "أدوات التسويق" at bounding box center [1303, 338] width 77 height 25
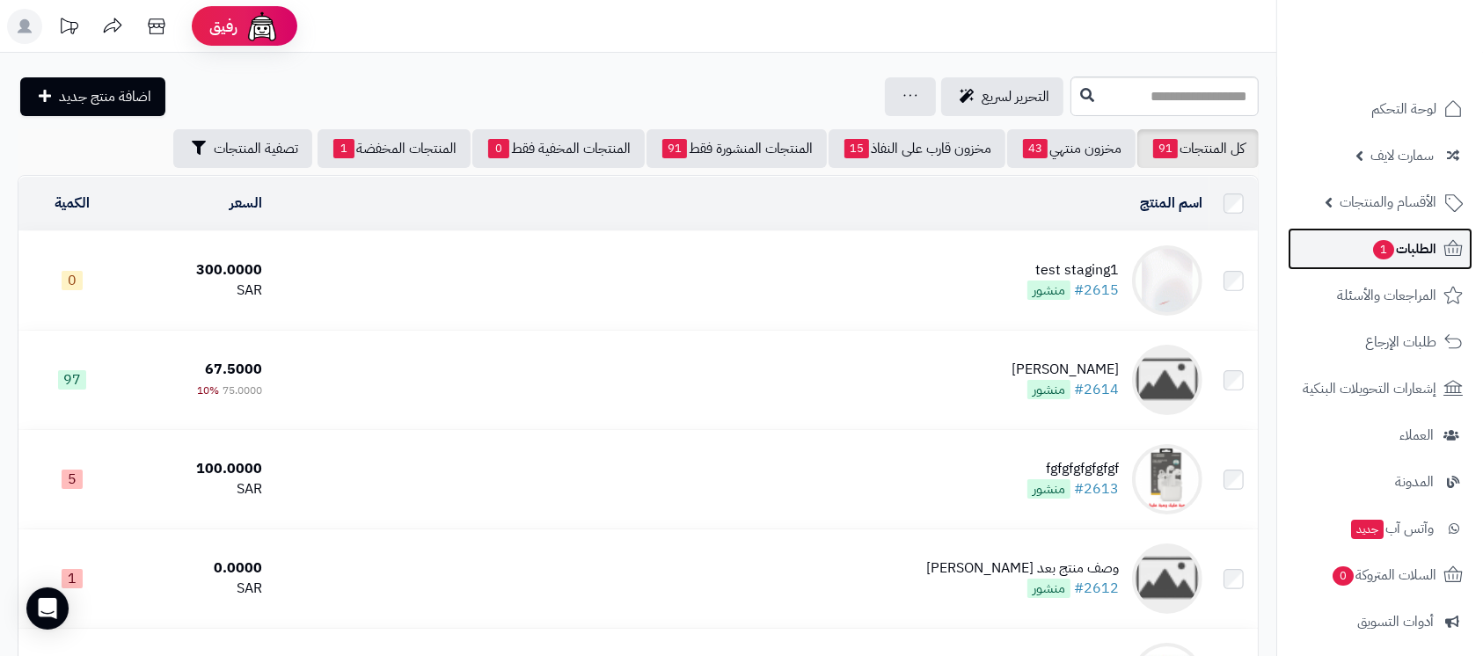
click at [1373, 251] on span "1" at bounding box center [1383, 249] width 21 height 19
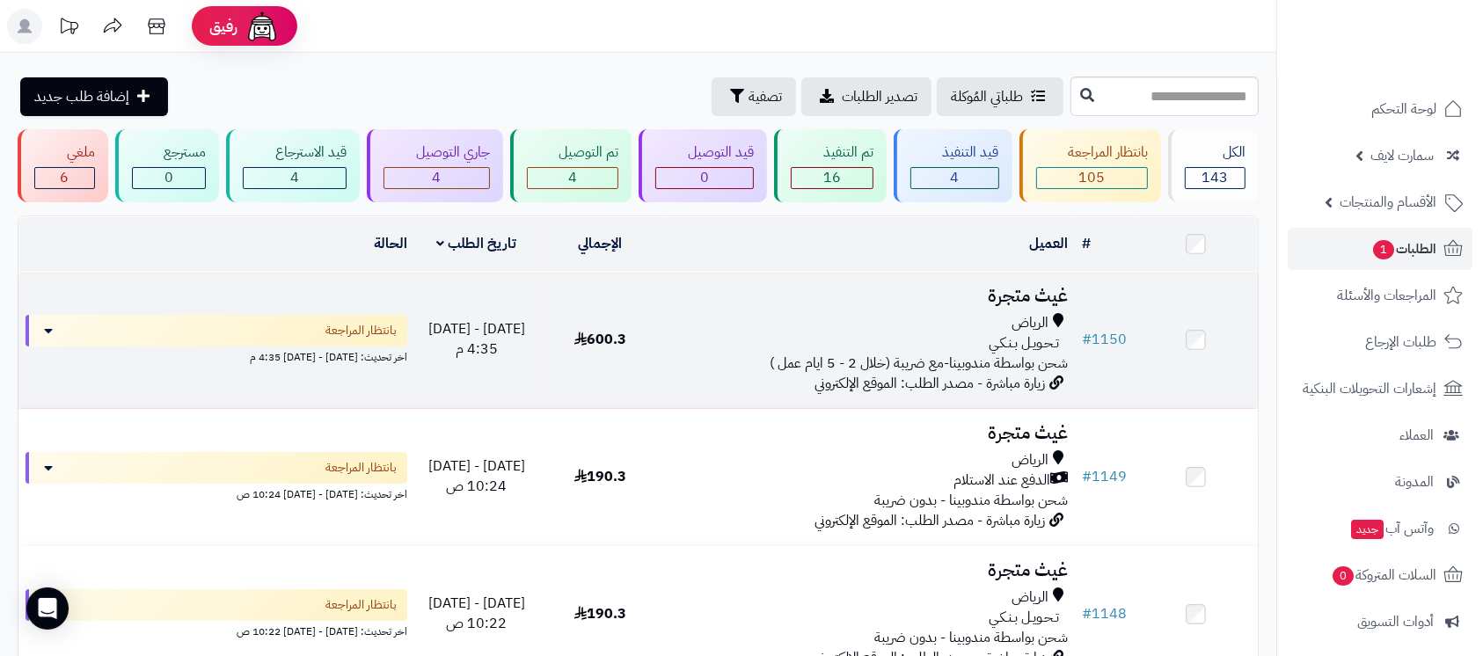
click at [1009, 293] on h3 "غيث متجرة" at bounding box center [868, 296] width 398 height 20
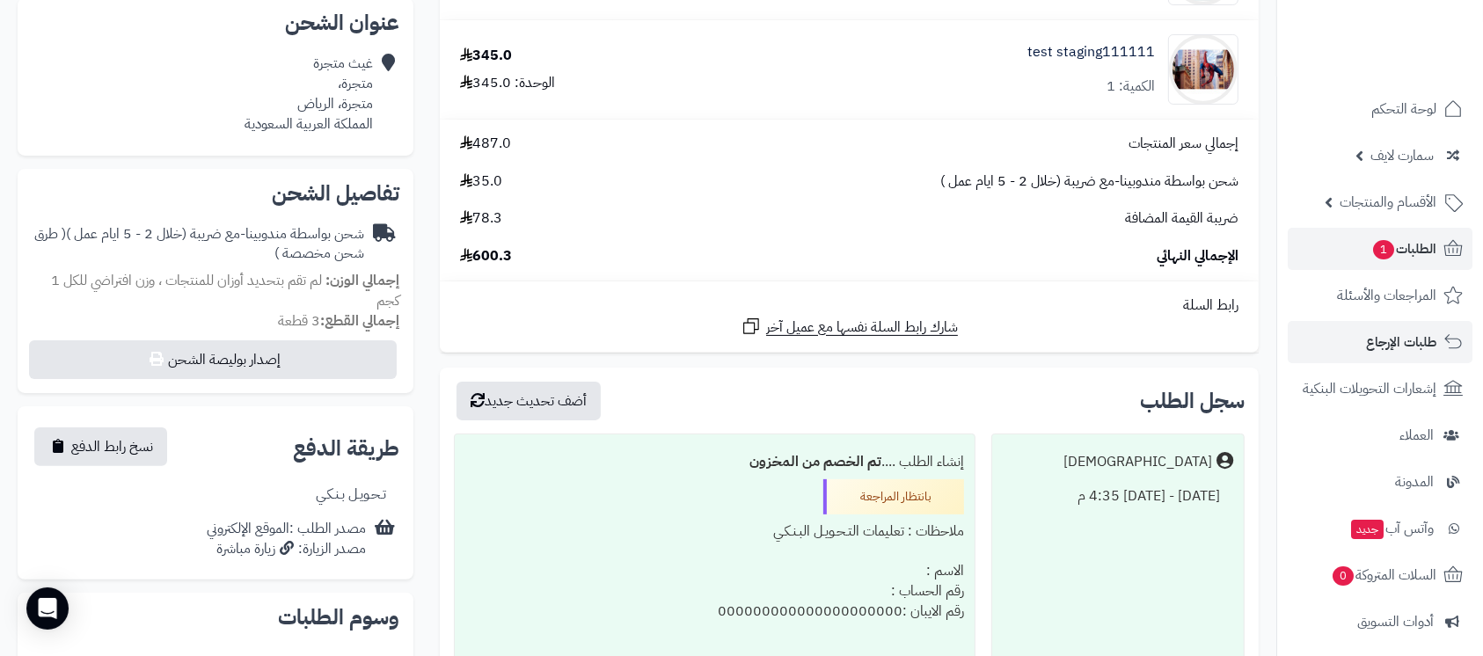
scroll to position [196, 0]
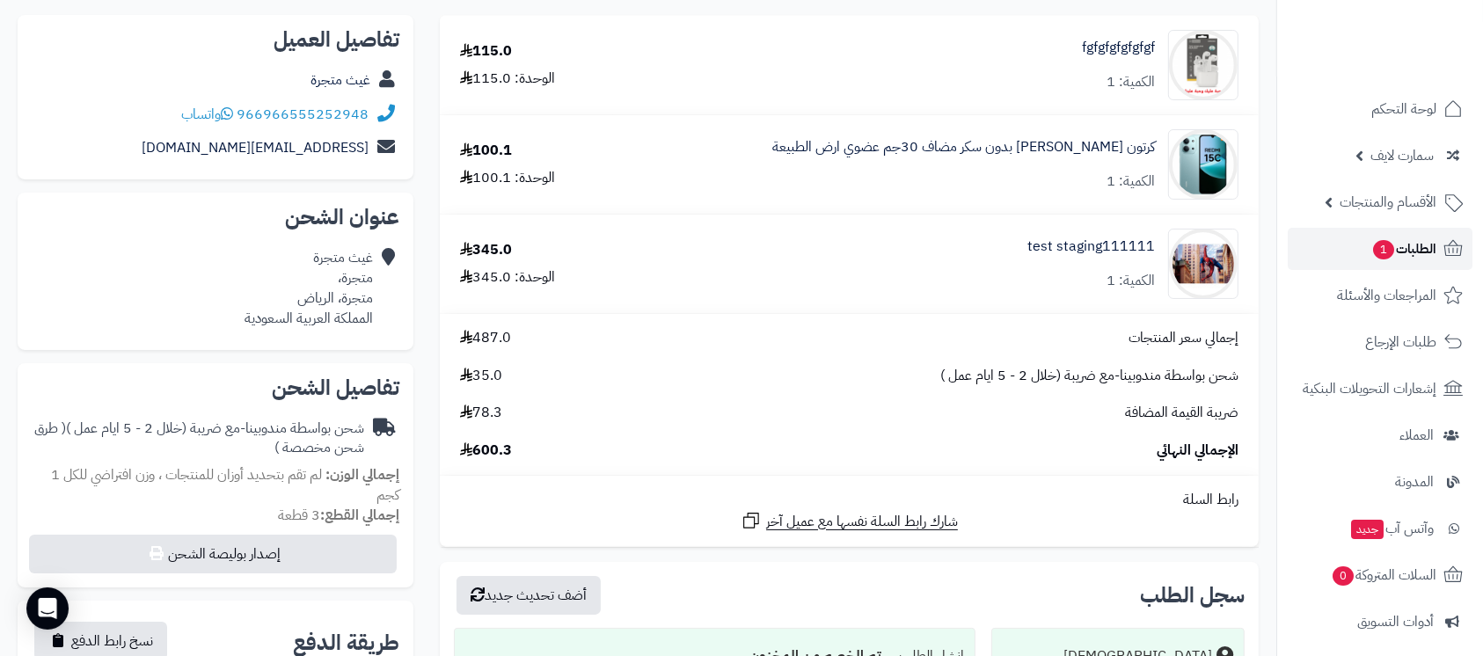
click at [1412, 260] on span "الطلبات 1" at bounding box center [1403, 249] width 65 height 25
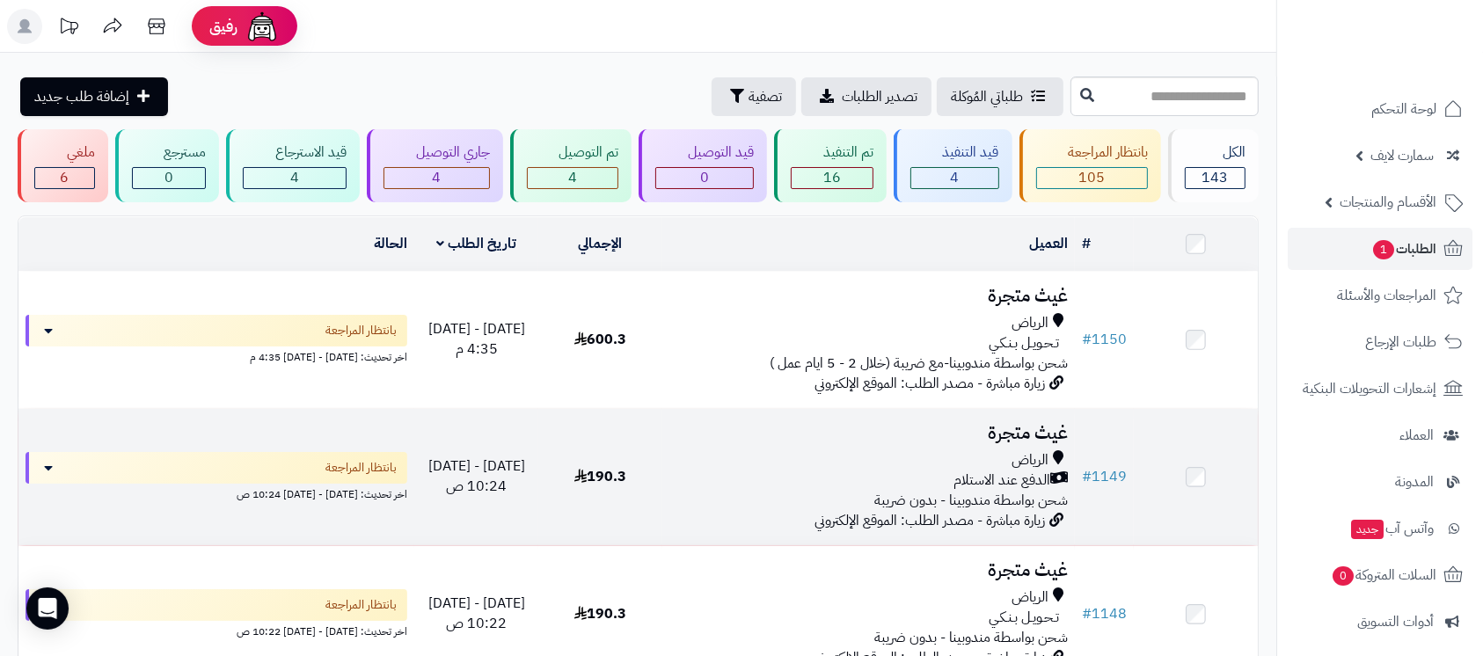
click at [1026, 426] on h3 "غيث متجرة" at bounding box center [868, 433] width 398 height 20
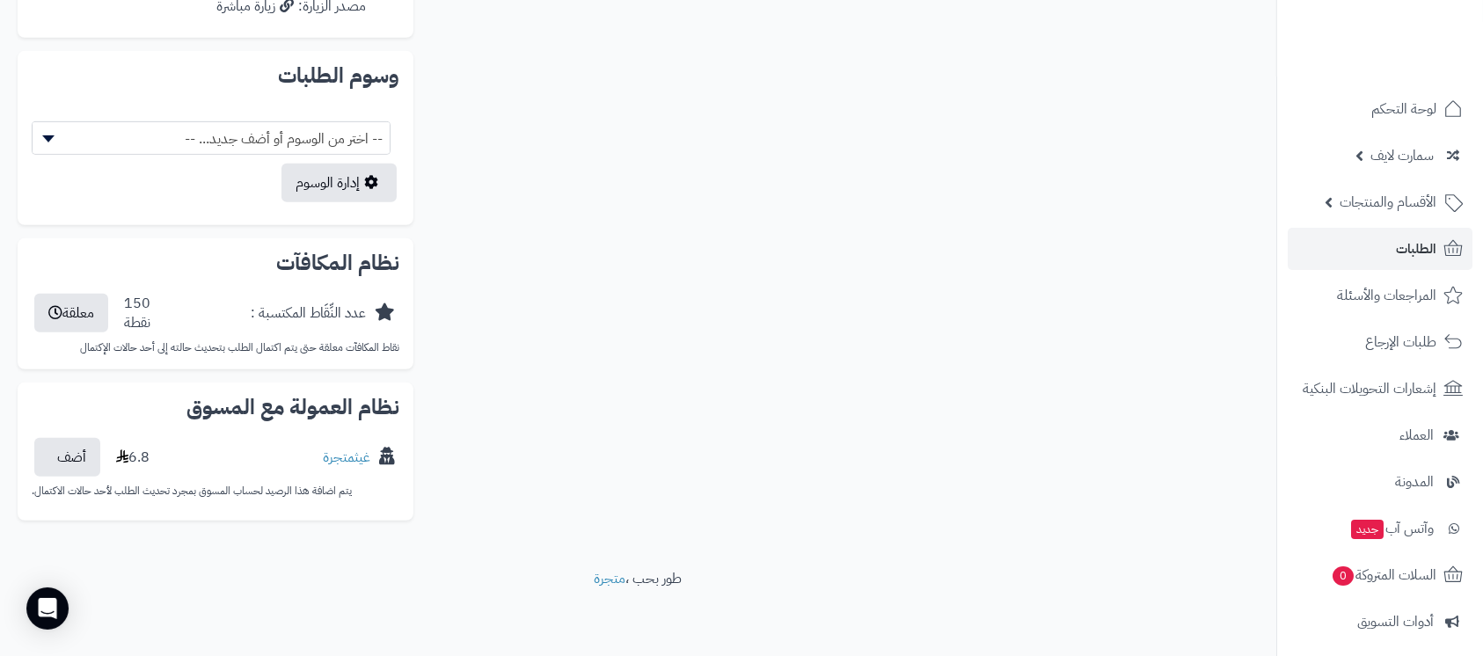
scroll to position [443, 0]
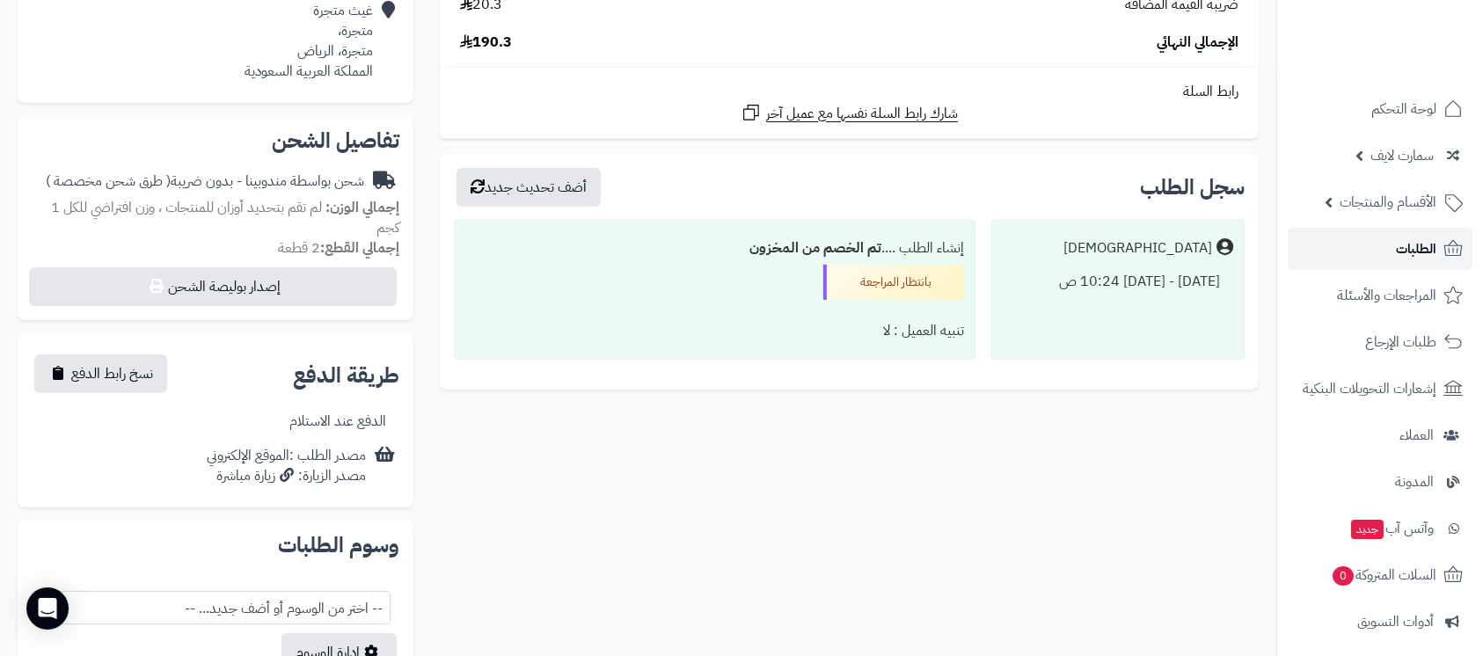
click at [1379, 248] on link "الطلبات" at bounding box center [1379, 249] width 185 height 42
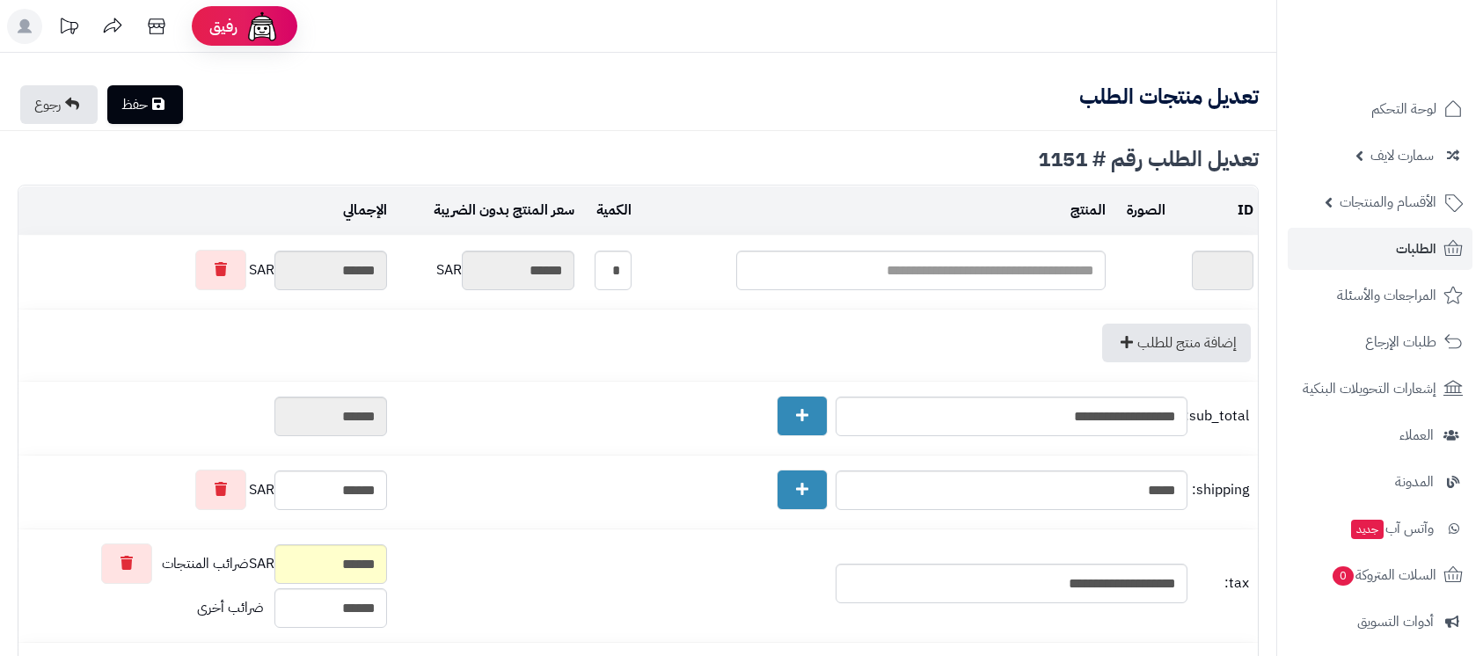
type textarea "**********"
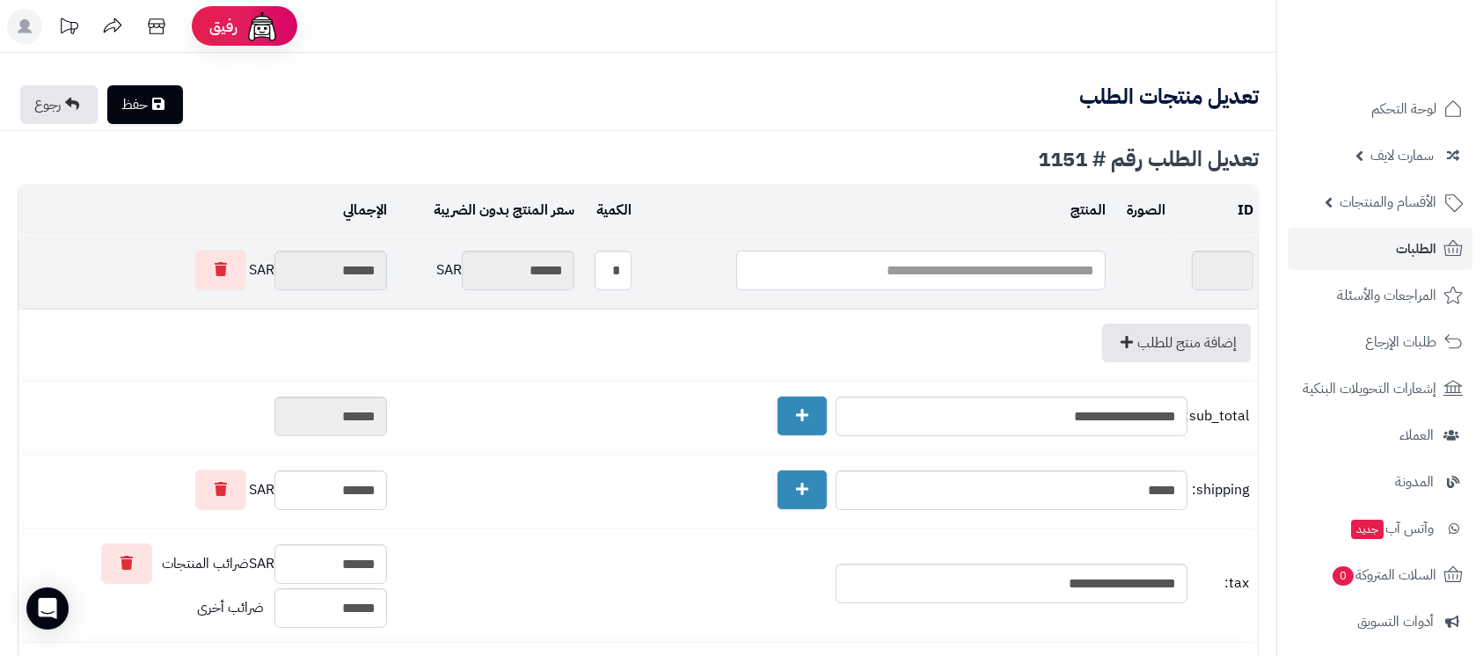
click at [964, 273] on input "text" at bounding box center [920, 271] width 369 height 40
type input "*"
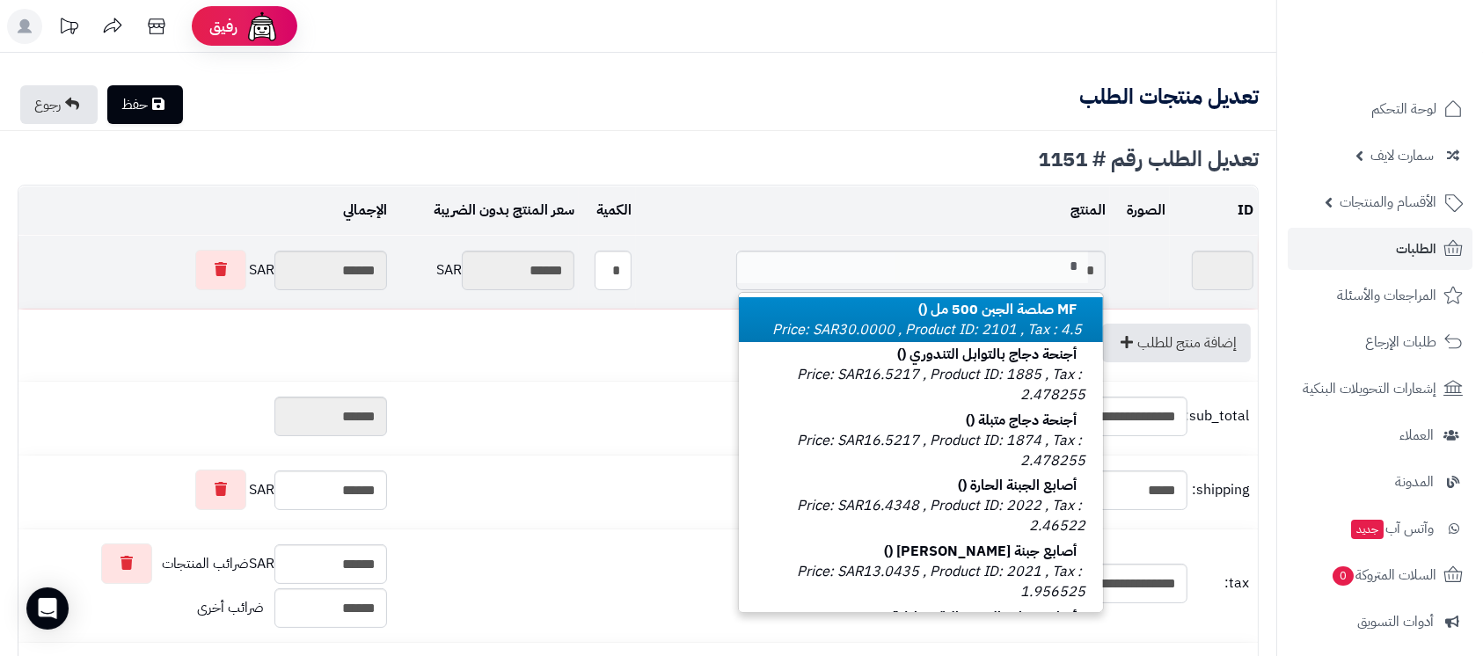
type input "*"
click at [950, 316] on b "MF صلصة الجبن 500 مل ()" at bounding box center [1001, 309] width 167 height 21
type input "****"
type input "*******"
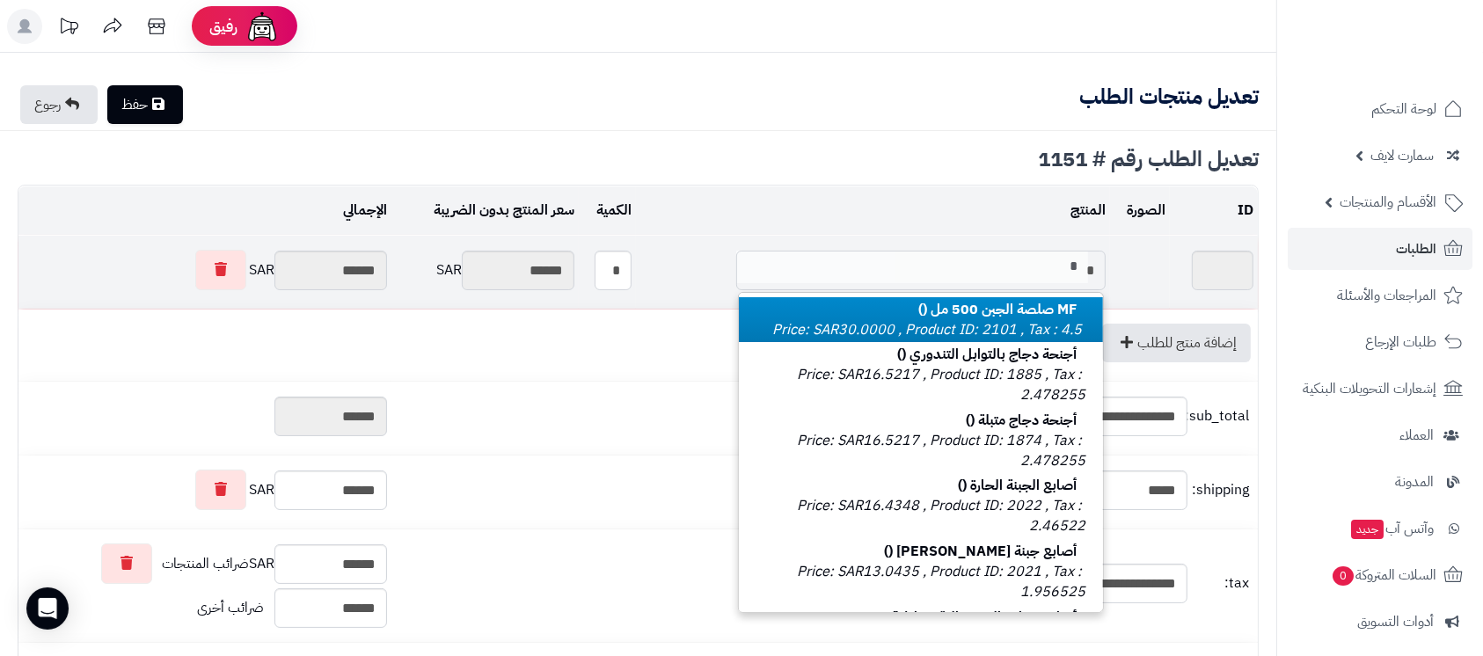
type input "*******"
type input "******"
type input "*******"
type input "**********"
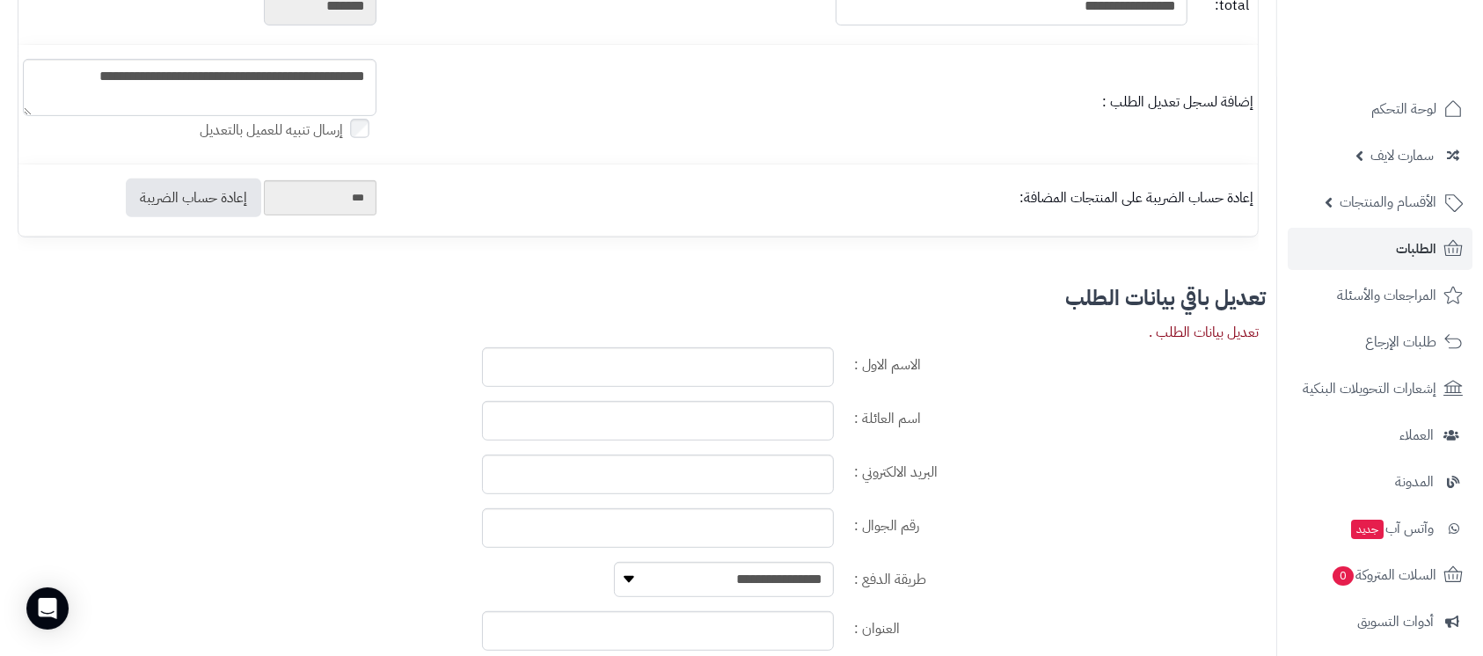
scroll to position [703, 0]
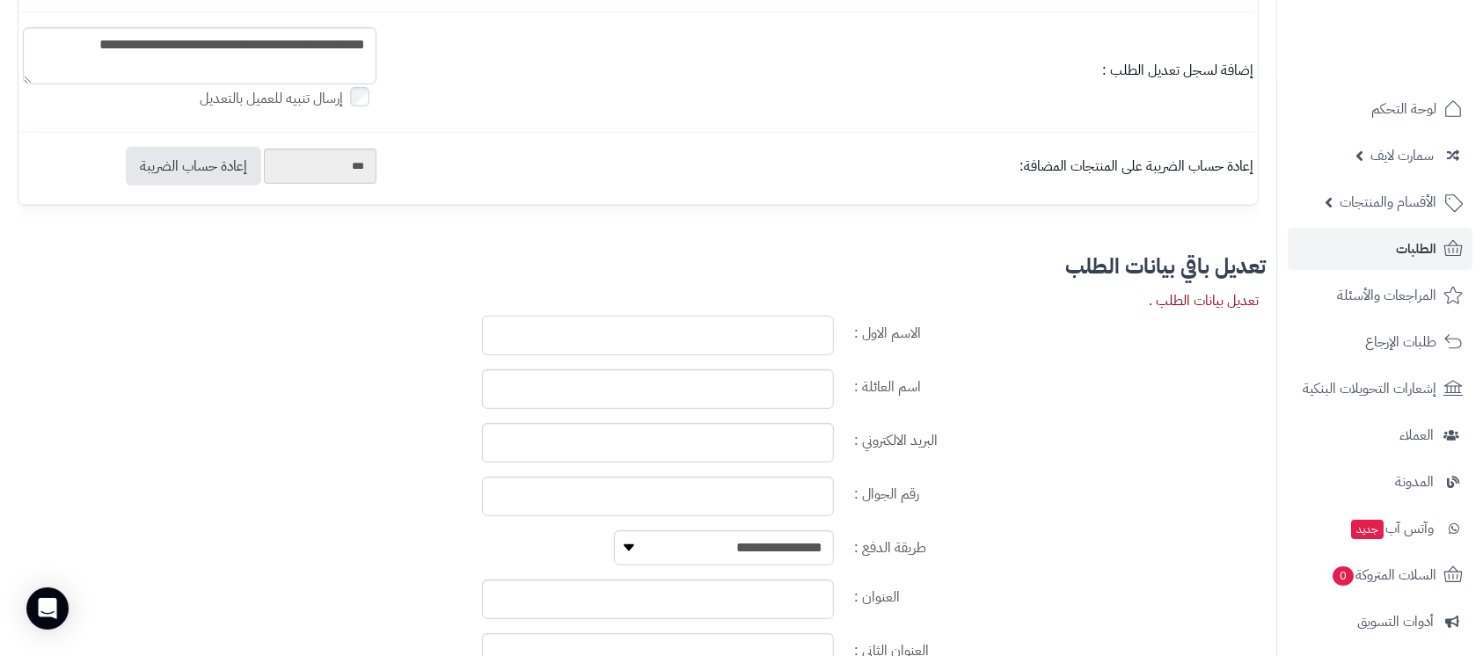
click at [765, 355] on input "الاسم الاول :" at bounding box center [658, 336] width 352 height 40
type input "***"
click at [768, 398] on input "اسم العائلة :" at bounding box center [658, 389] width 352 height 40
click at [740, 409] on input "**********" at bounding box center [658, 389] width 352 height 40
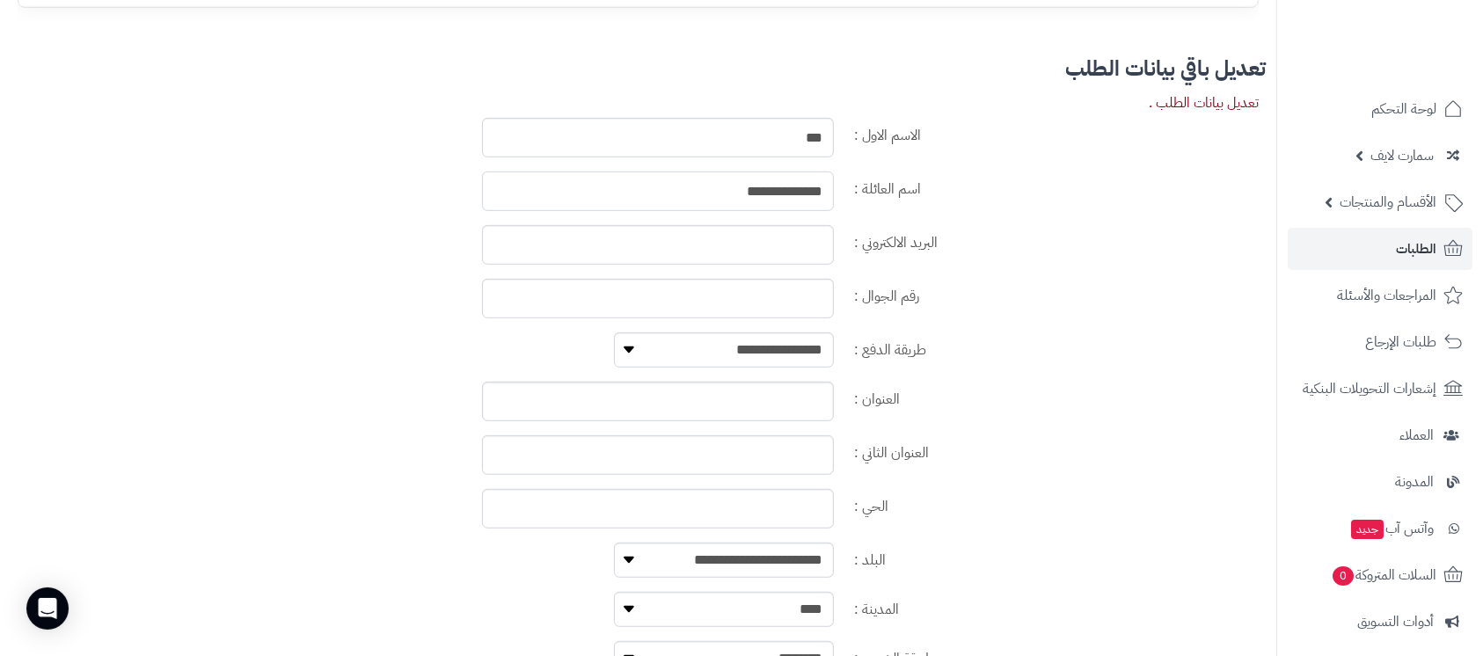
scroll to position [937, 0]
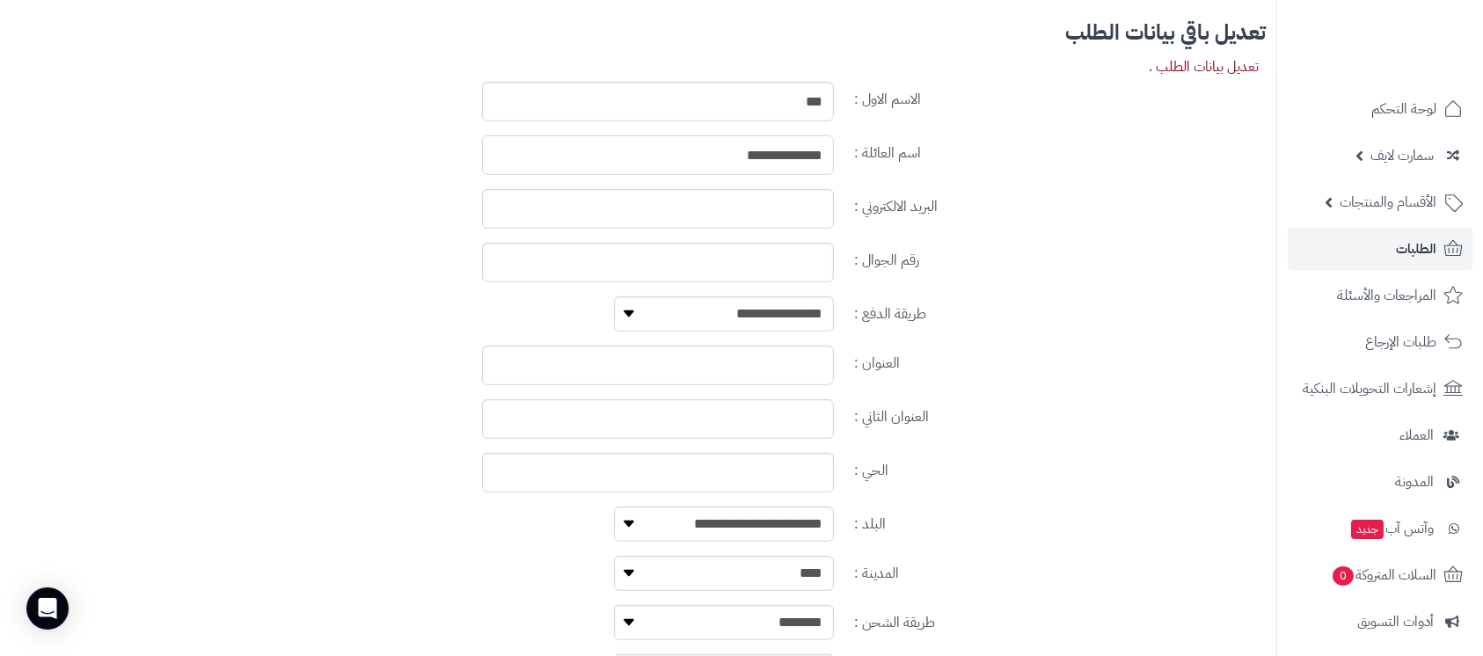
type input "**********"
click at [790, 282] on input "رقم الجوال :" at bounding box center [658, 263] width 352 height 40
type input "*********"
click at [792, 332] on select "**********" at bounding box center [724, 313] width 220 height 35
select select "**********"
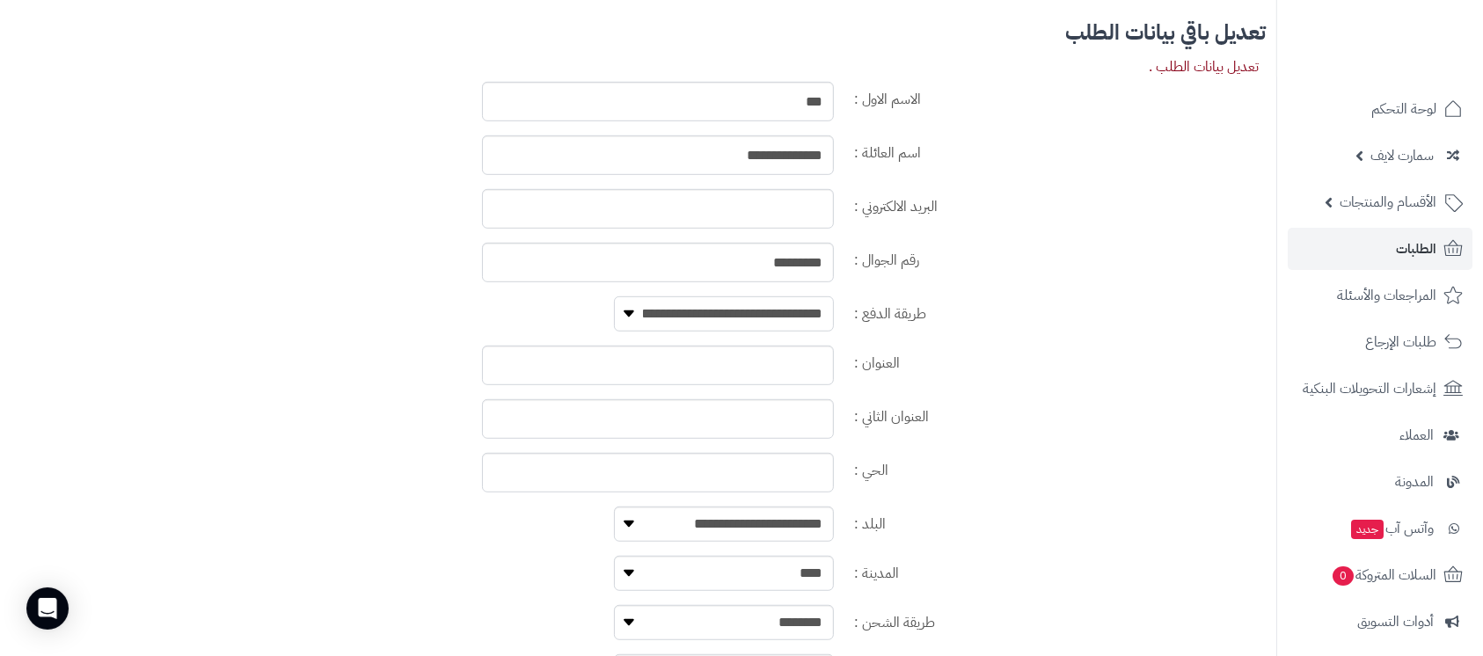
click at [614, 310] on select "**********" at bounding box center [724, 313] width 220 height 35
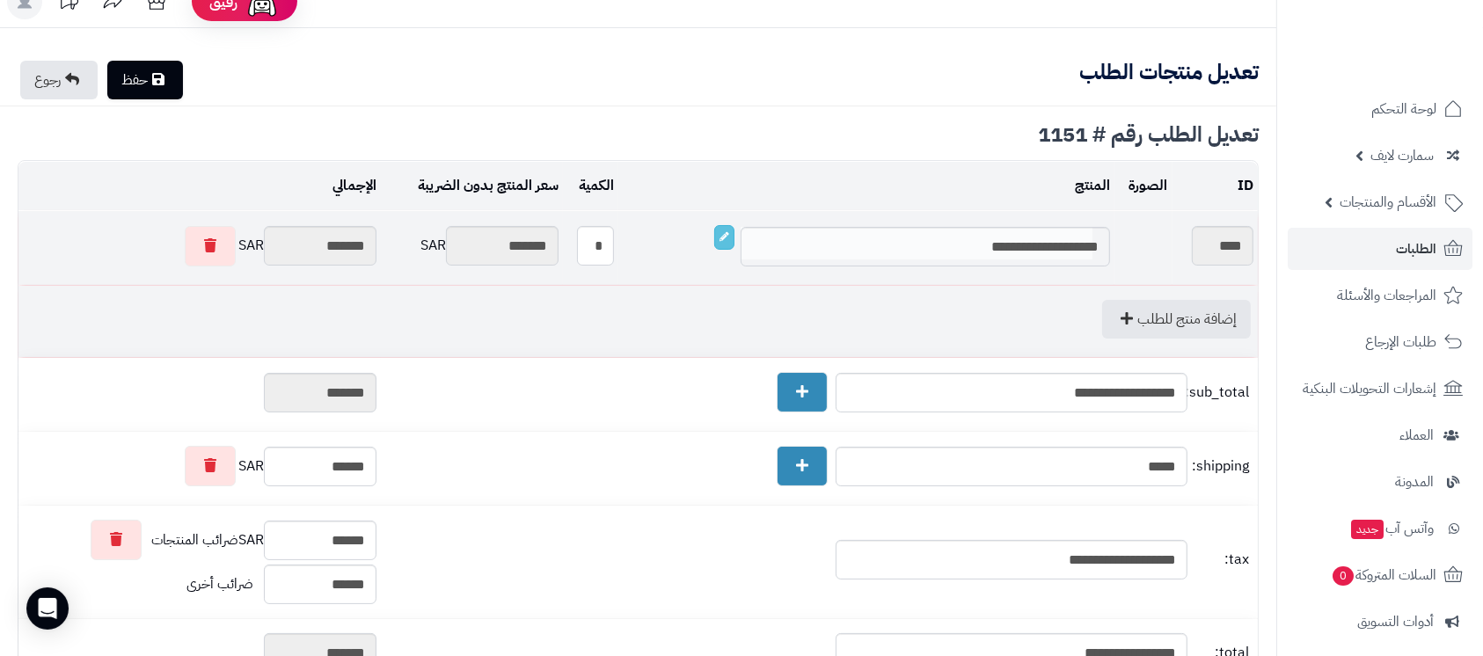
scroll to position [0, 0]
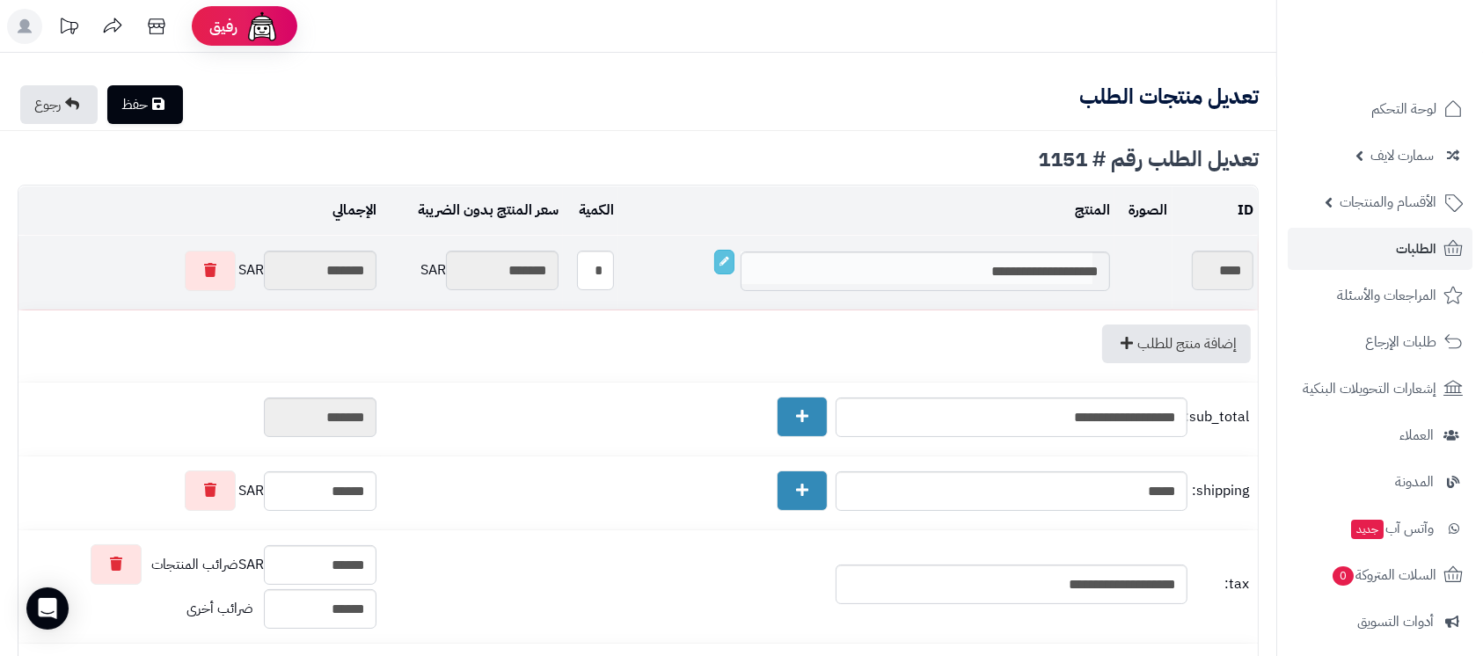
click at [156, 107] on link "حفظ" at bounding box center [145, 104] width 76 height 39
type input "**********"
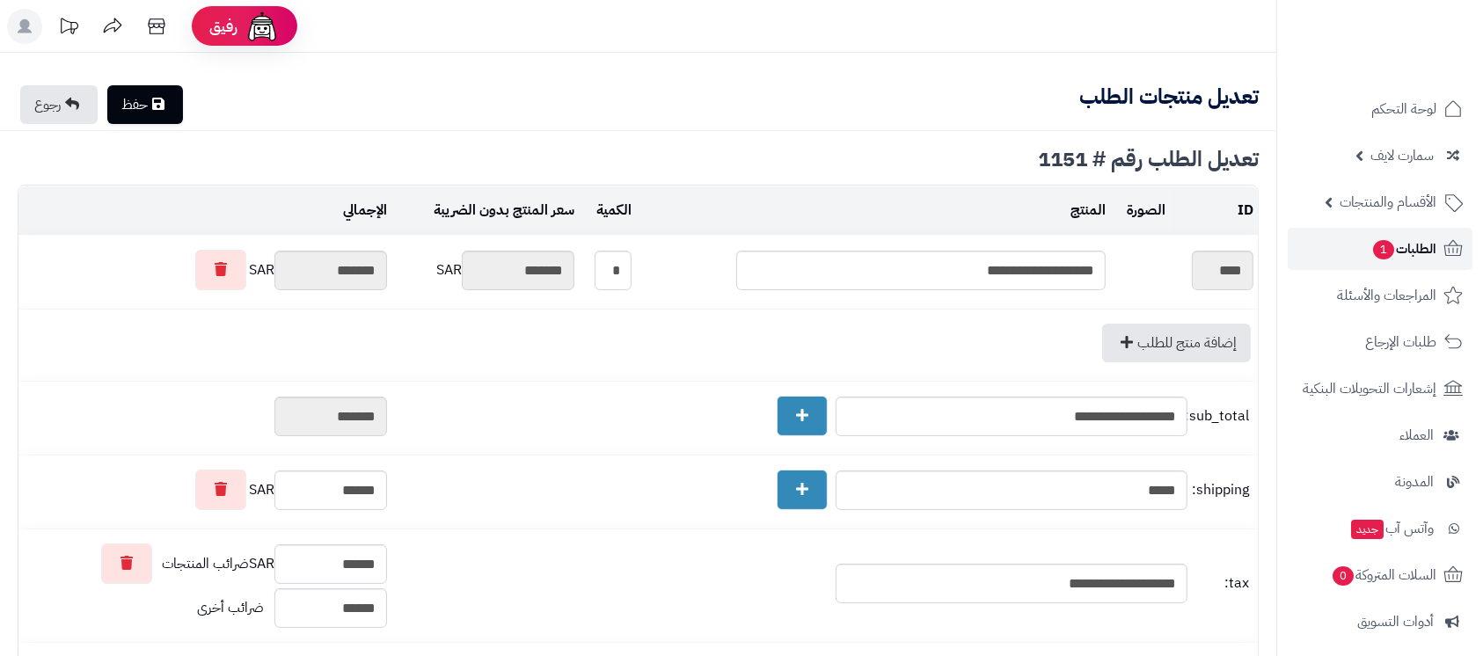
click at [1449, 244] on icon at bounding box center [1453, 248] width 18 height 16
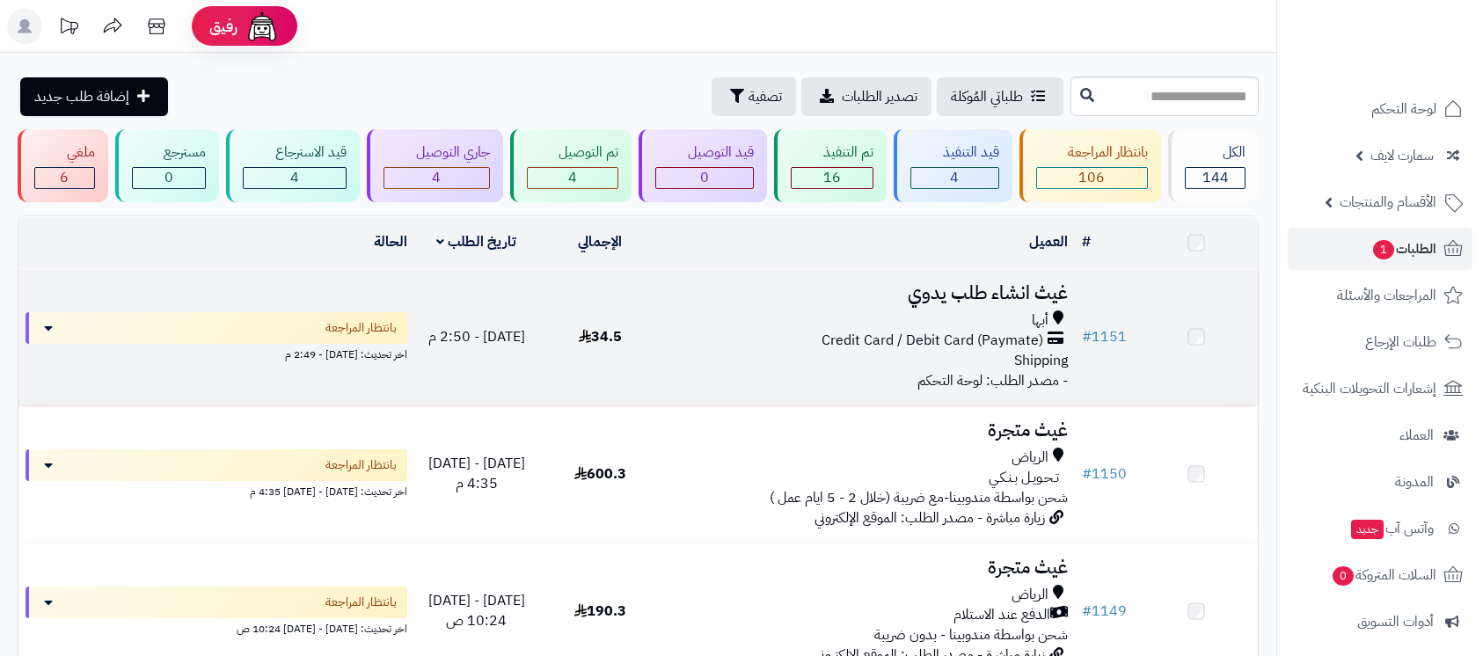
click at [966, 303] on h3 "غيث انشاء طلب يدوي" at bounding box center [868, 293] width 398 height 20
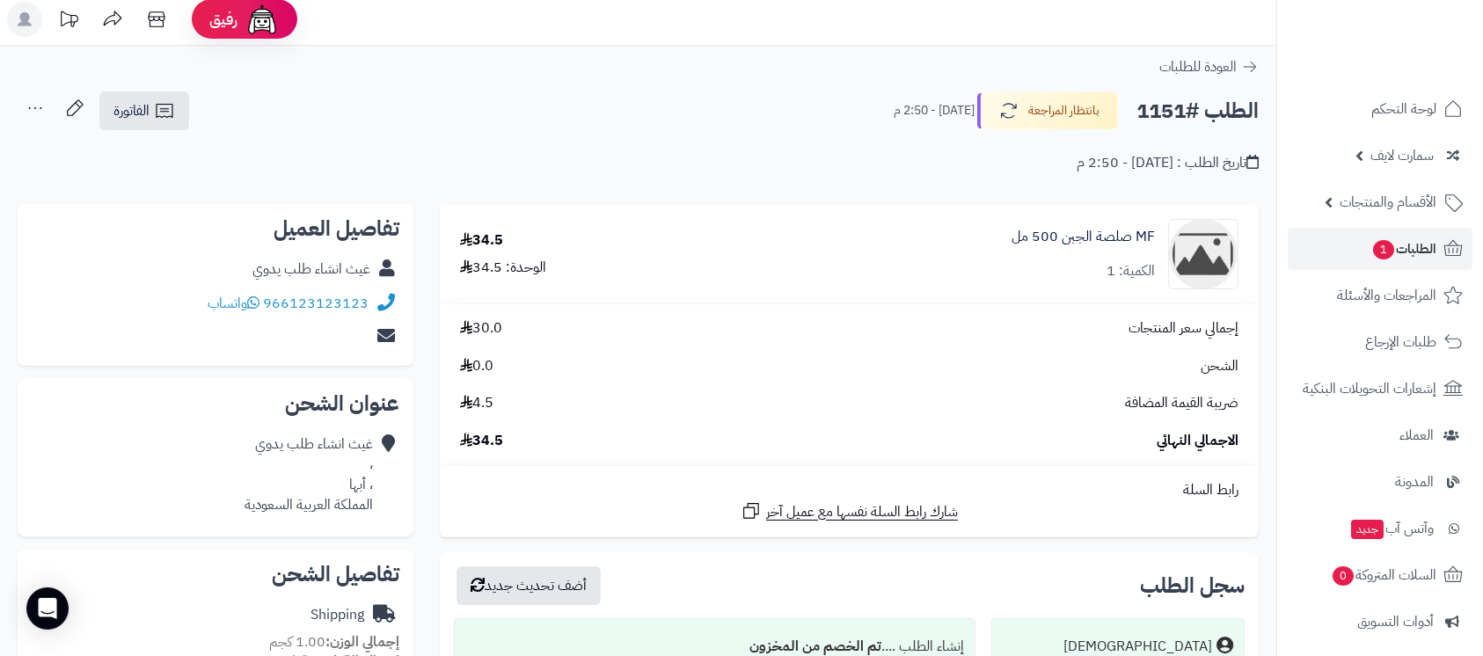
scroll to position [352, 0]
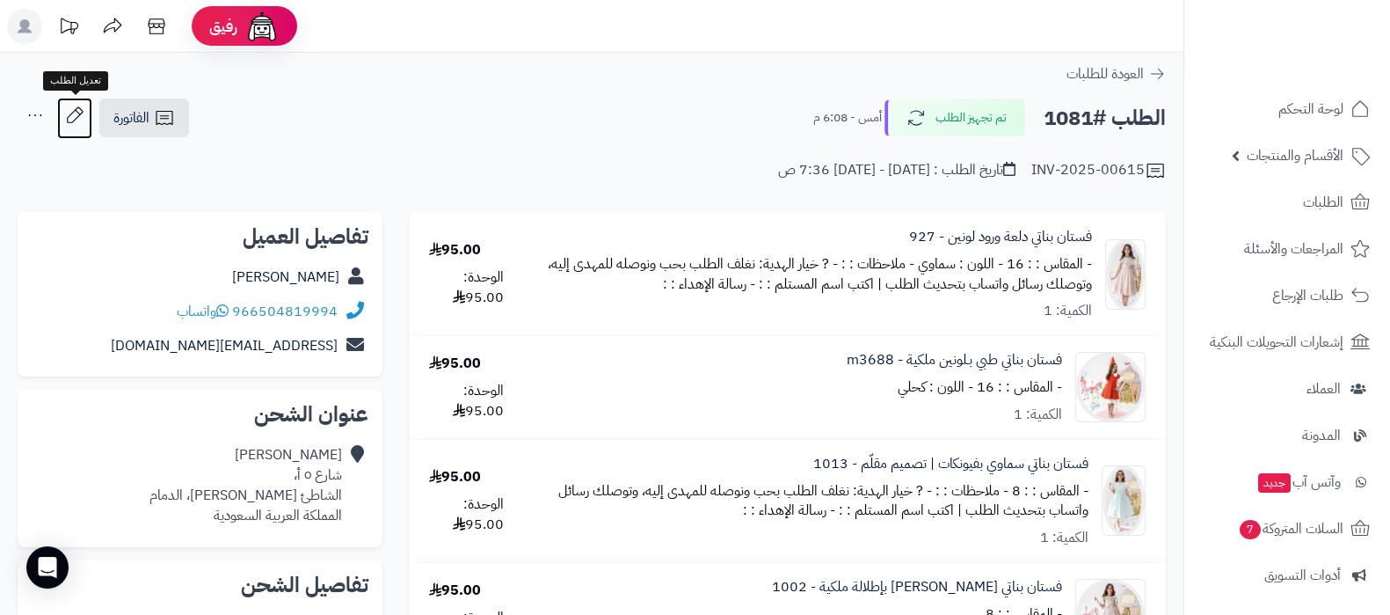
click at [76, 112] on icon at bounding box center [74, 115] width 35 height 35
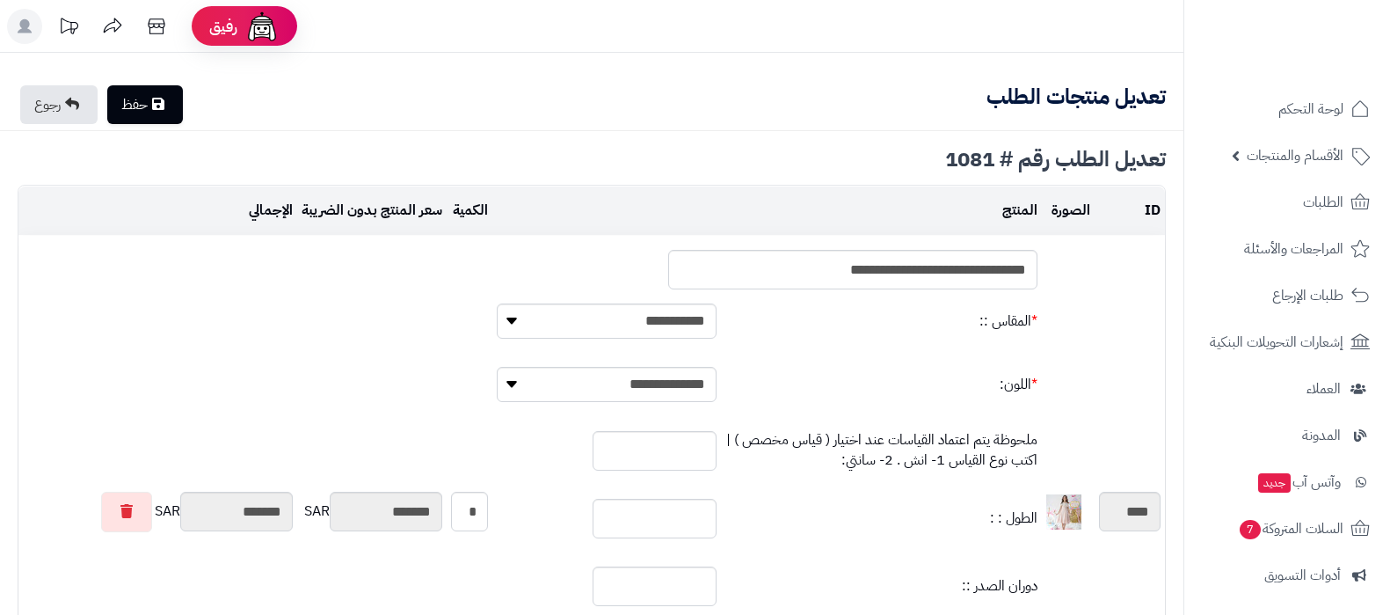
type textarea "**********"
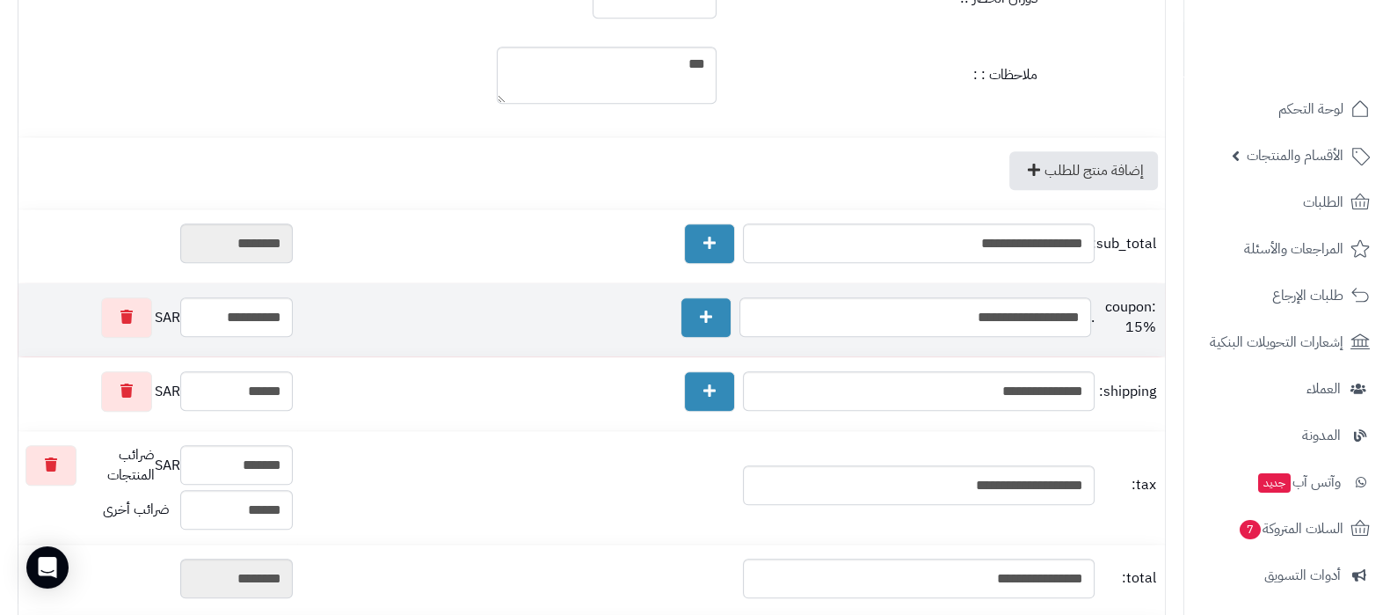
scroll to position [2528, 0]
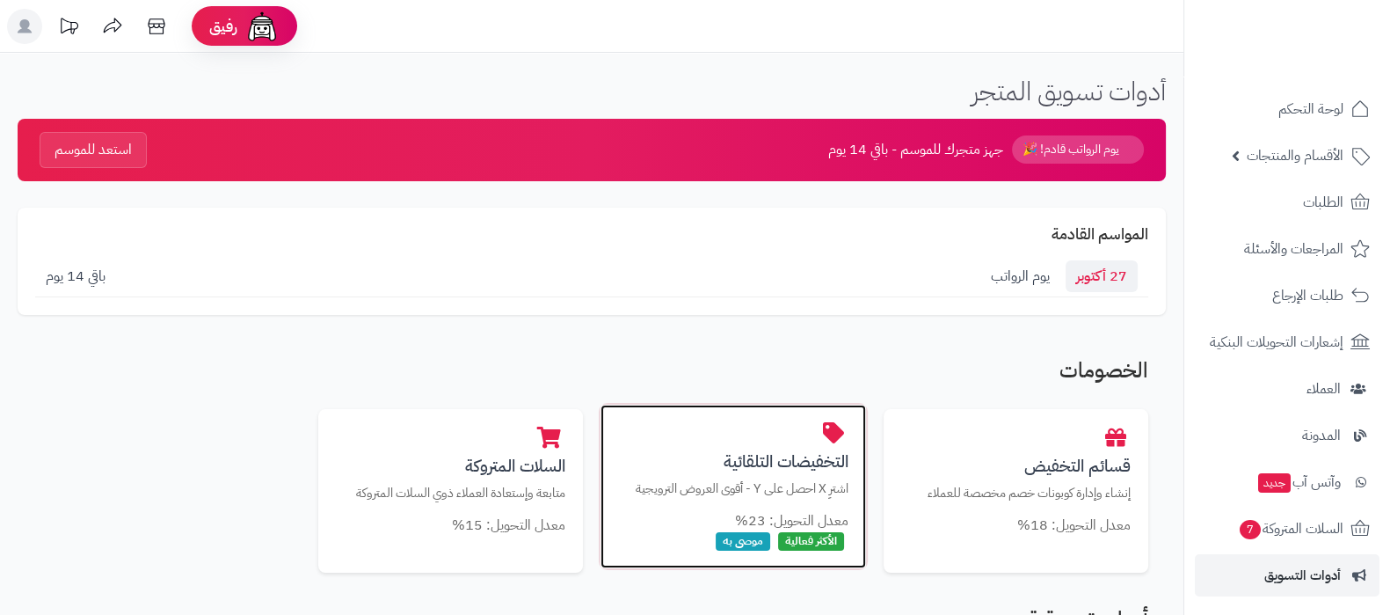
click at [769, 461] on h3 "التخفيضات التلقائية" at bounding box center [733, 461] width 230 height 18
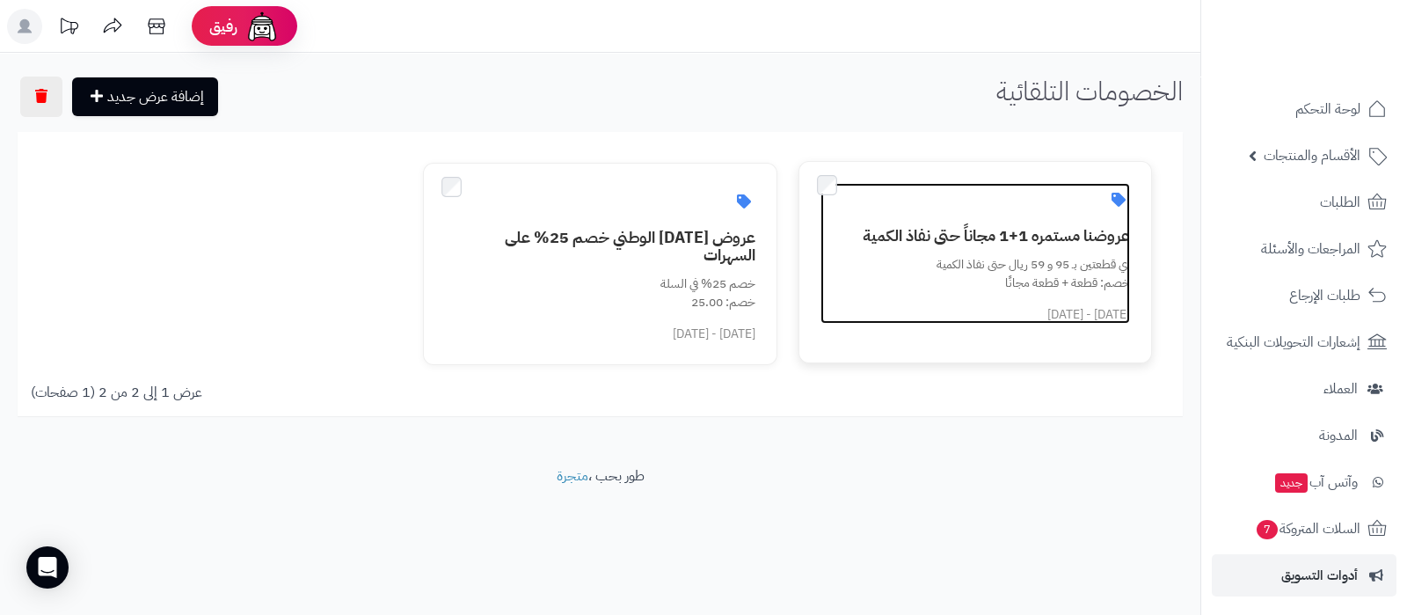
click at [960, 227] on h3 "عروضنا مستمره 1+1 مجاناً حتى نفاذ الكمية" at bounding box center [986, 236] width 288 height 18
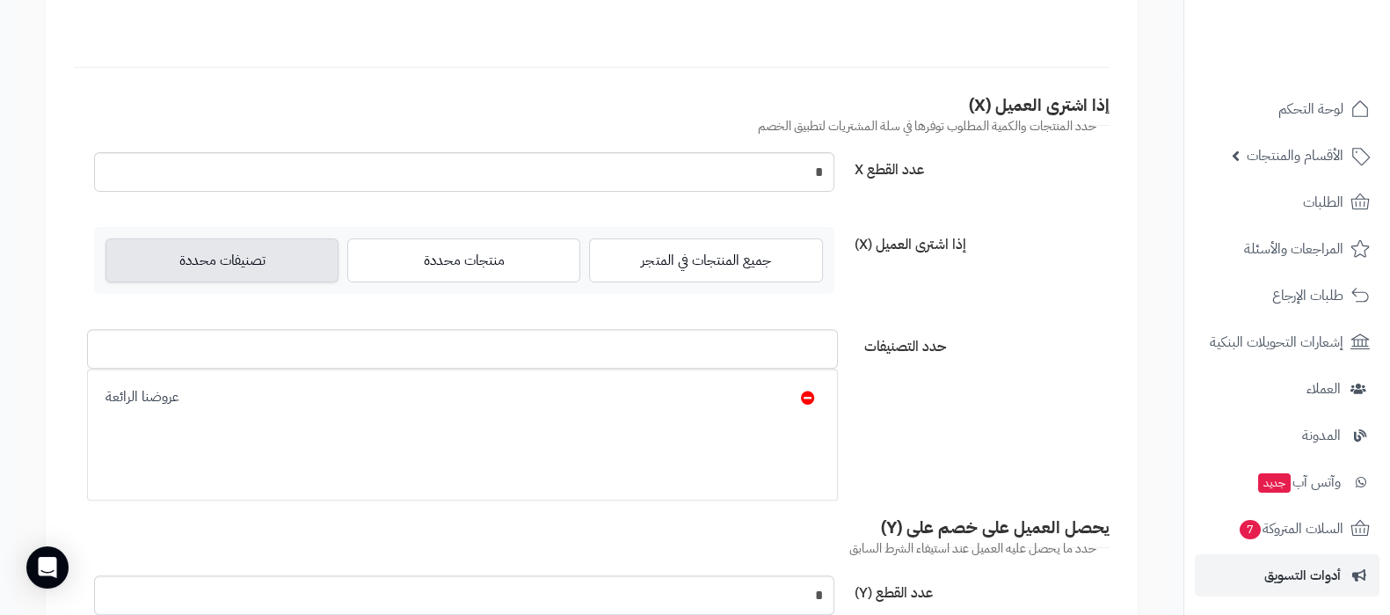
scroll to position [769, 0]
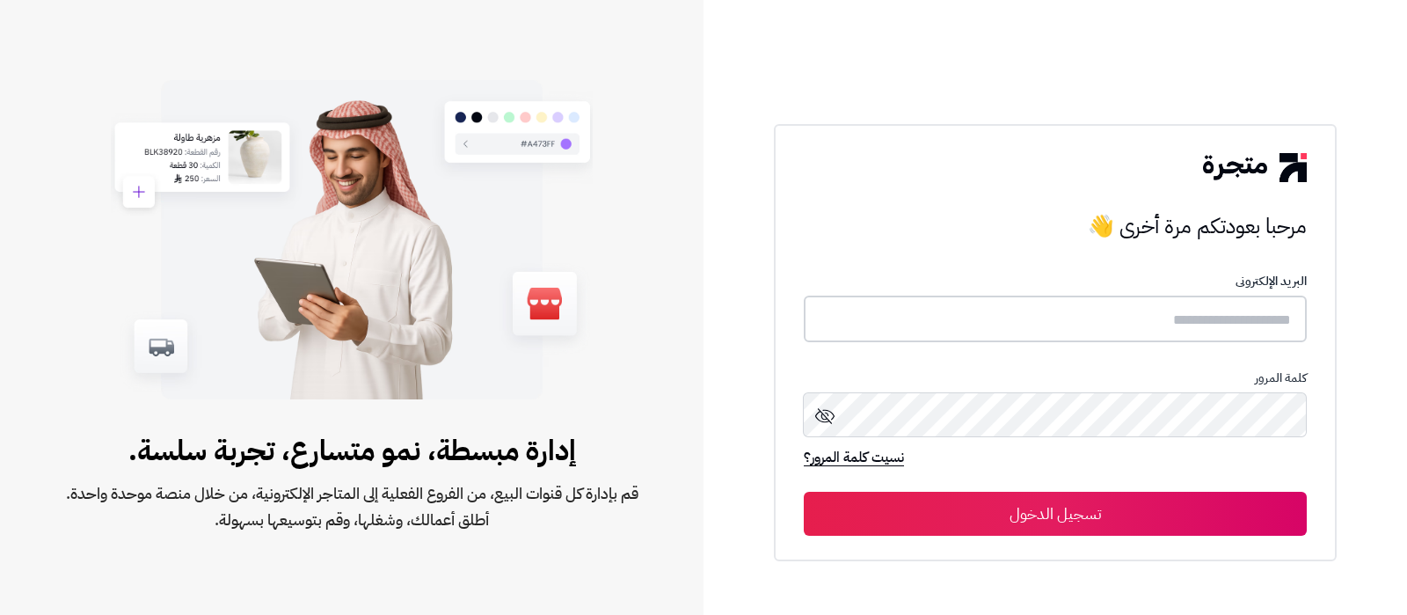
click at [1125, 327] on input "text" at bounding box center [1055, 318] width 503 height 47
type input "**********"
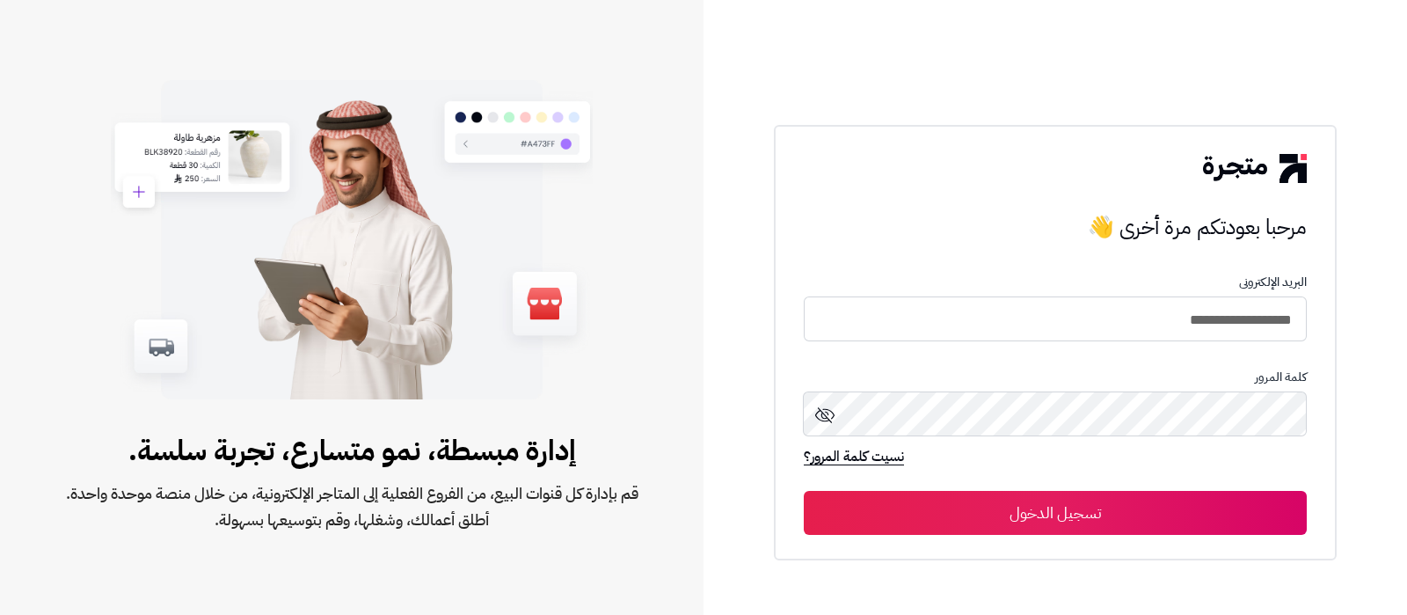
click at [1038, 517] on button "تسجيل الدخول" at bounding box center [1055, 513] width 503 height 44
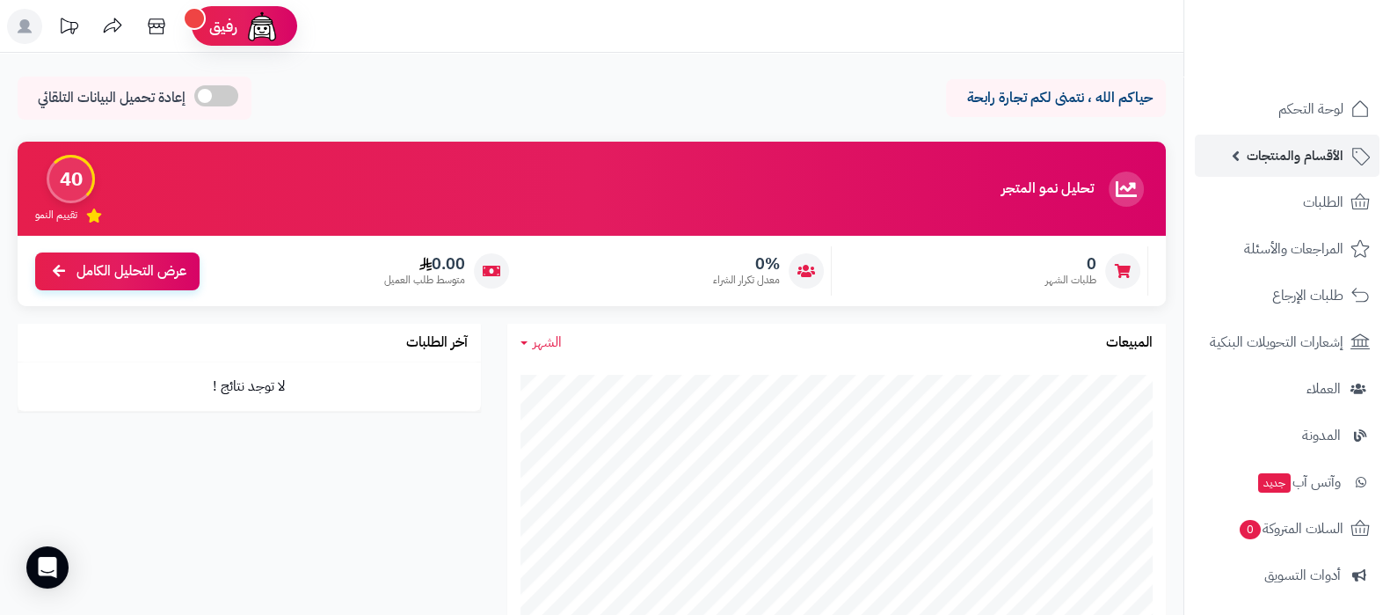
click at [1265, 161] on span "الأقسام والمنتجات" at bounding box center [1295, 155] width 97 height 25
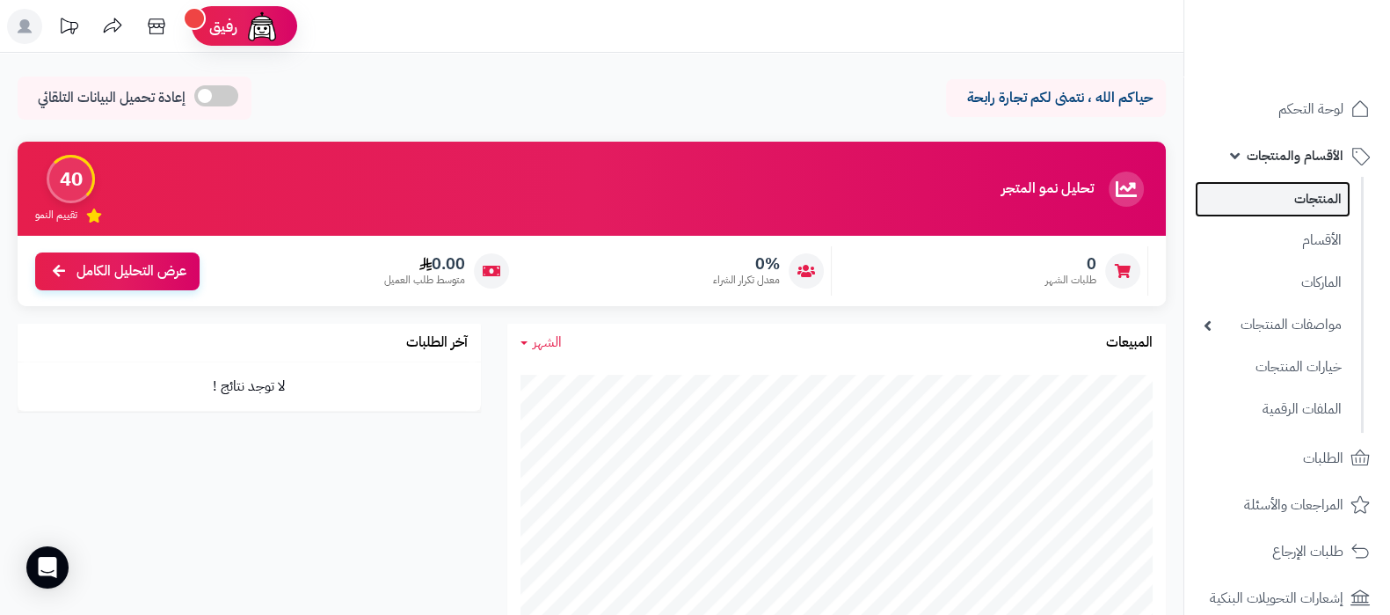
click at [1271, 201] on link "المنتجات" at bounding box center [1273, 199] width 156 height 36
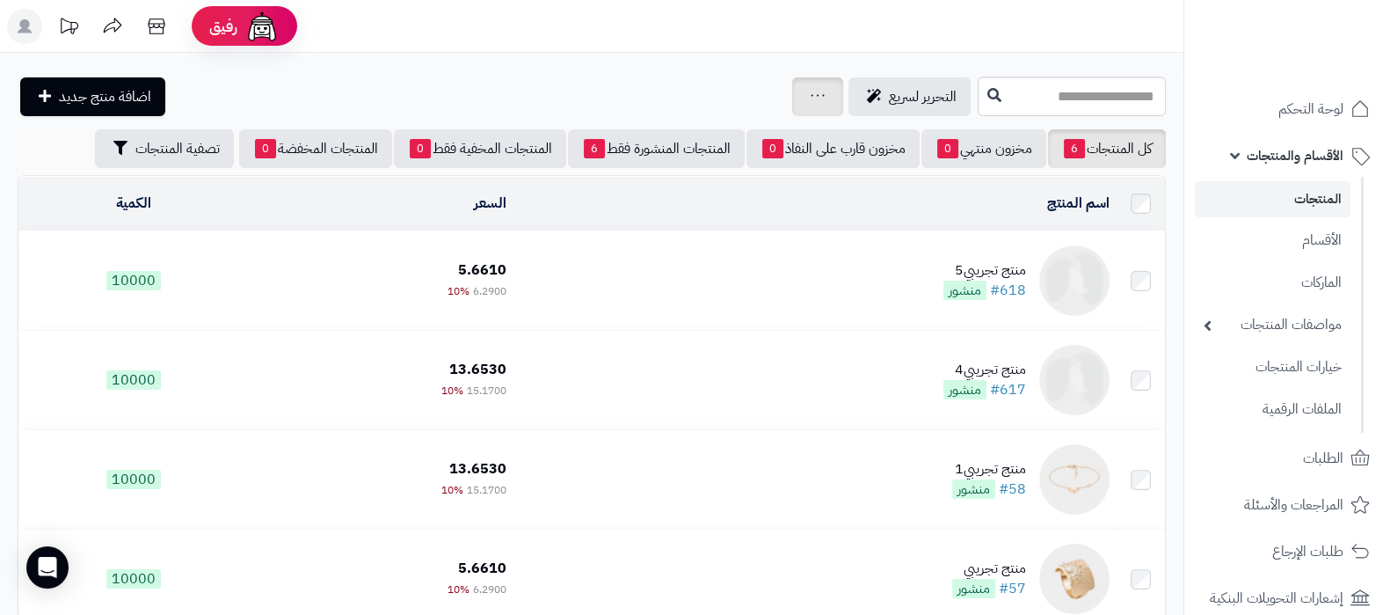
click at [792, 107] on div "جرد مخزون المنتجات جرد مخزون الخيارات فقط تعديل أسعار المنتجات الملصقات تصدير ا…" at bounding box center [817, 96] width 51 height 39
click at [792, 100] on div "جرد مخزون المنتجات جرد مخزون الخيارات فقط تعديل أسعار المنتجات الملصقات تصدير ا…" at bounding box center [817, 96] width 51 height 39
click at [812, 94] on icon at bounding box center [818, 95] width 13 height 2
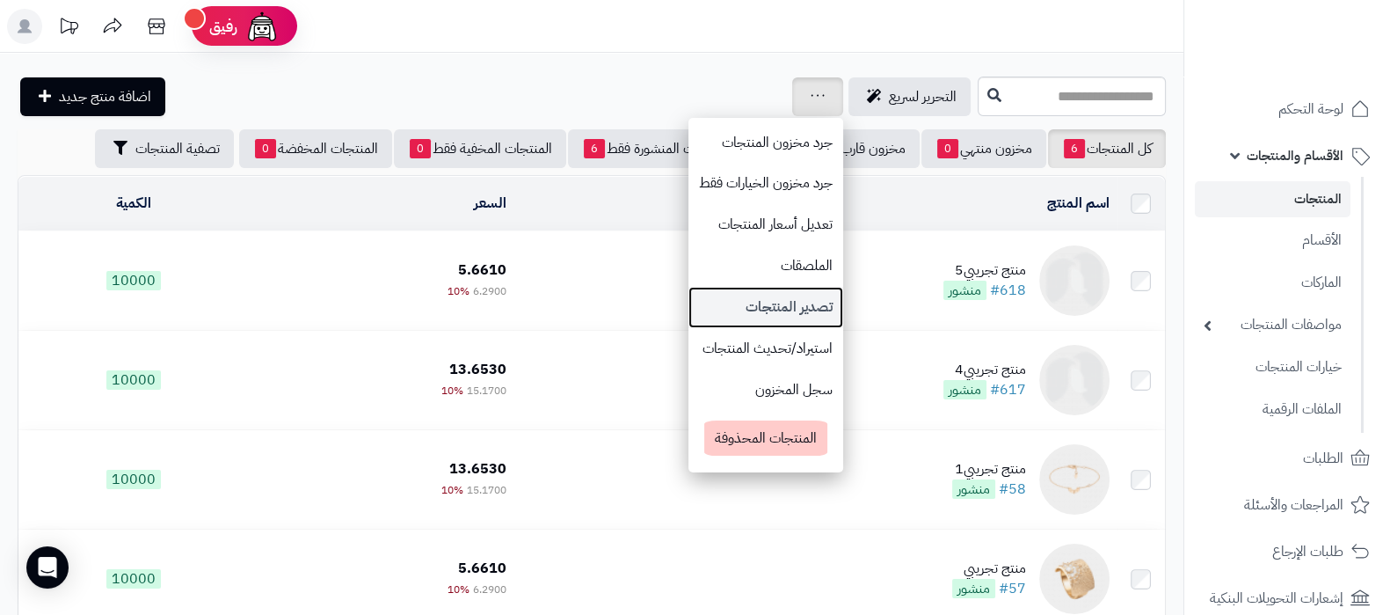
click at [689, 320] on link "تصدير المنتجات" at bounding box center [766, 307] width 155 height 41
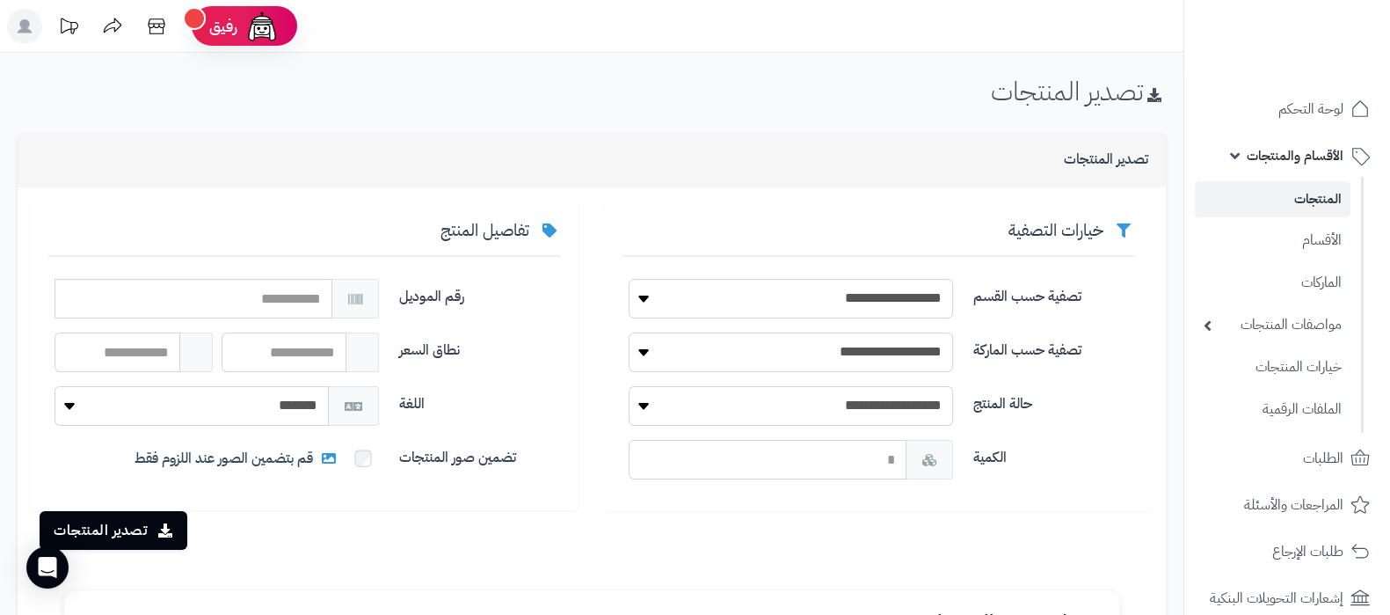
click at [1283, 205] on link "المنتجات" at bounding box center [1273, 199] width 156 height 36
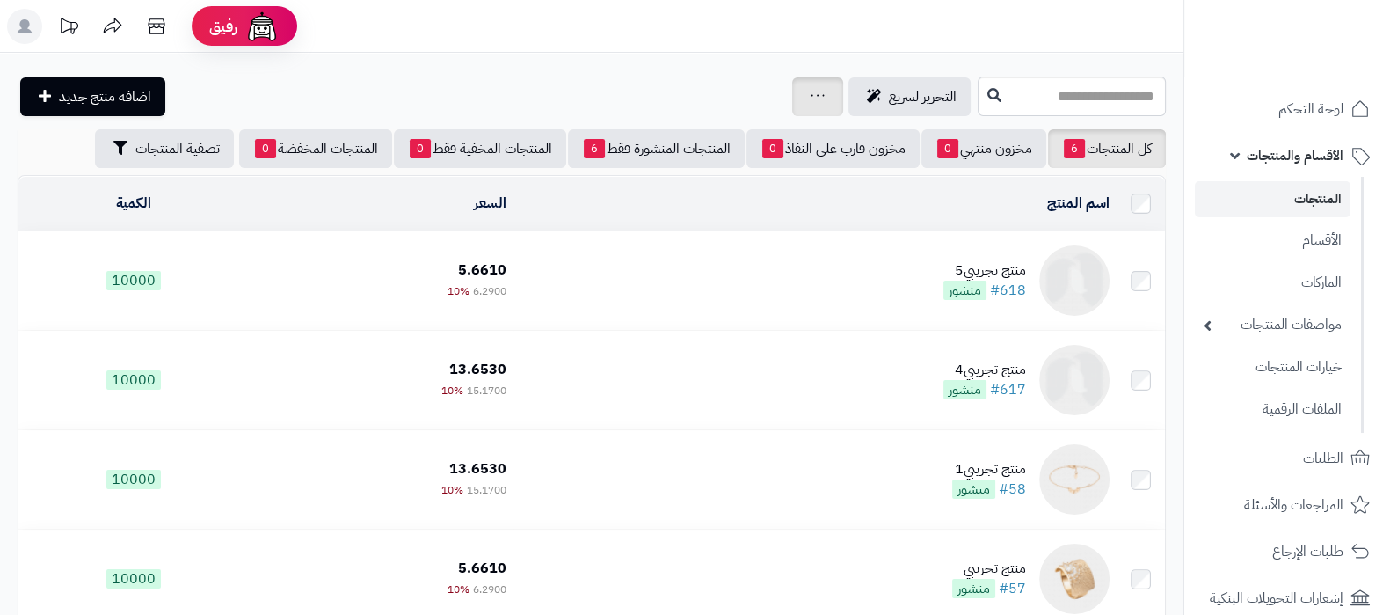
click at [811, 98] on icon at bounding box center [818, 95] width 14 height 11
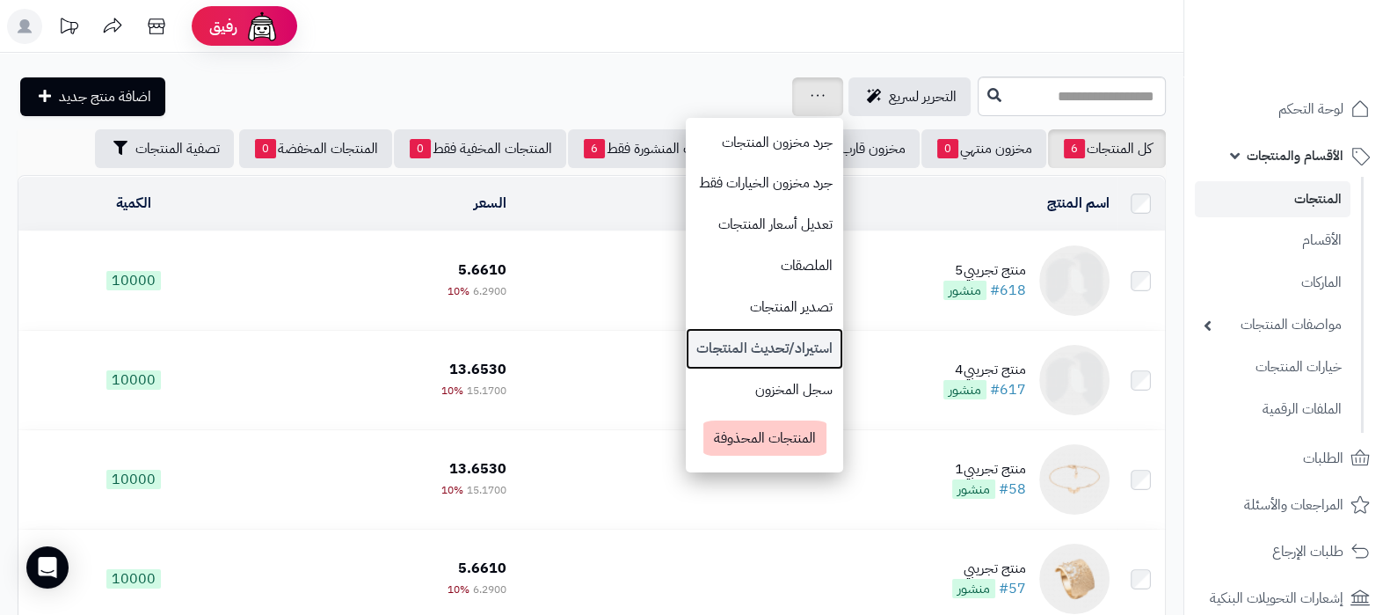
click at [704, 346] on link "استيراد/تحديث المنتجات" at bounding box center [764, 348] width 157 height 41
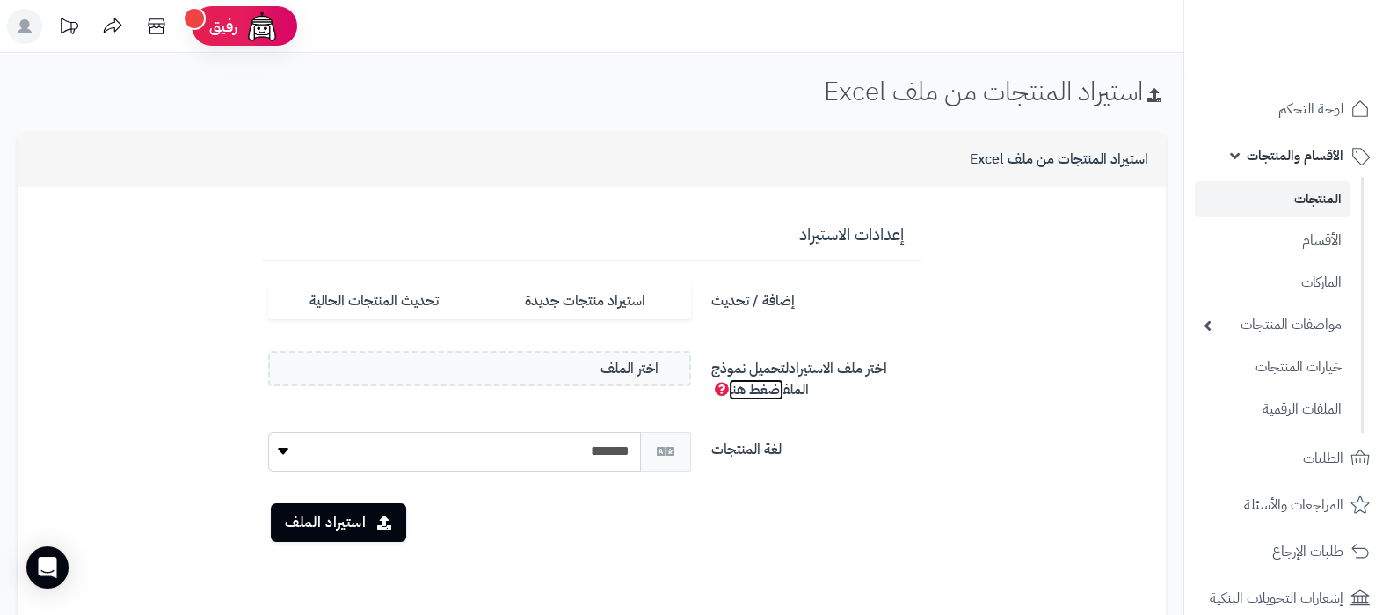
click at [747, 390] on link "اضغط هنا" at bounding box center [756, 389] width 55 height 21
